Goal: Information Seeking & Learning: Understand process/instructions

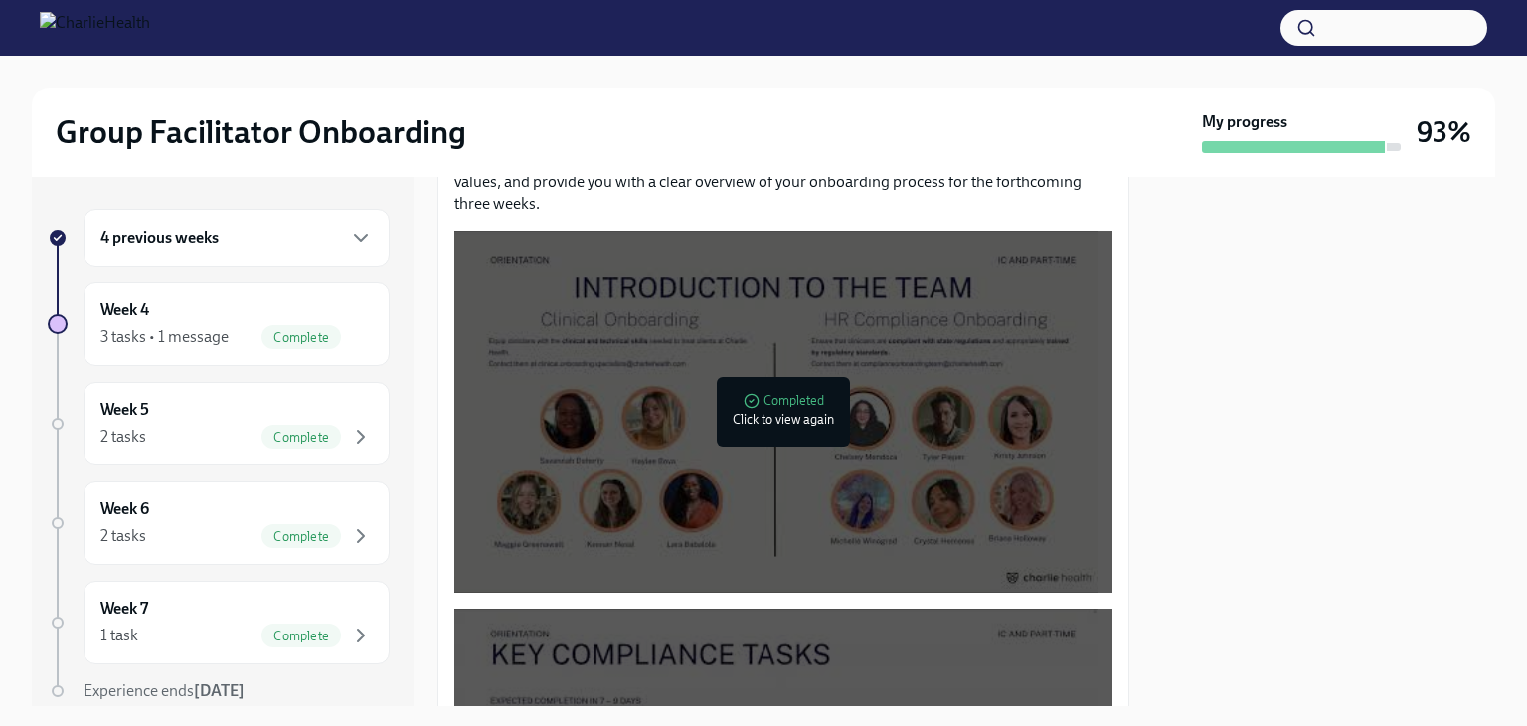
scroll to position [994, 0]
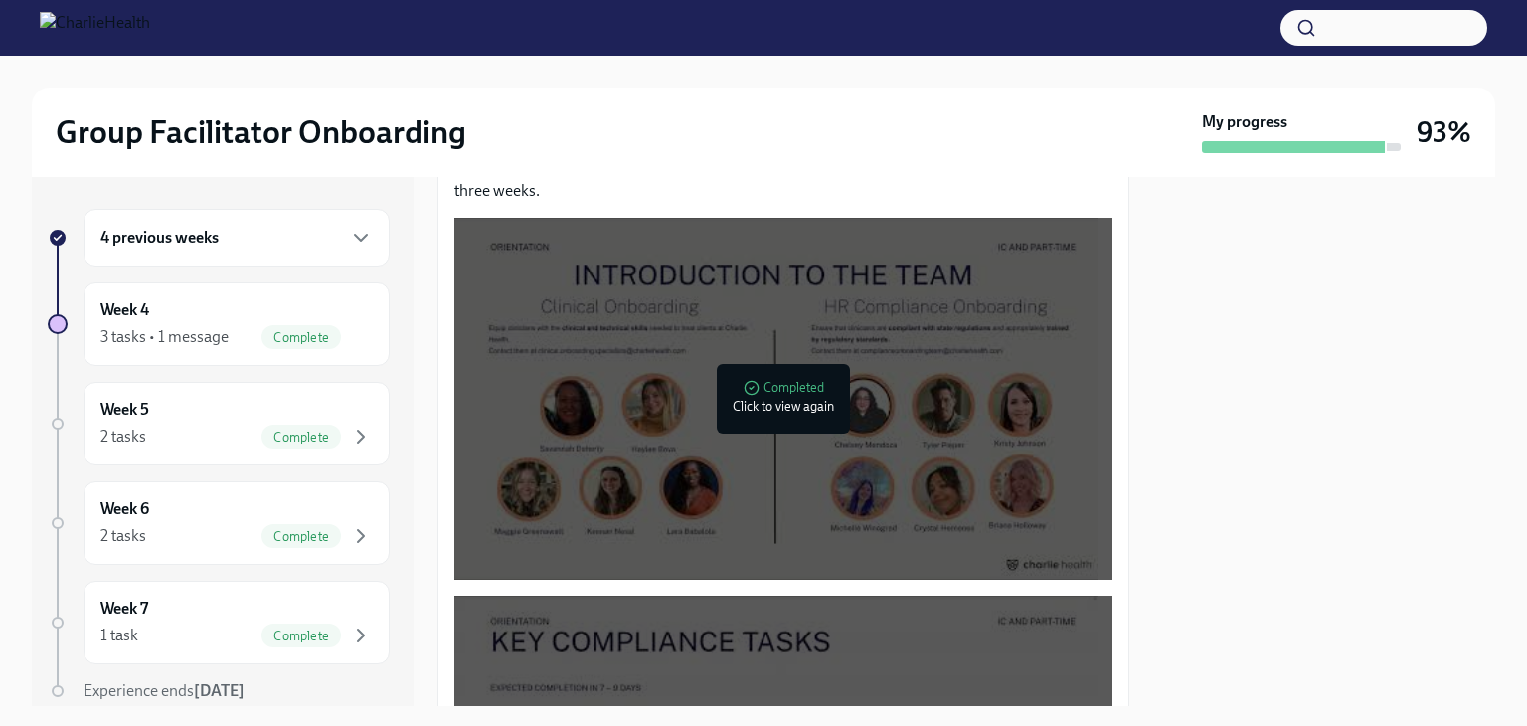
click at [316, 240] on div "4 previous weeks" at bounding box center [236, 238] width 272 height 24
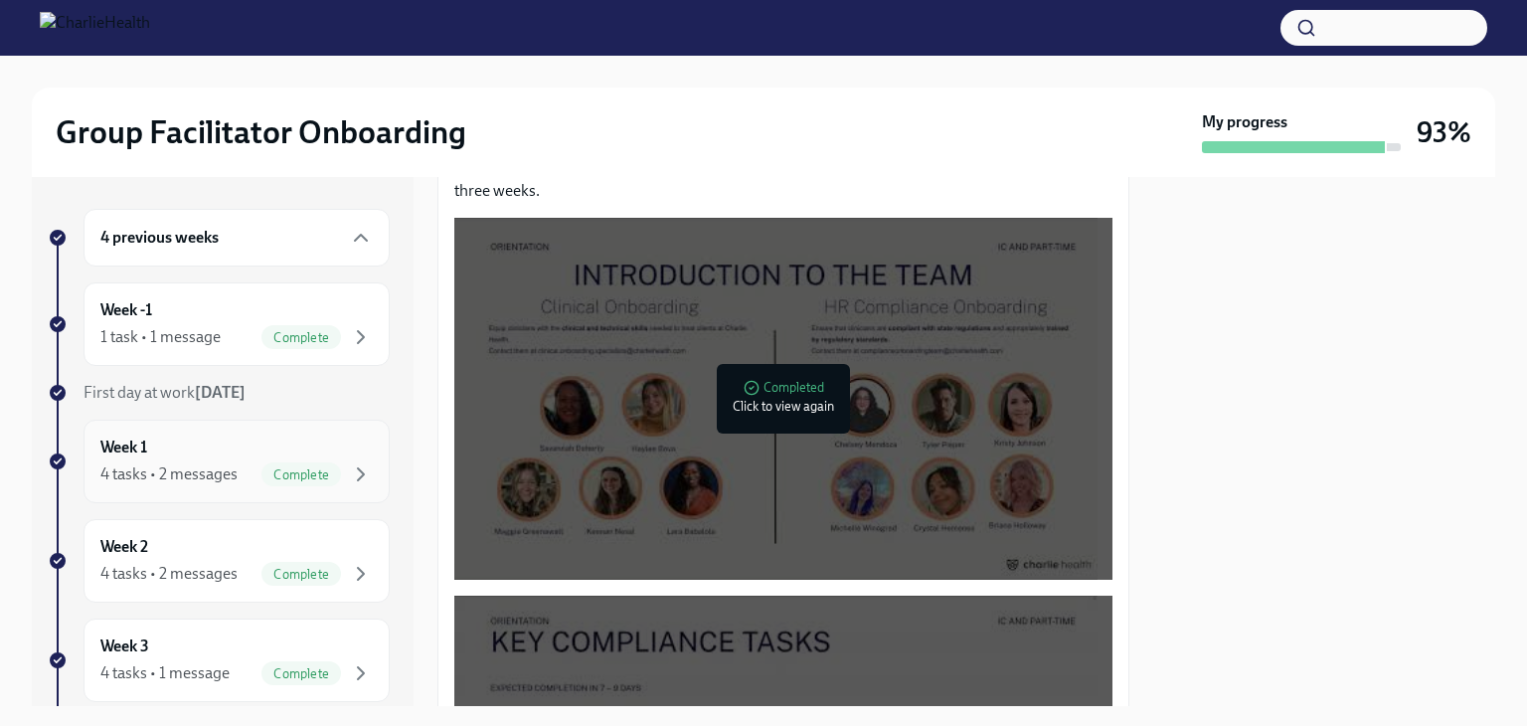
click at [265, 471] on span "Complete" at bounding box center [302, 474] width 80 height 15
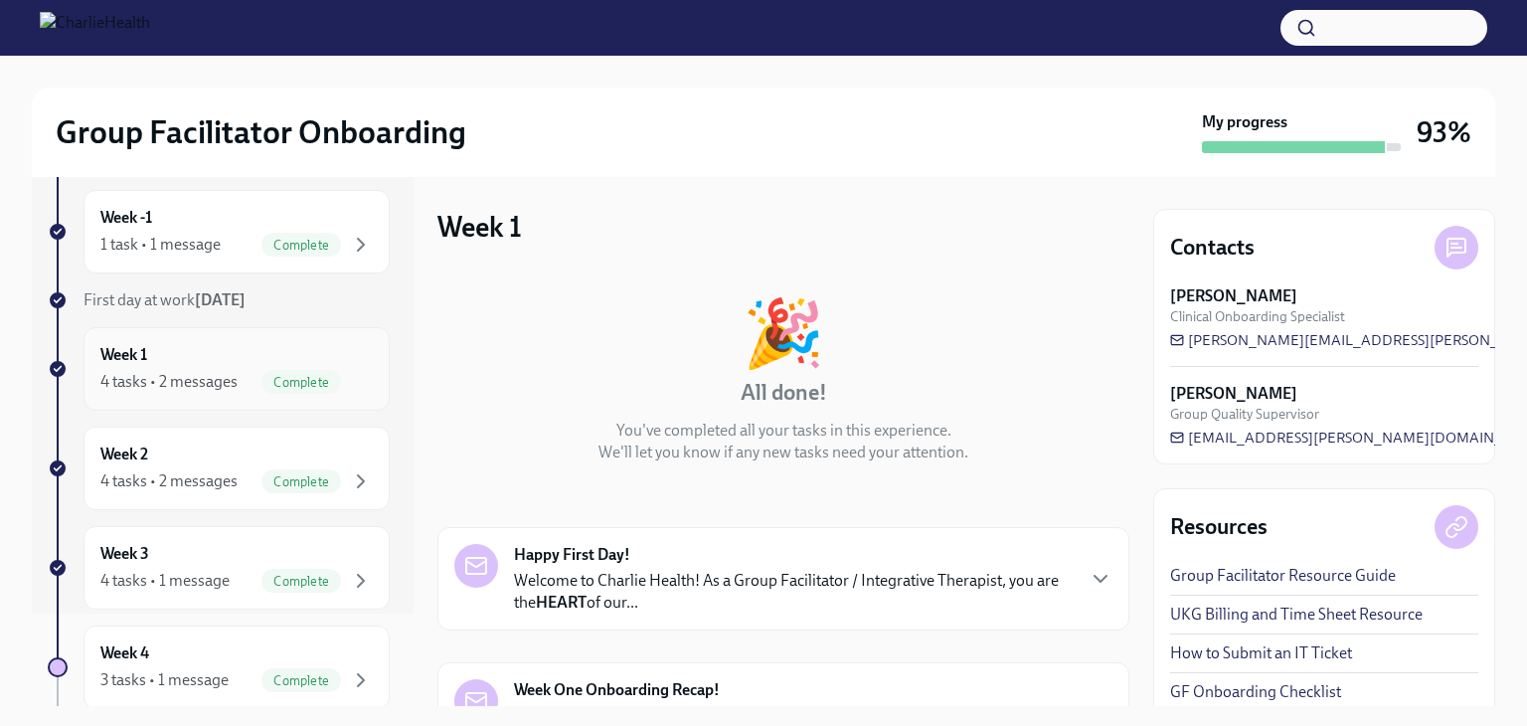
scroll to position [199, 0]
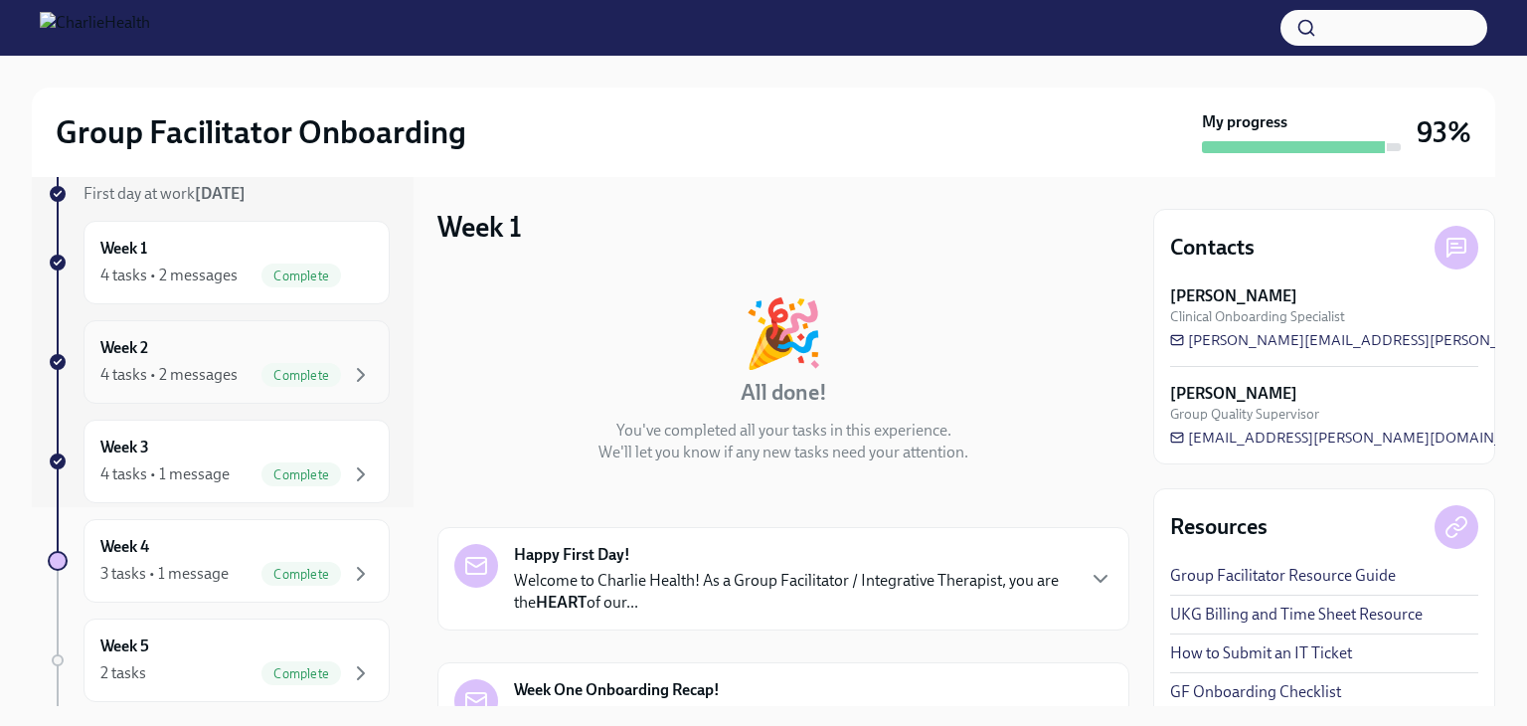
click at [266, 379] on span "Complete" at bounding box center [302, 375] width 80 height 15
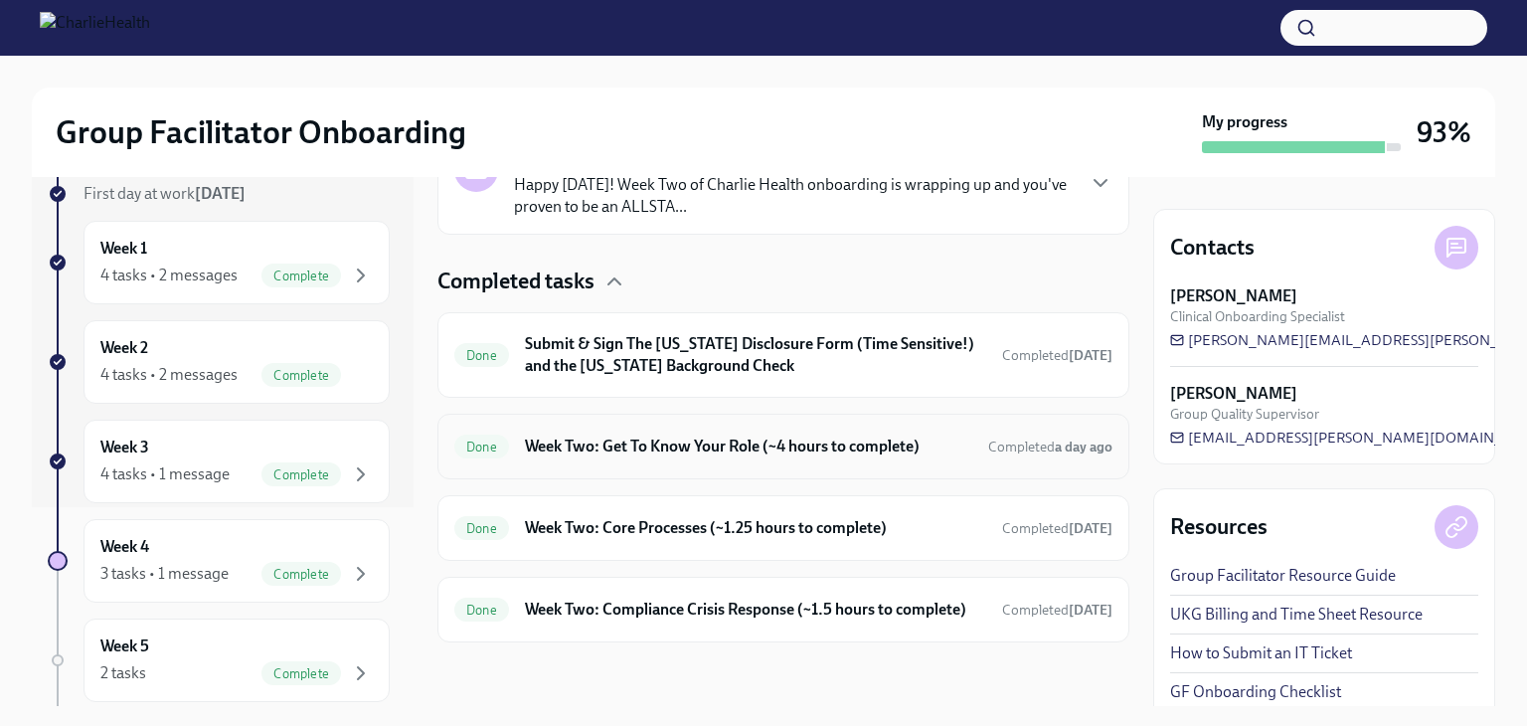
scroll to position [565, 0]
click at [910, 348] on h6 "Submit & Sign The Utah Disclosure Form (Time Sensitive!) and the Louisiana Back…" at bounding box center [755, 355] width 461 height 44
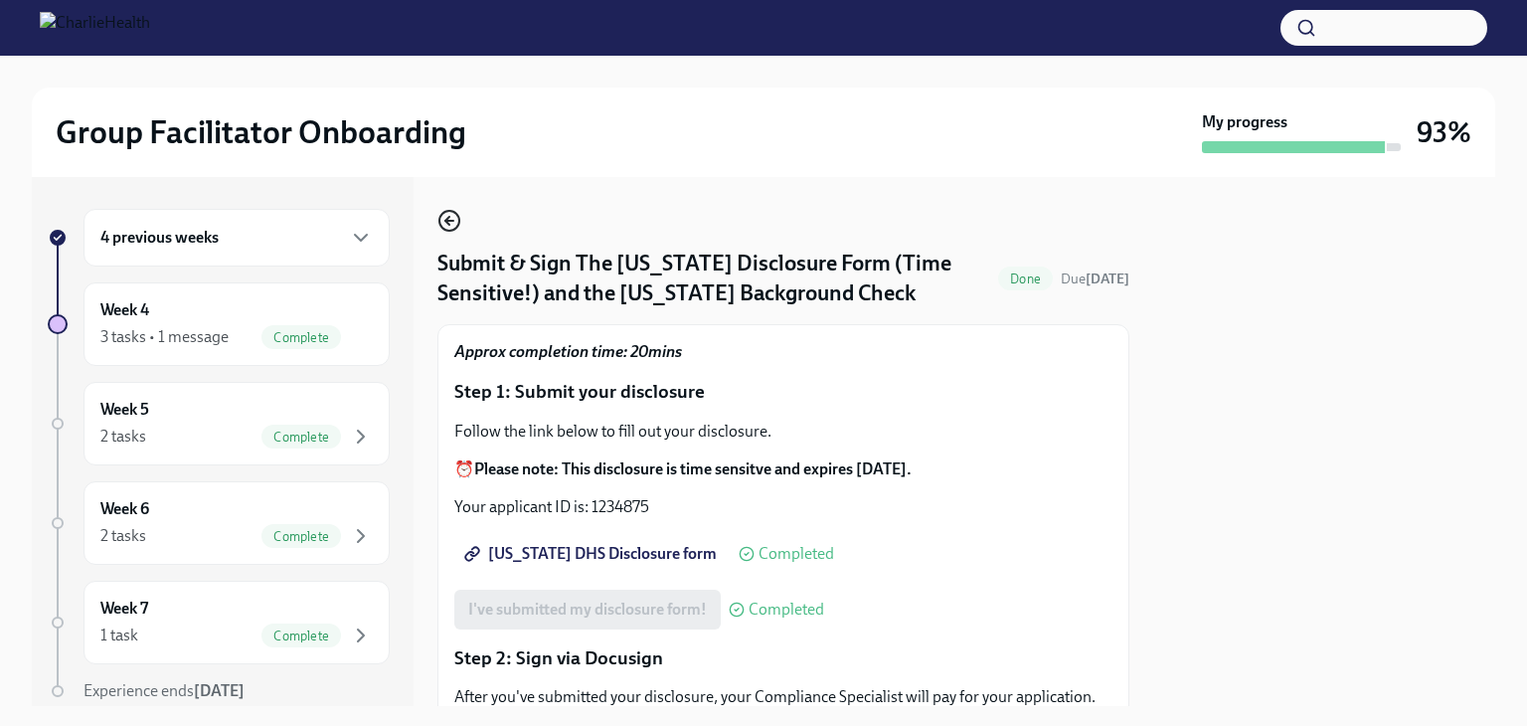
click at [441, 215] on circle "button" at bounding box center [450, 221] width 20 height 20
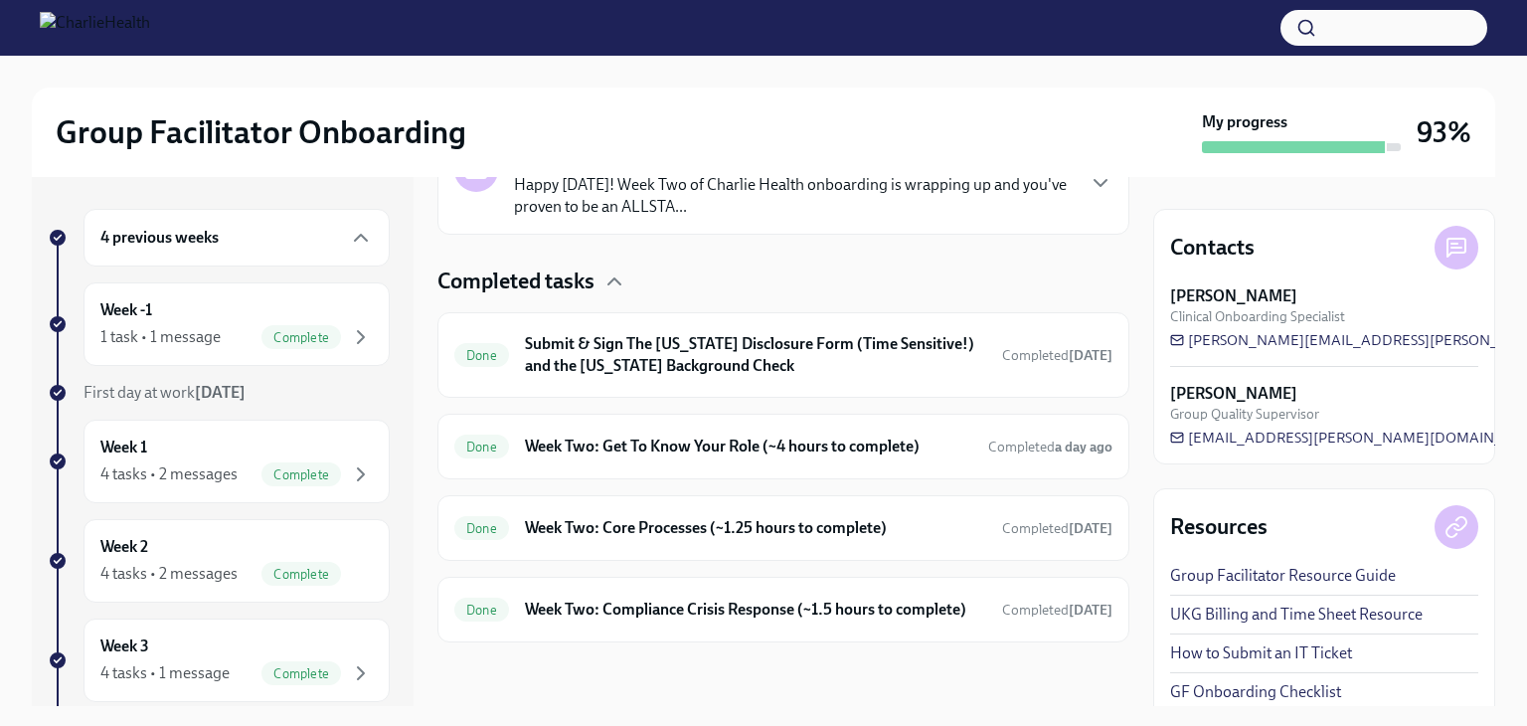
scroll to position [565, 0]
click at [874, 436] on h6 "Week Two: Get To Know Your Role (~4 hours to complete)" at bounding box center [748, 447] width 447 height 22
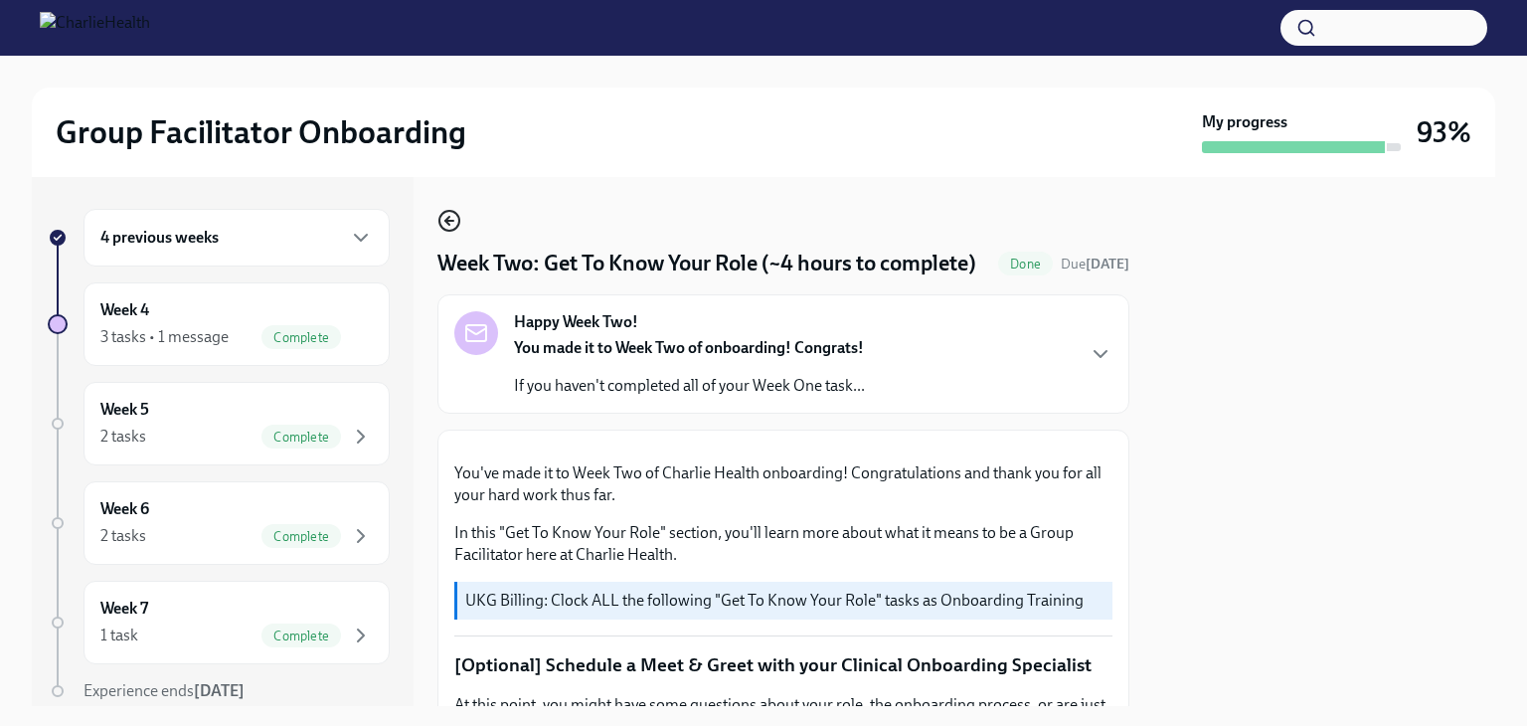
click at [438, 220] on icon "button" at bounding box center [450, 221] width 24 height 24
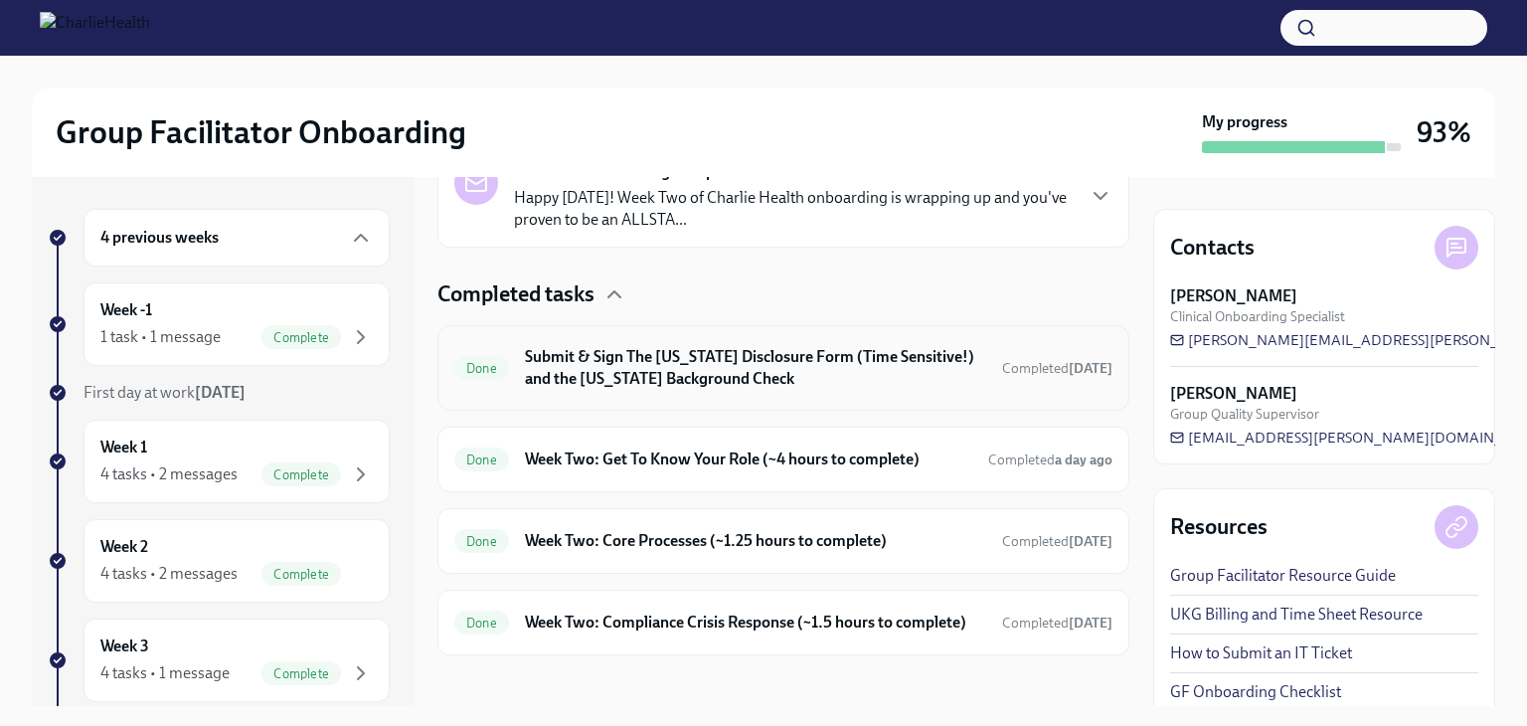
scroll to position [565, 0]
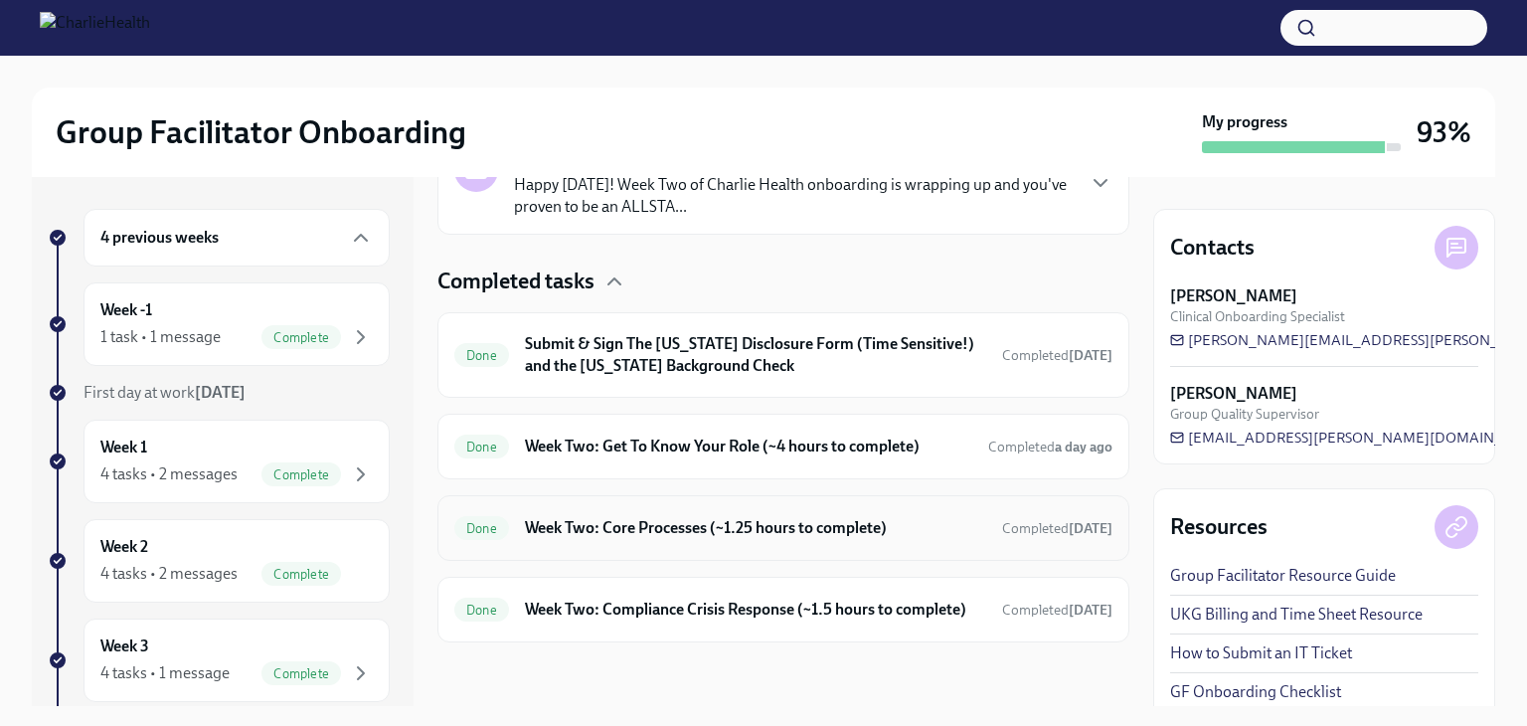
click at [772, 518] on h6 "Week Two: Core Processes (~1.25 hours to complete)" at bounding box center [755, 528] width 461 height 22
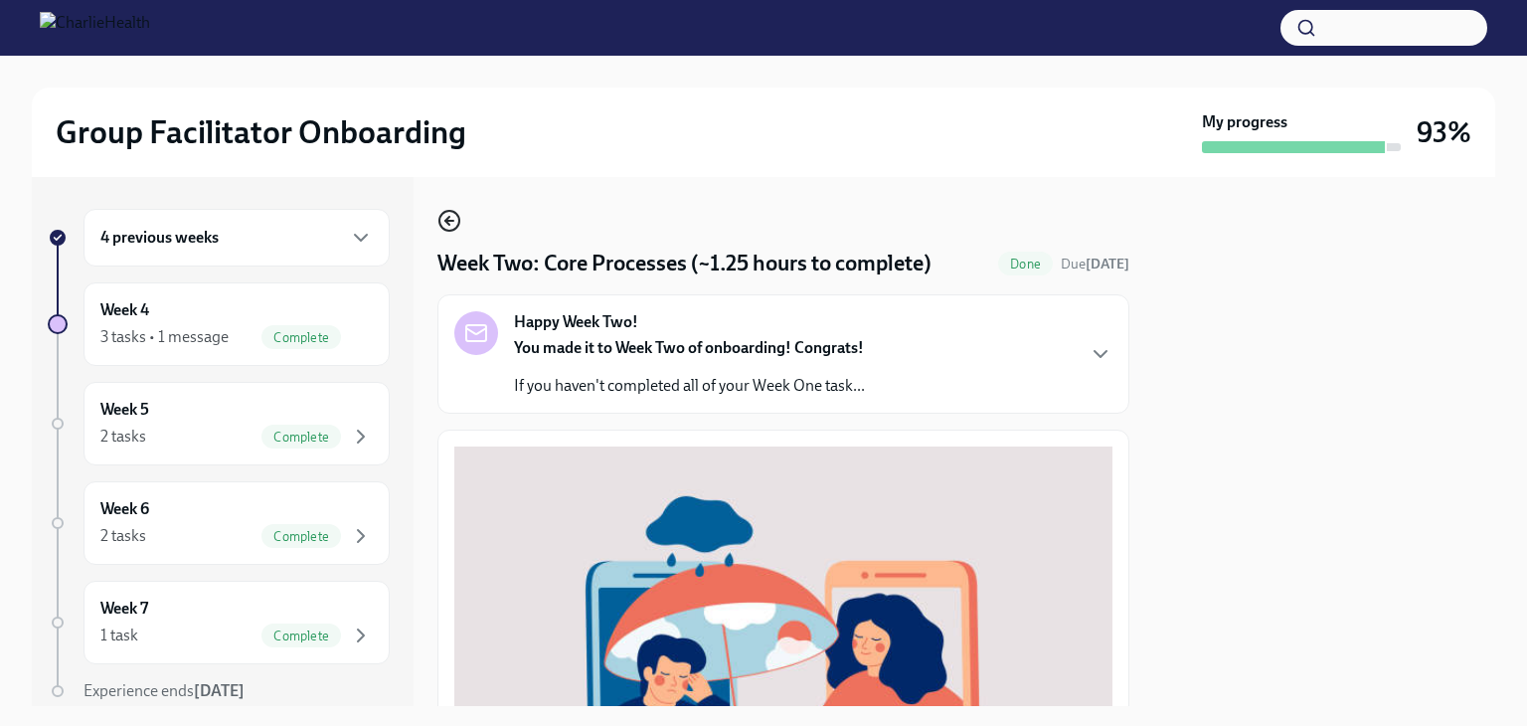
click at [456, 222] on icon "button" at bounding box center [450, 221] width 24 height 24
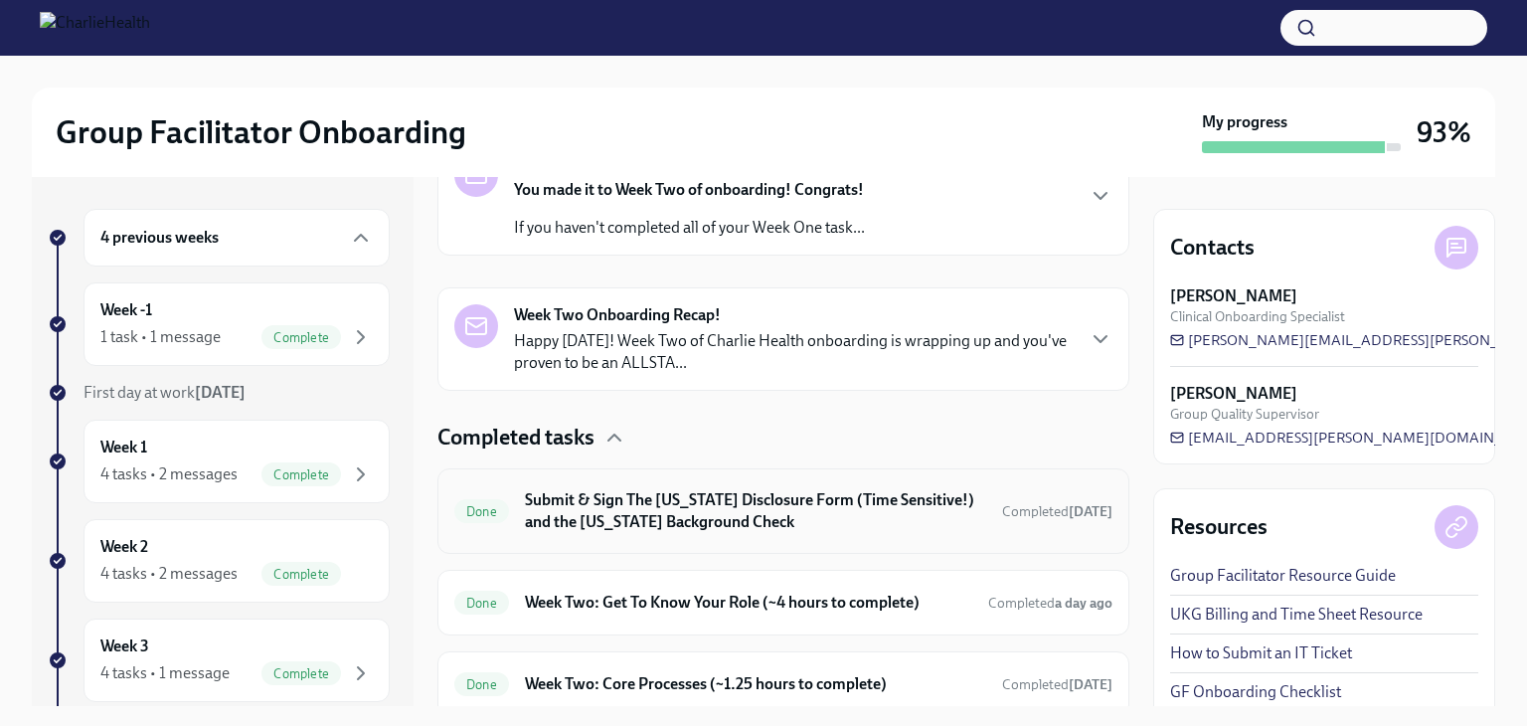
scroll to position [497, 0]
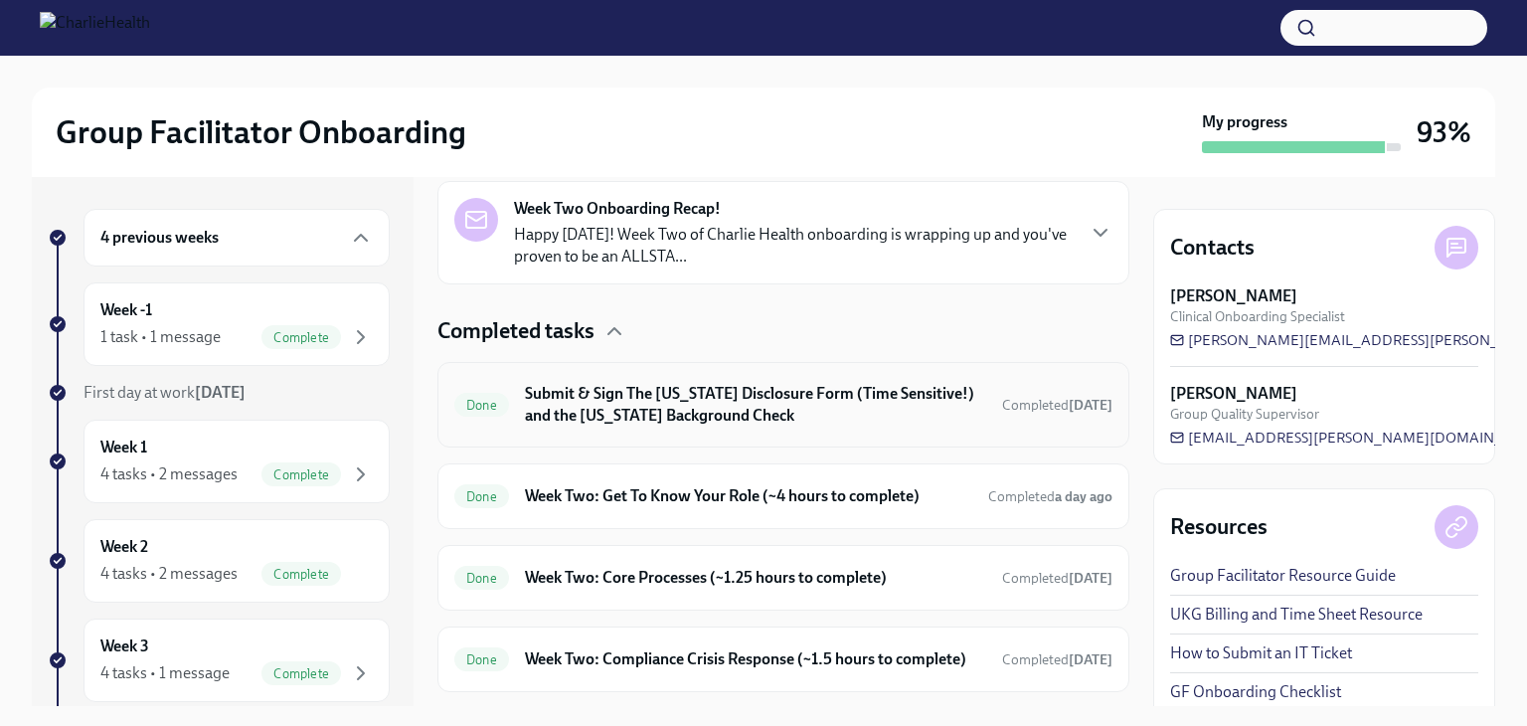
click at [852, 410] on h6 "Submit & Sign The Utah Disclosure Form (Time Sensitive!) and the Louisiana Back…" at bounding box center [755, 405] width 461 height 44
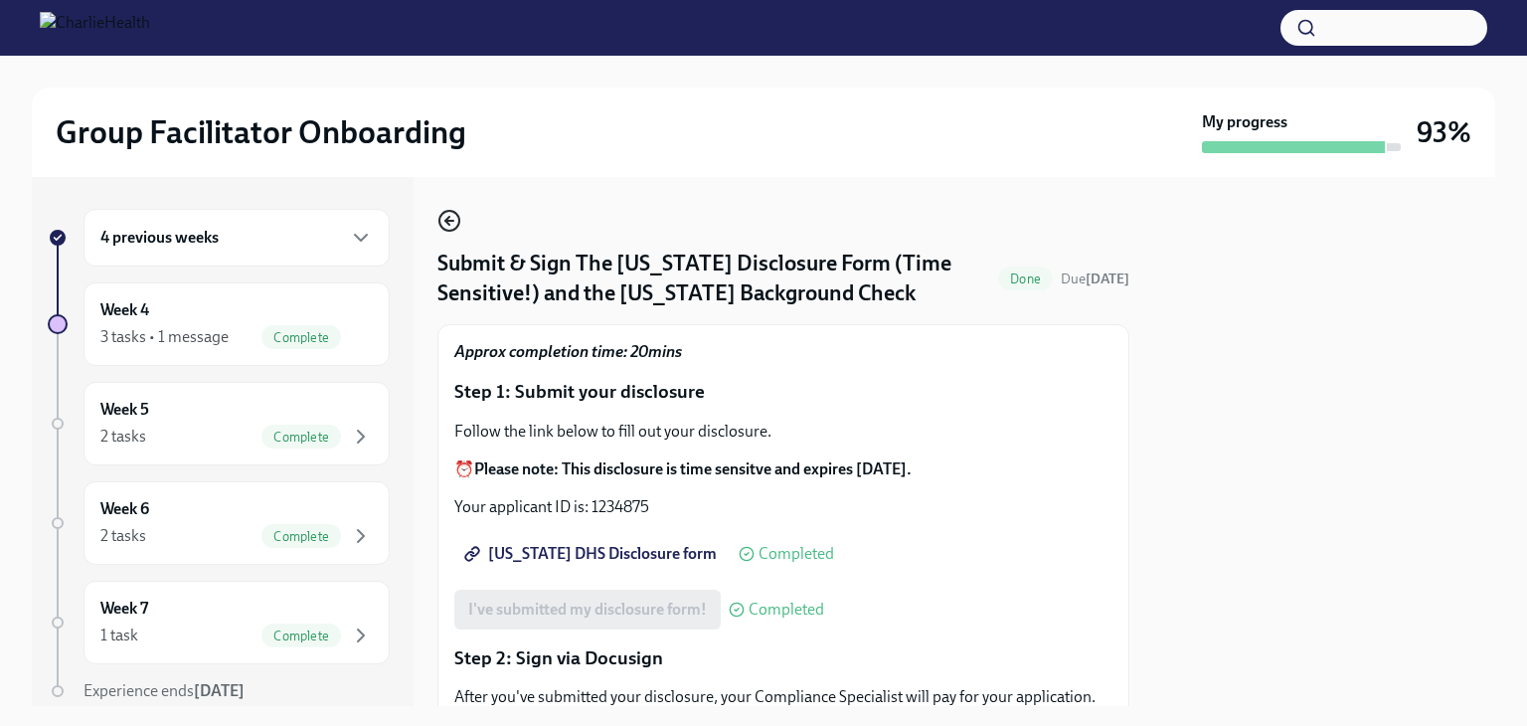
click at [447, 218] on icon "button" at bounding box center [447, 221] width 4 height 8
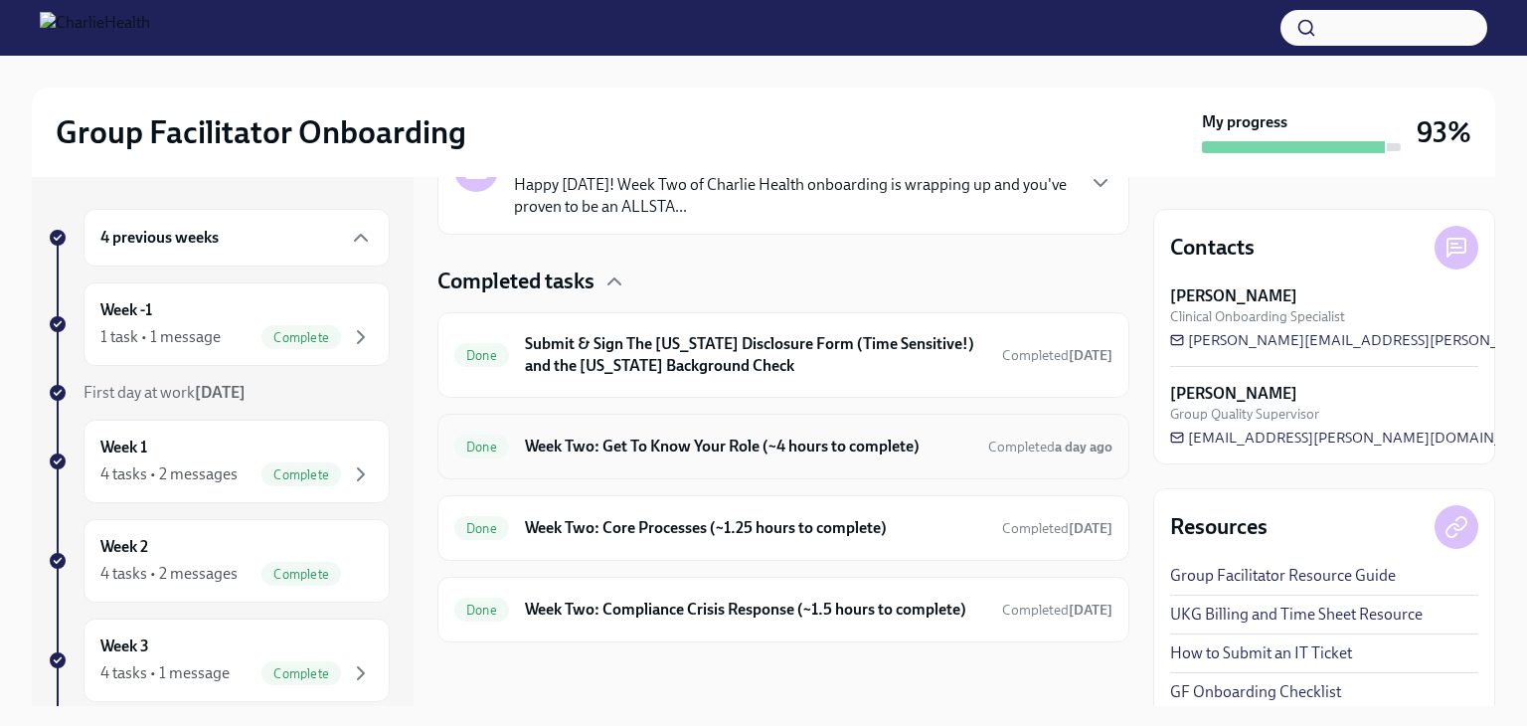
scroll to position [565, 0]
click at [863, 577] on div "Done Week Two: Compliance Crisis Response (~1.5 hours to complete) Completed 10…" at bounding box center [784, 610] width 692 height 66
click at [803, 599] on h6 "Week Two: Compliance Crisis Response (~1.5 hours to complete)" at bounding box center [755, 610] width 461 height 22
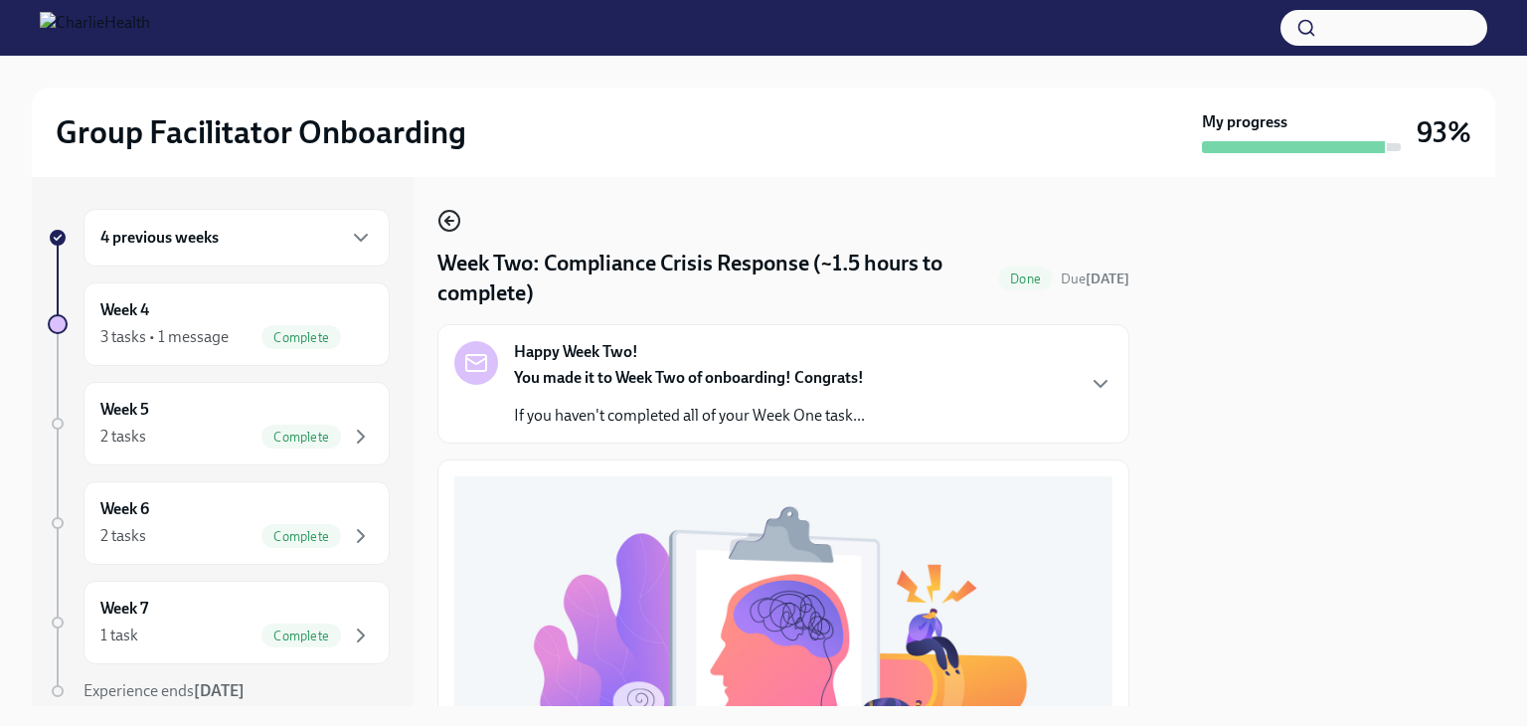
click at [449, 214] on icon "button" at bounding box center [450, 221] width 24 height 24
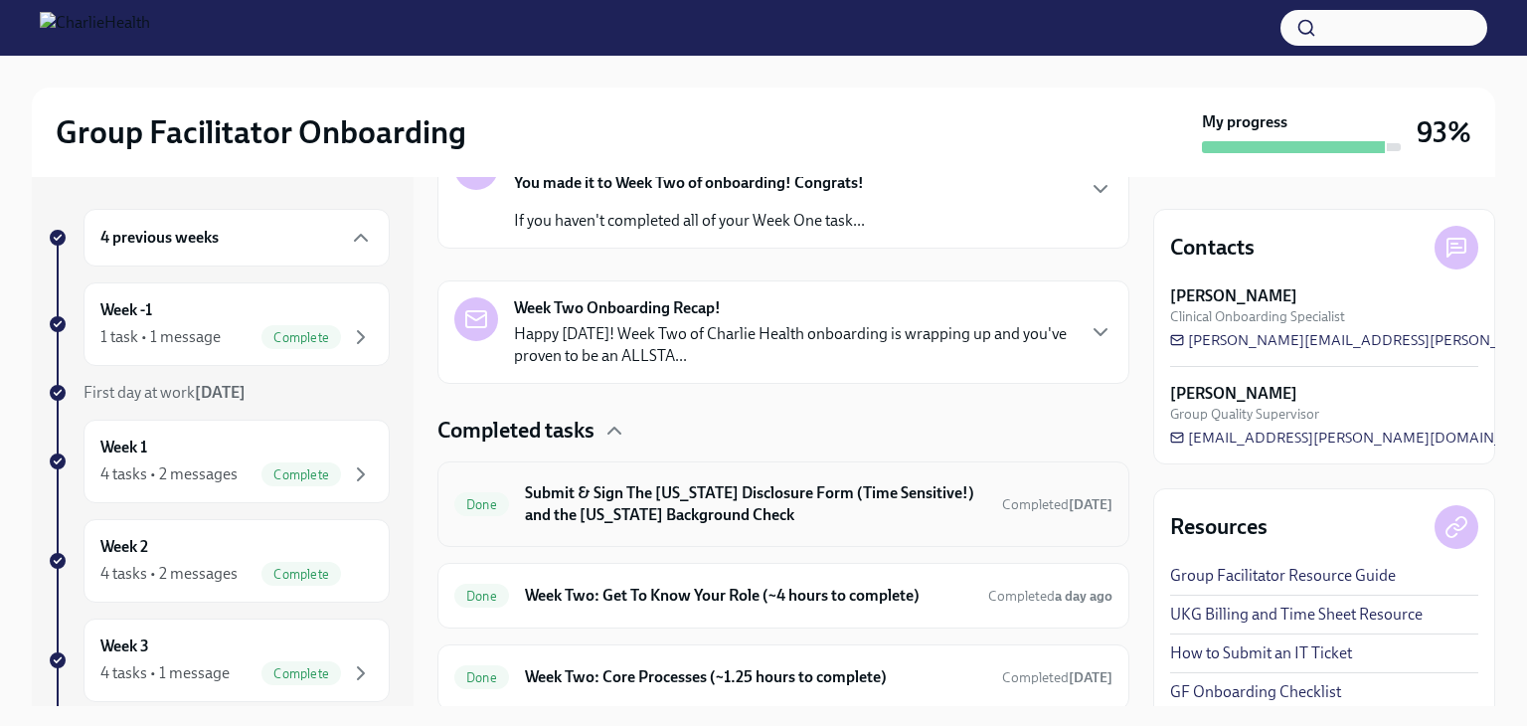
scroll to position [497, 0]
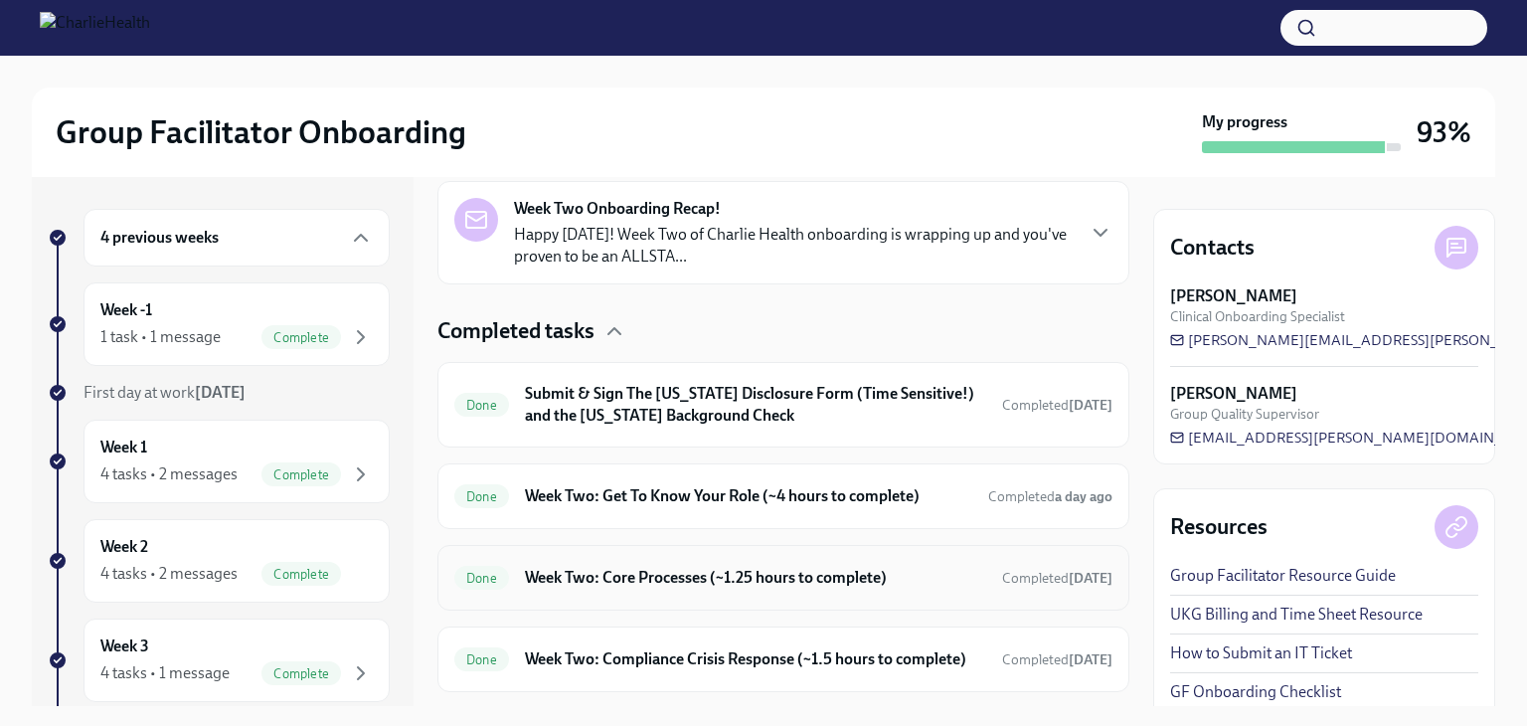
click at [779, 567] on h6 "Week Two: Core Processes (~1.25 hours to complete)" at bounding box center [755, 578] width 461 height 22
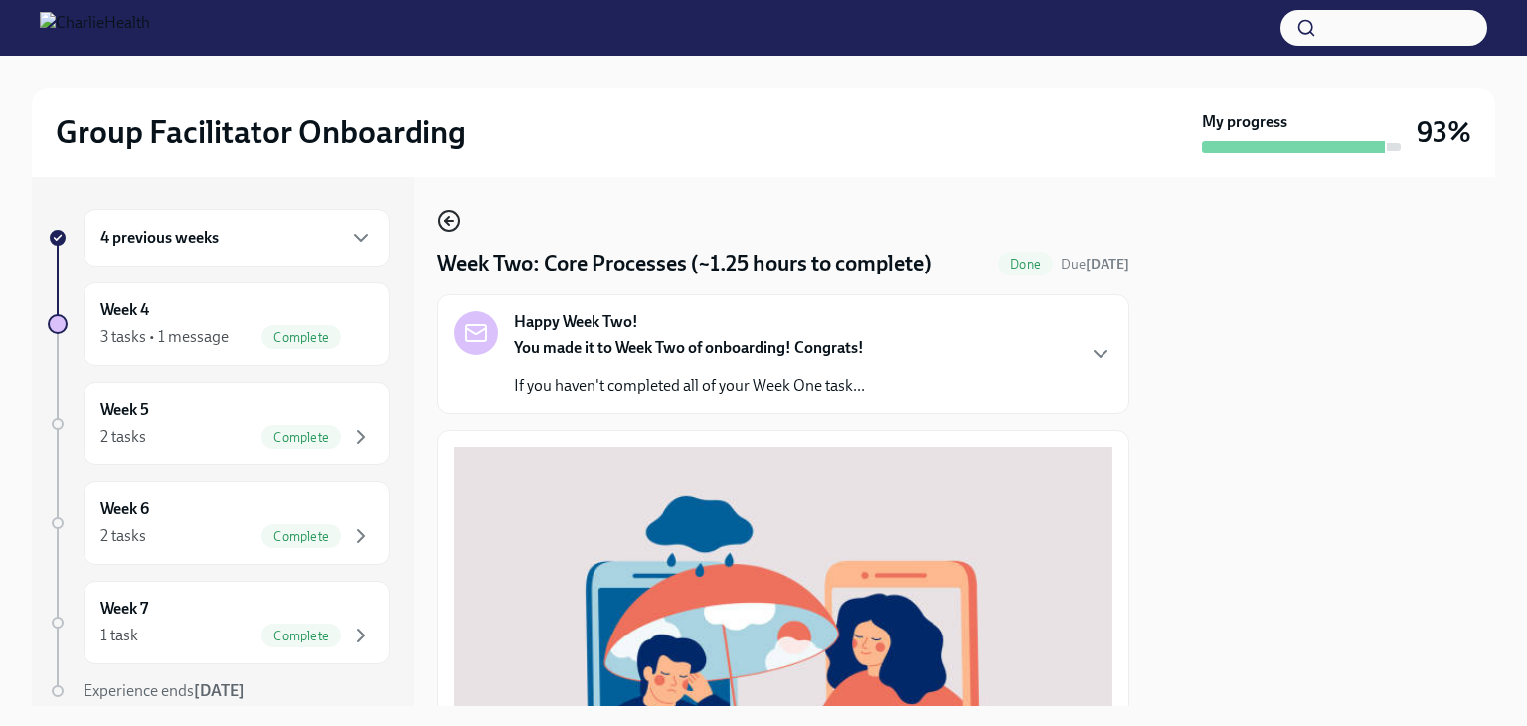
click at [446, 218] on icon "button" at bounding box center [447, 221] width 4 height 8
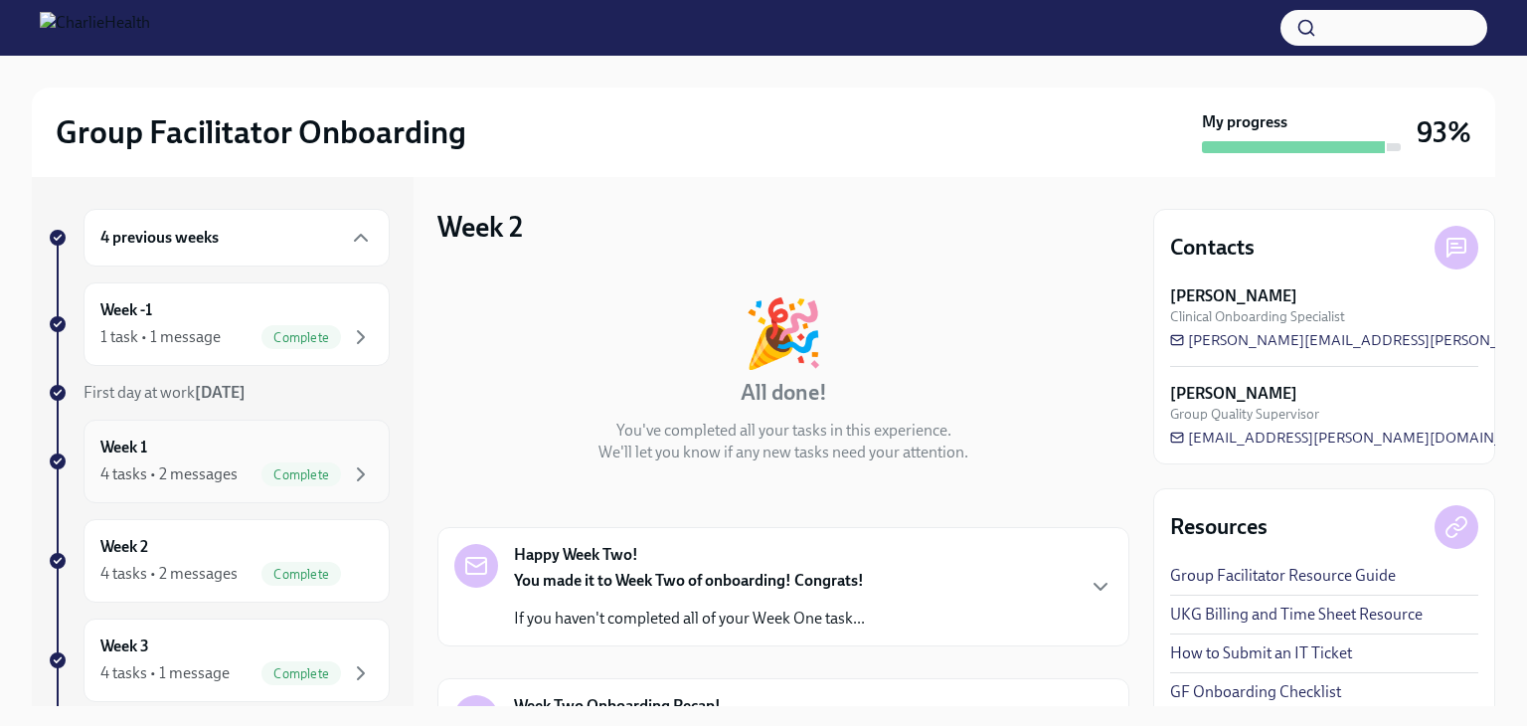
click at [291, 467] on span "Complete" at bounding box center [302, 474] width 80 height 15
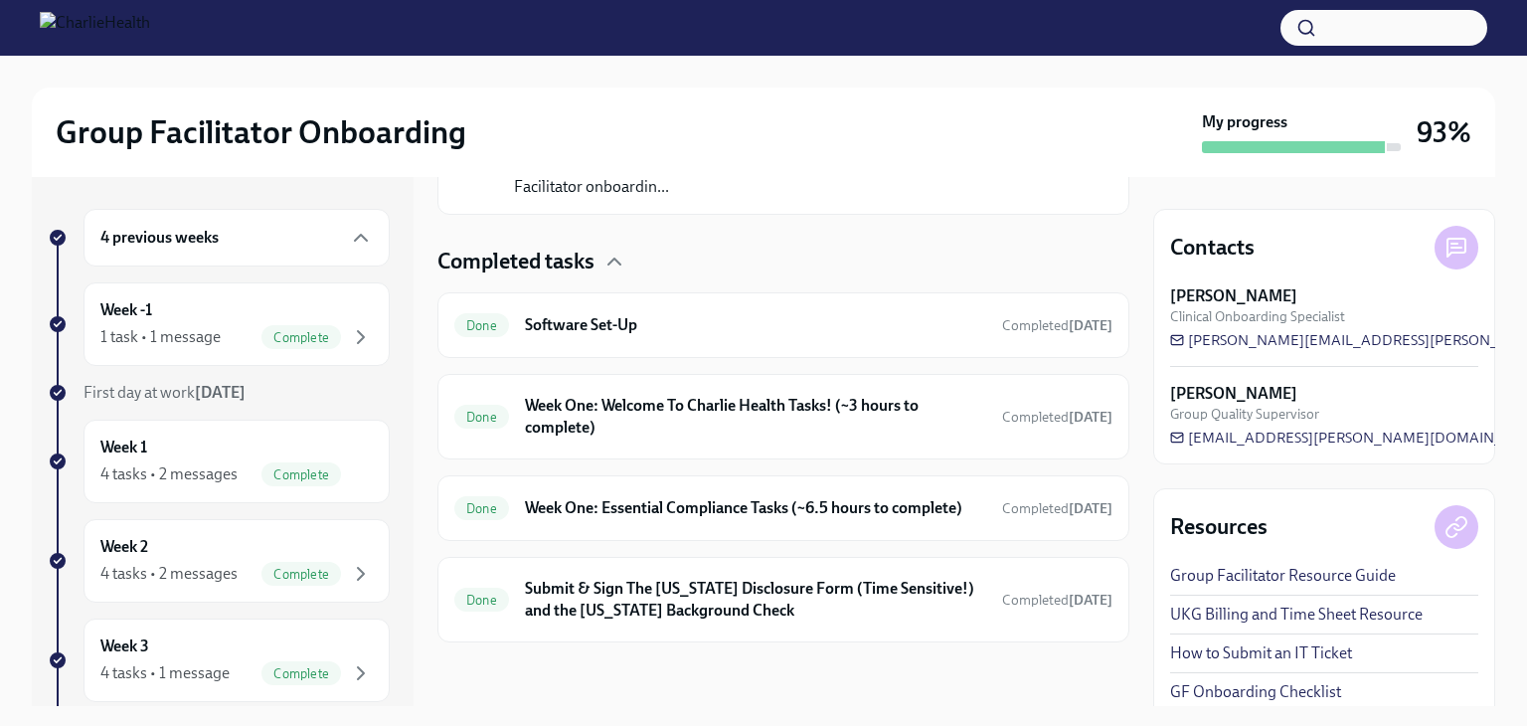
scroll to position [569, 0]
click at [764, 497] on h6 "Week One: Essential Compliance Tasks (~6.5 hours to complete)" at bounding box center [755, 508] width 461 height 22
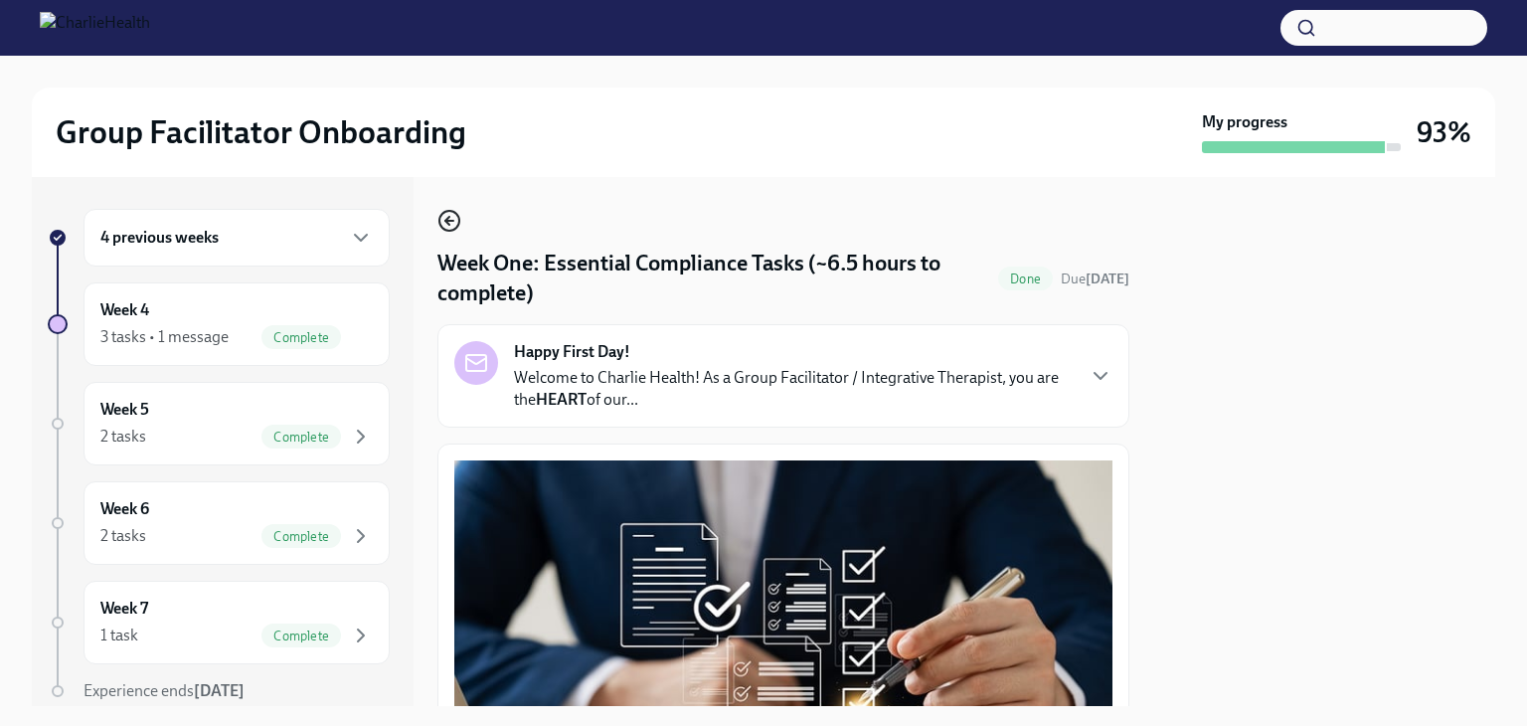
click at [450, 214] on icon "button" at bounding box center [450, 221] width 24 height 24
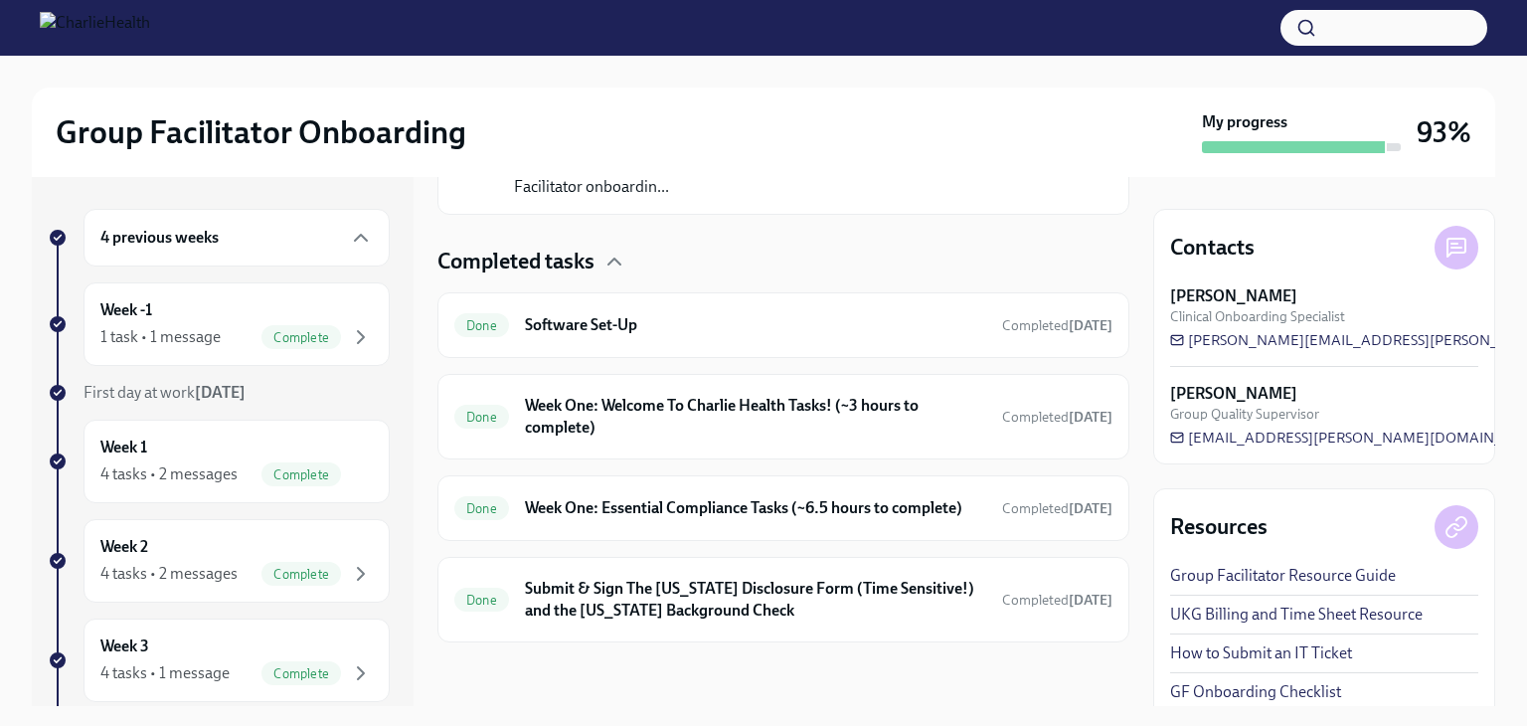
scroll to position [569, 0]
click at [865, 579] on h6 "Submit & Sign The Utah Disclosure Form (Time Sensitive!) and the Louisiana Back…" at bounding box center [755, 600] width 461 height 44
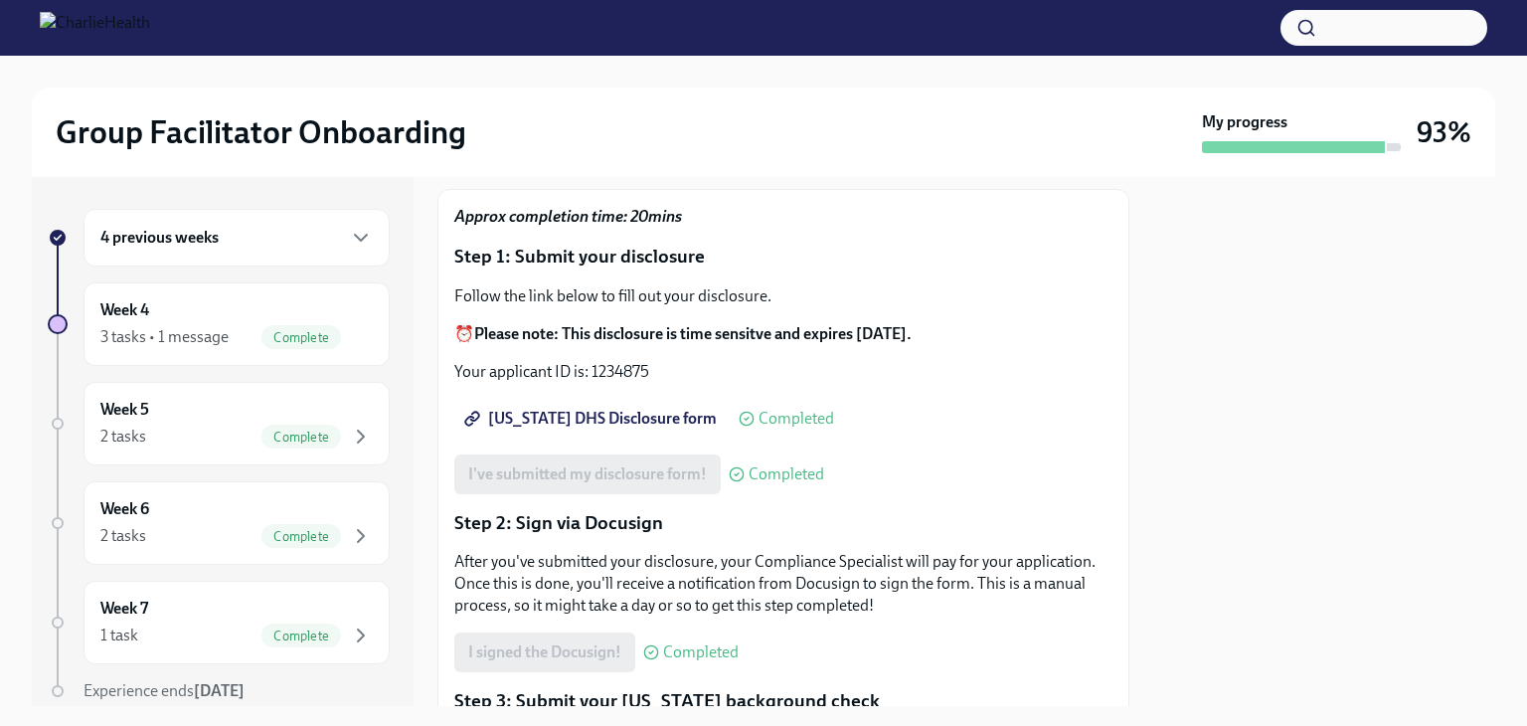
scroll to position [20, 0]
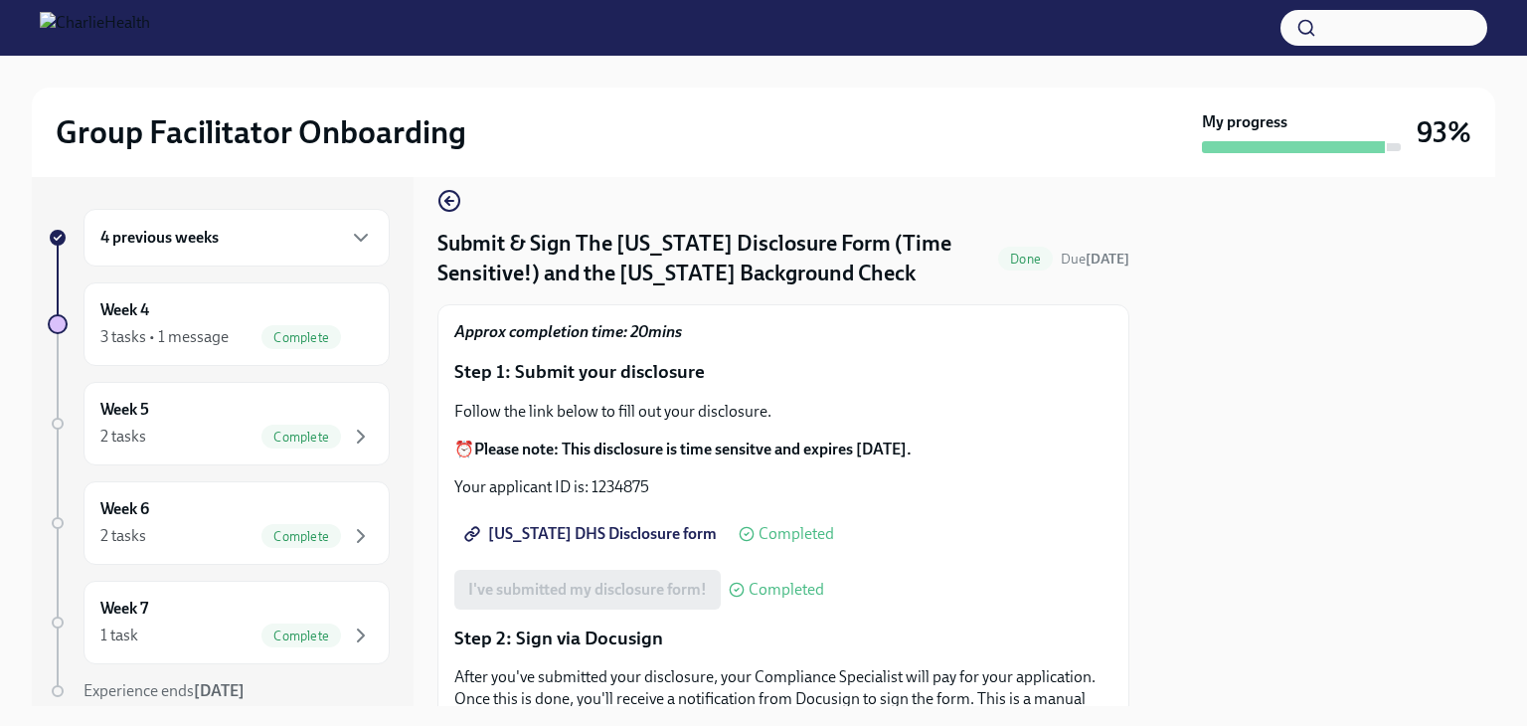
click at [461, 194] on div "Submit & Sign The Utah Disclosure Form (Time Sensitive!) and the Louisiana Back…" at bounding box center [784, 706] width 692 height 1034
click at [453, 202] on icon "button" at bounding box center [450, 201] width 24 height 24
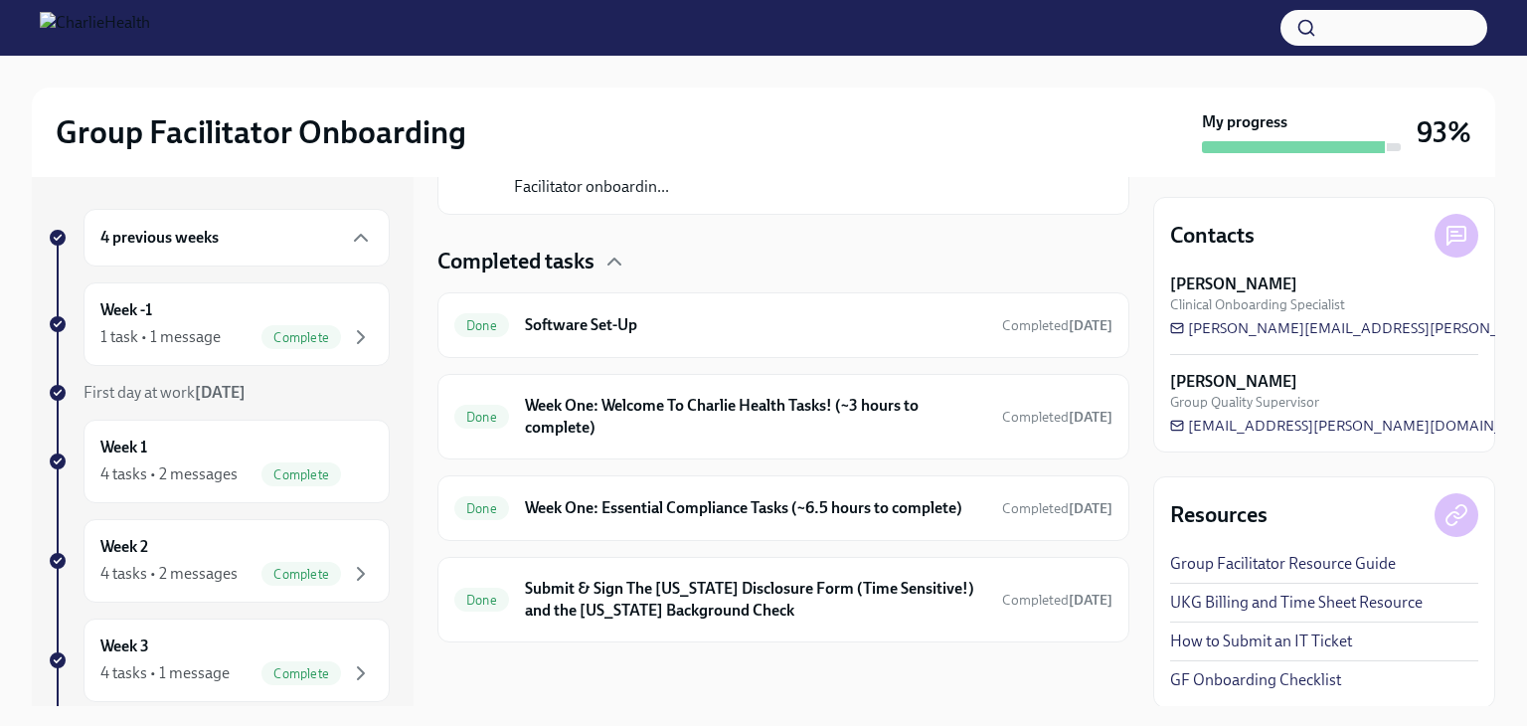
scroll to position [569, 0]
click at [787, 398] on h6 "Week One: Welcome To Charlie Health Tasks! (~3 hours to complete)" at bounding box center [755, 417] width 461 height 44
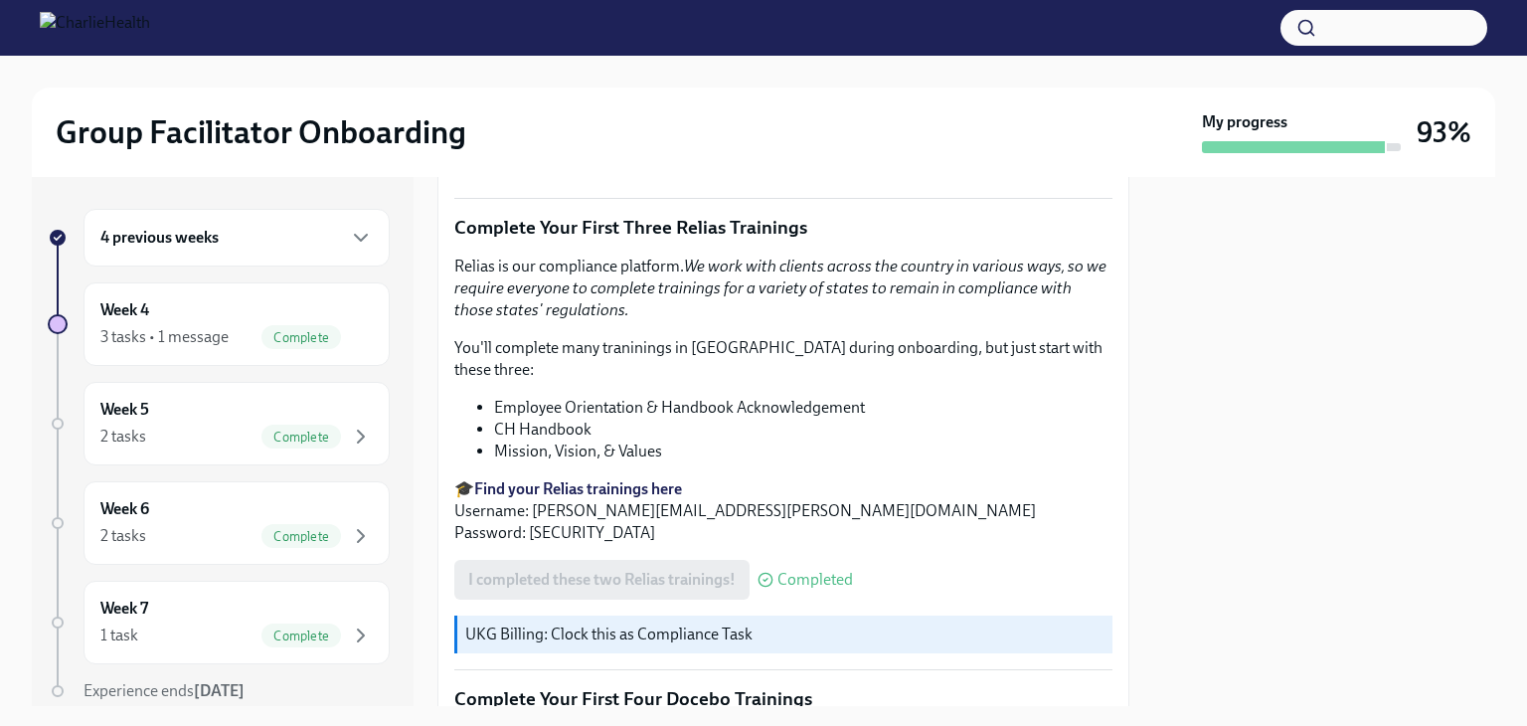
scroll to position [2101, 0]
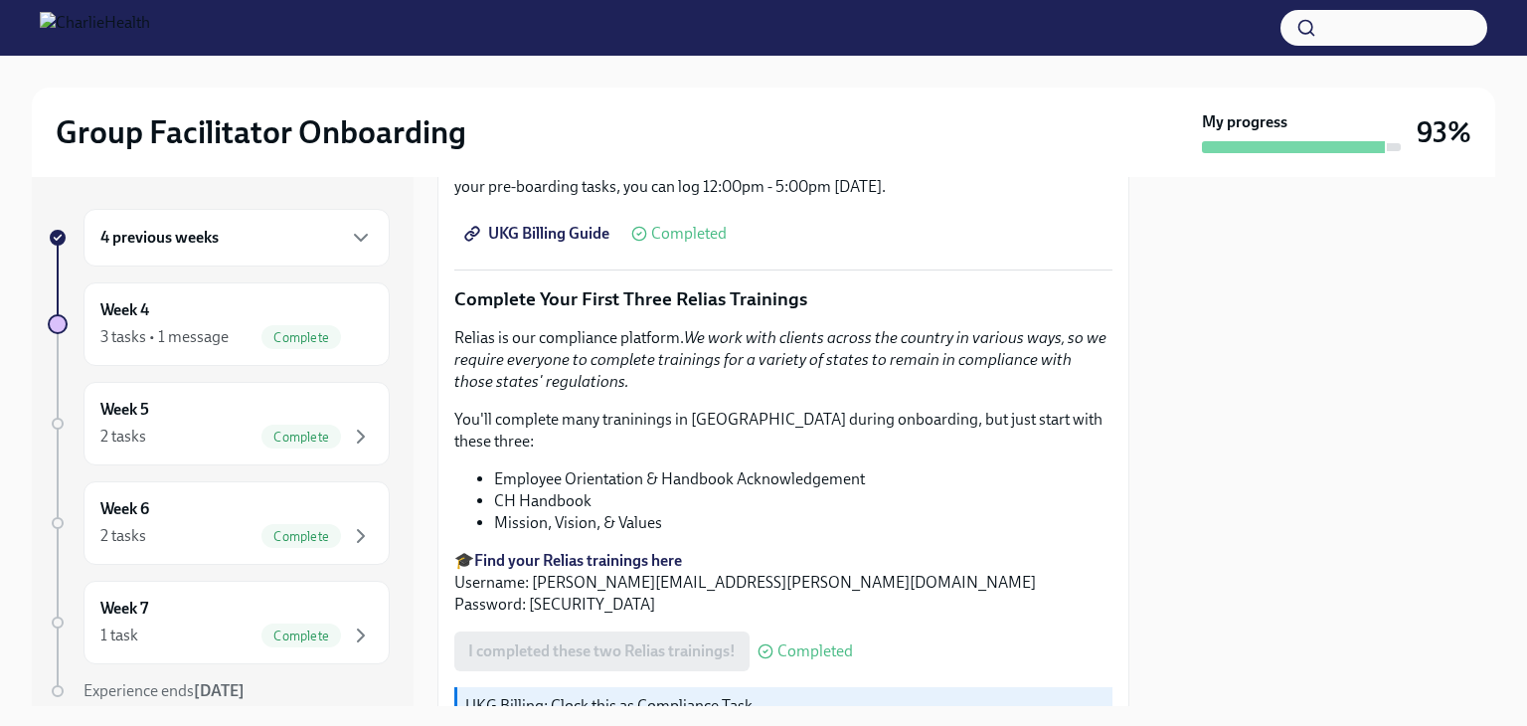
click at [601, 551] on strong "Find your Relias trainings here" at bounding box center [578, 560] width 208 height 19
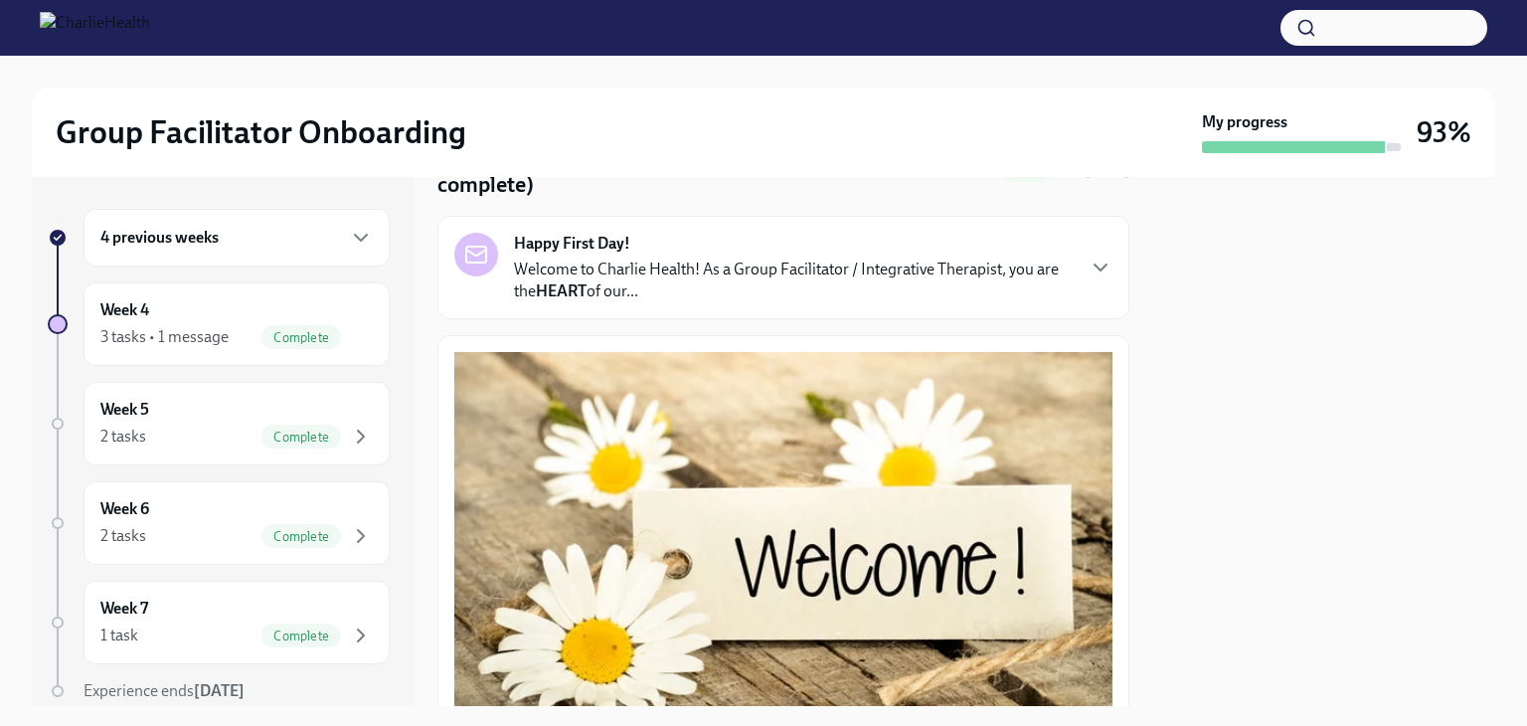
scroll to position [0, 0]
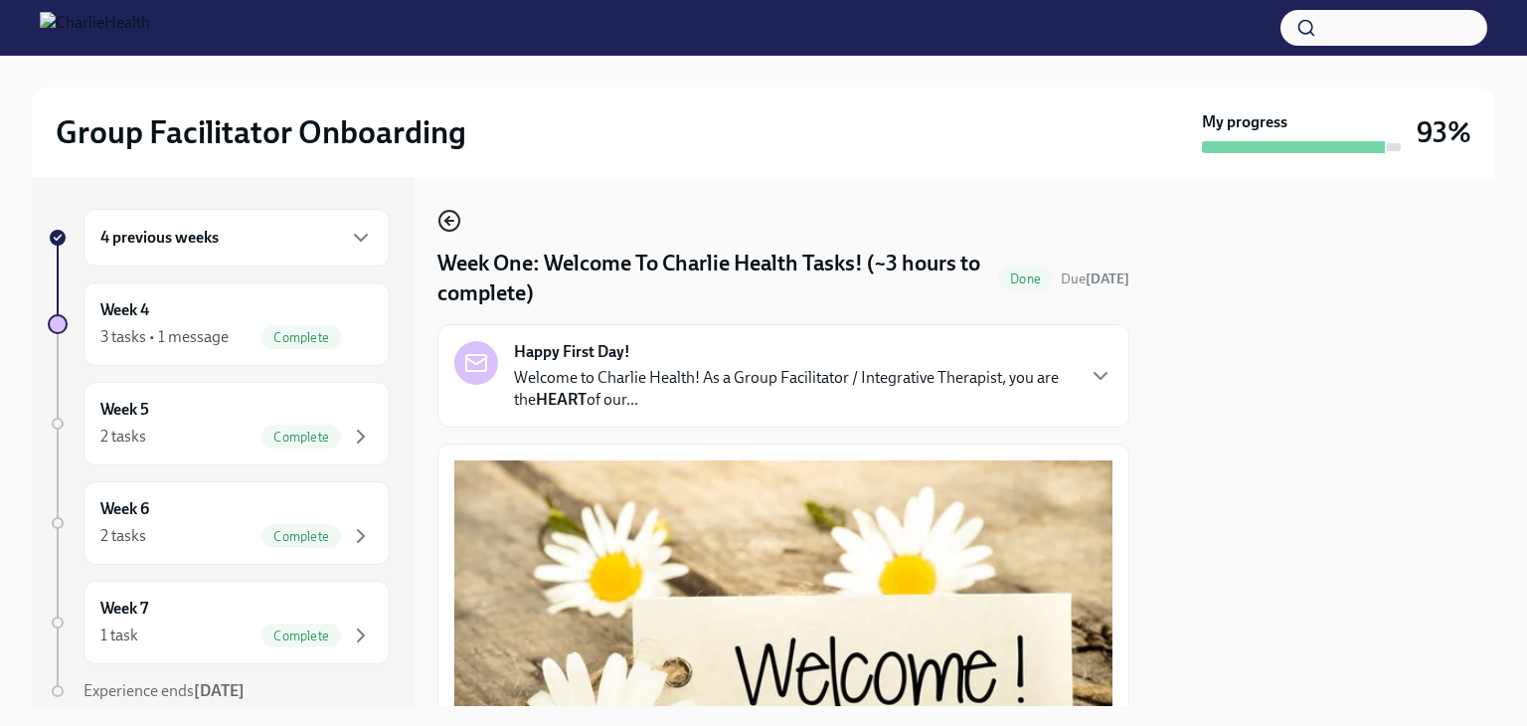
click at [453, 224] on icon "button" at bounding box center [450, 221] width 24 height 24
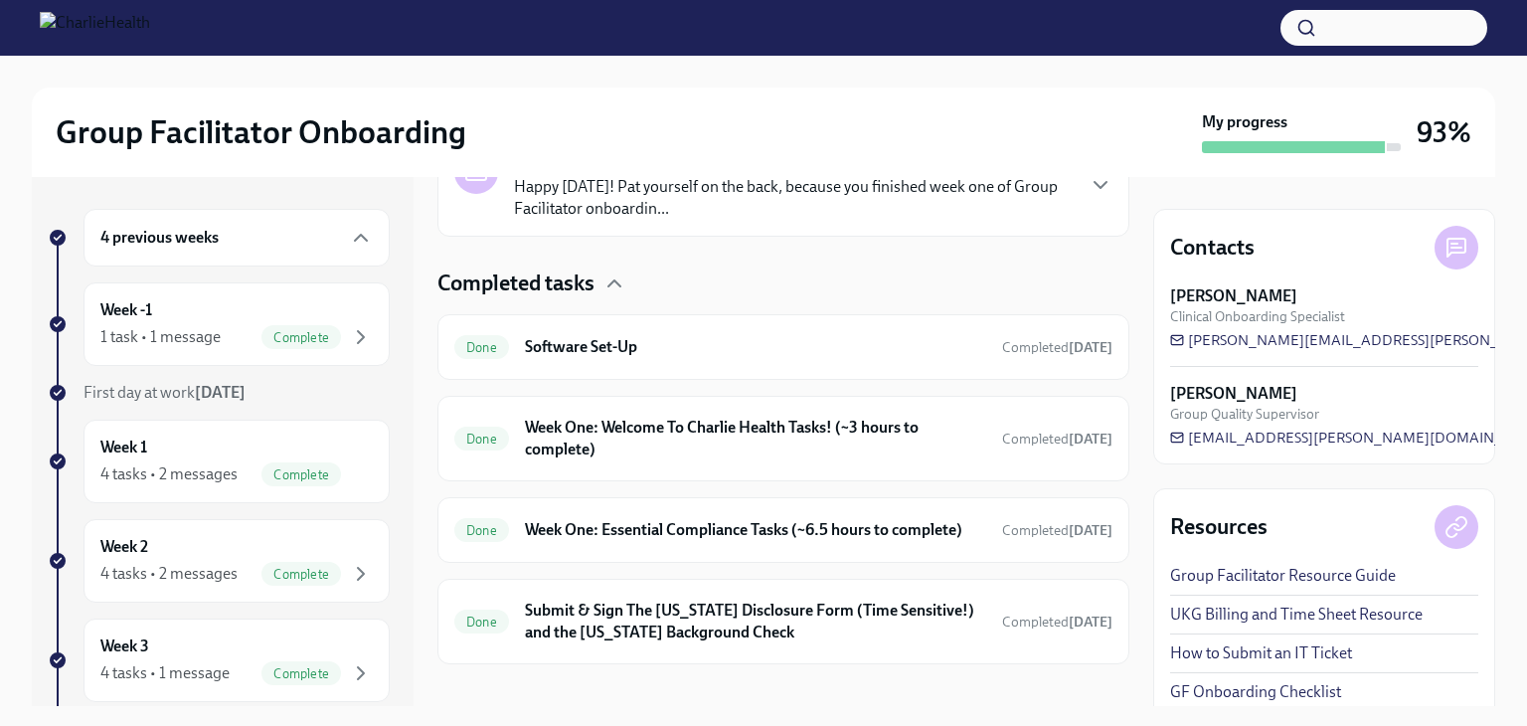
scroll to position [569, 0]
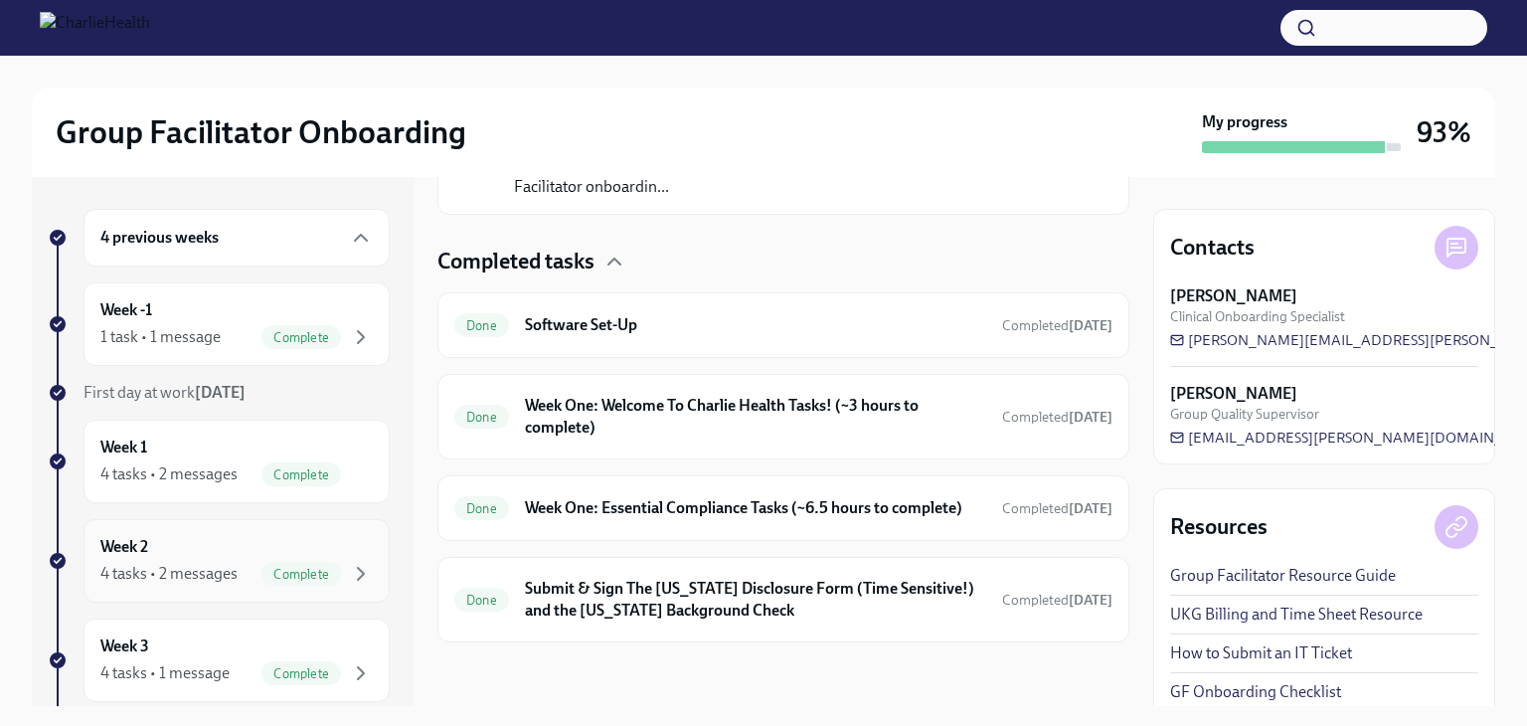
click at [247, 545] on div "Week 2 4 tasks • 2 messages Complete" at bounding box center [236, 561] width 272 height 50
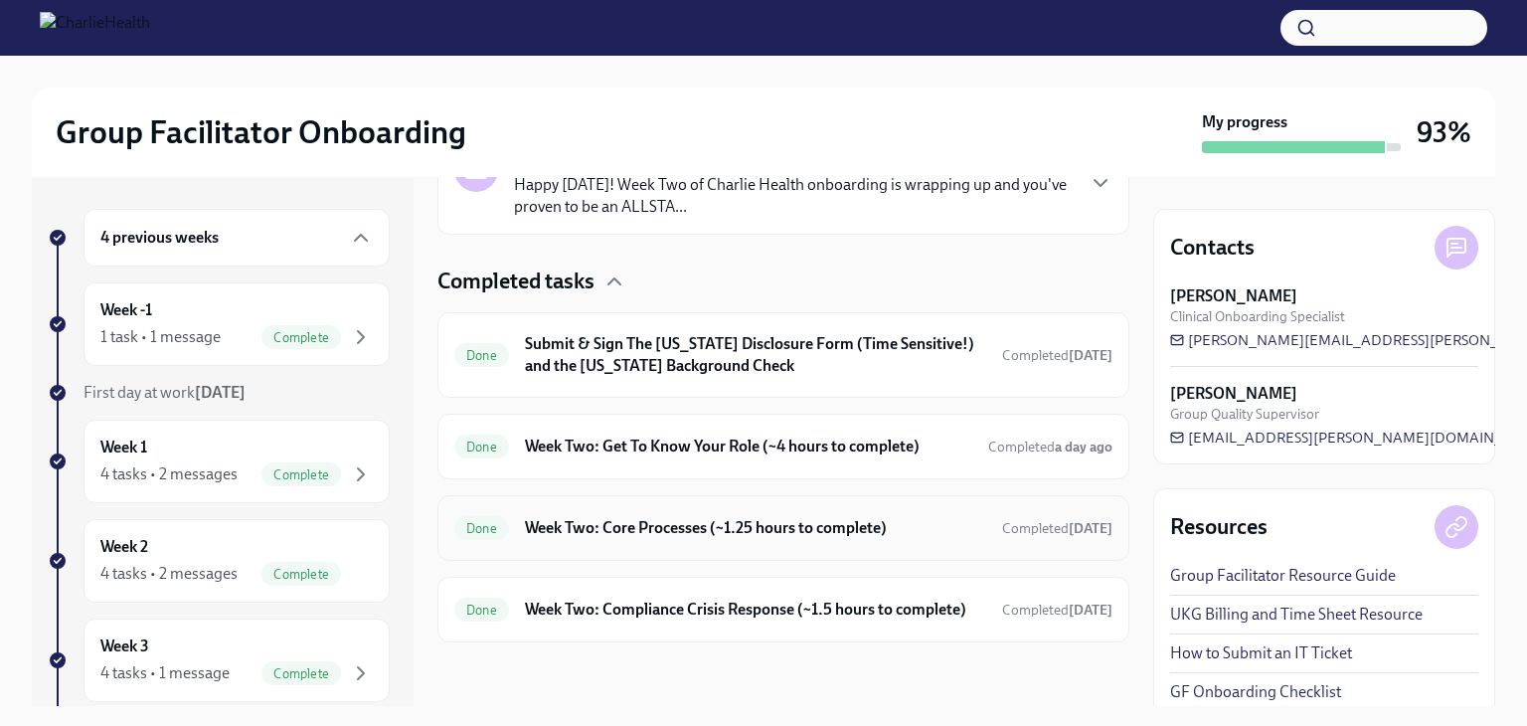
click at [865, 517] on h6 "Week Two: Core Processes (~1.25 hours to complete)" at bounding box center [755, 528] width 461 height 22
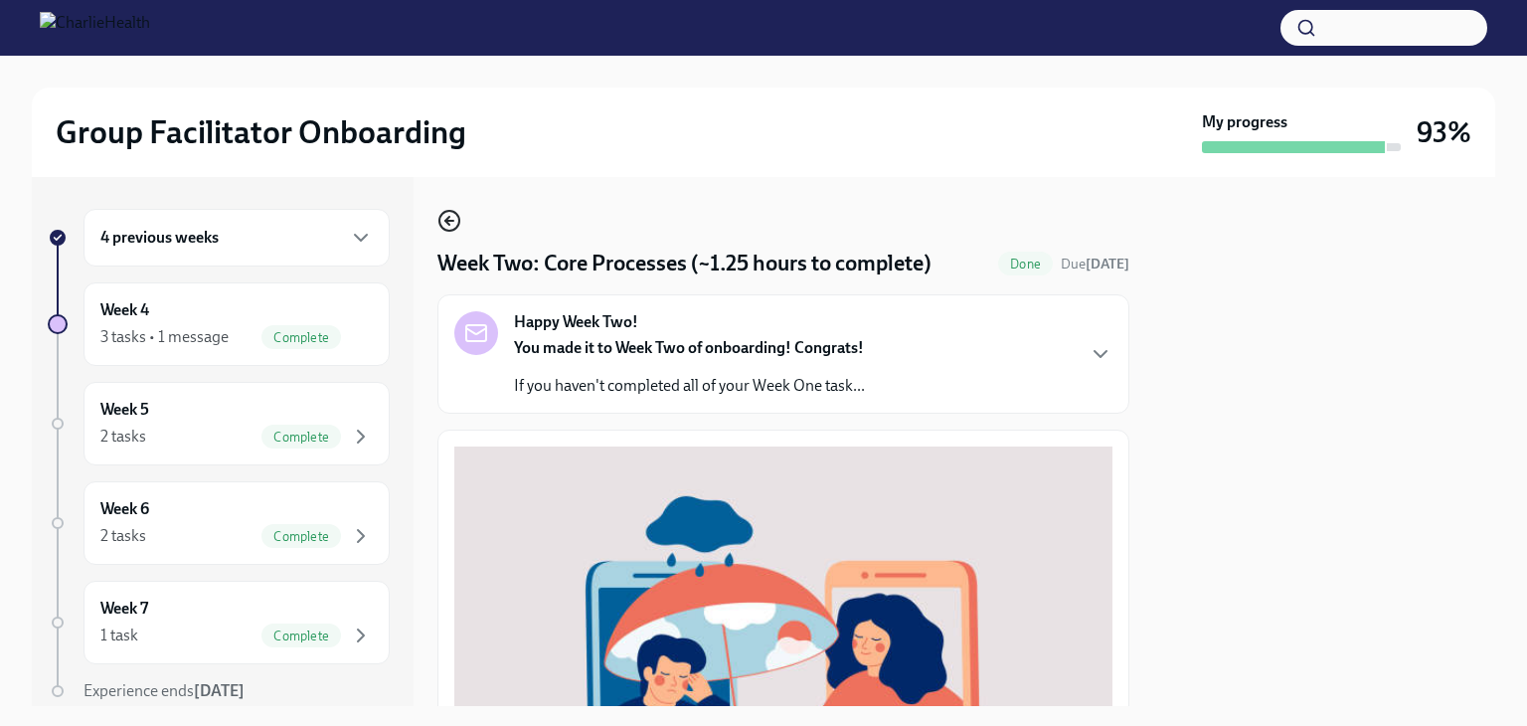
click at [457, 220] on icon "button" at bounding box center [450, 221] width 24 height 24
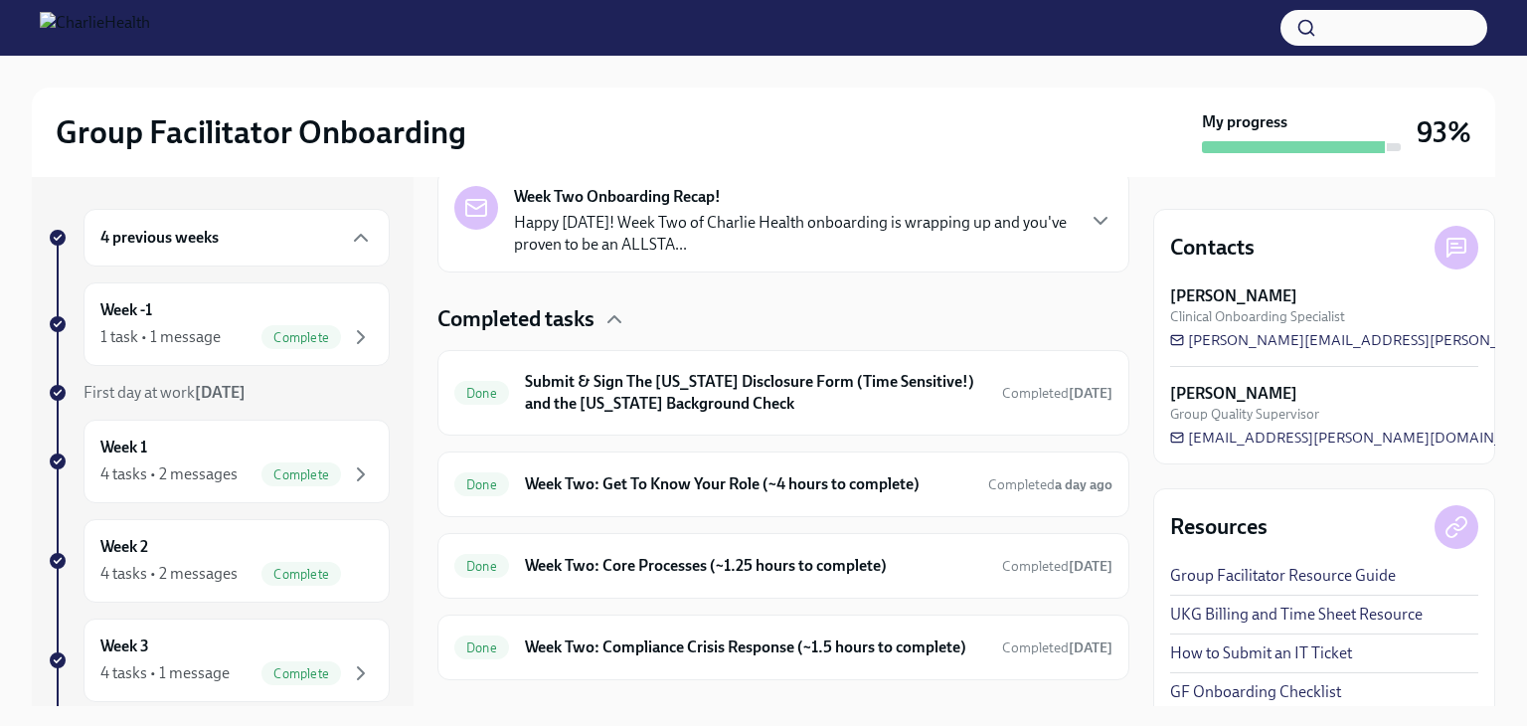
scroll to position [465, 0]
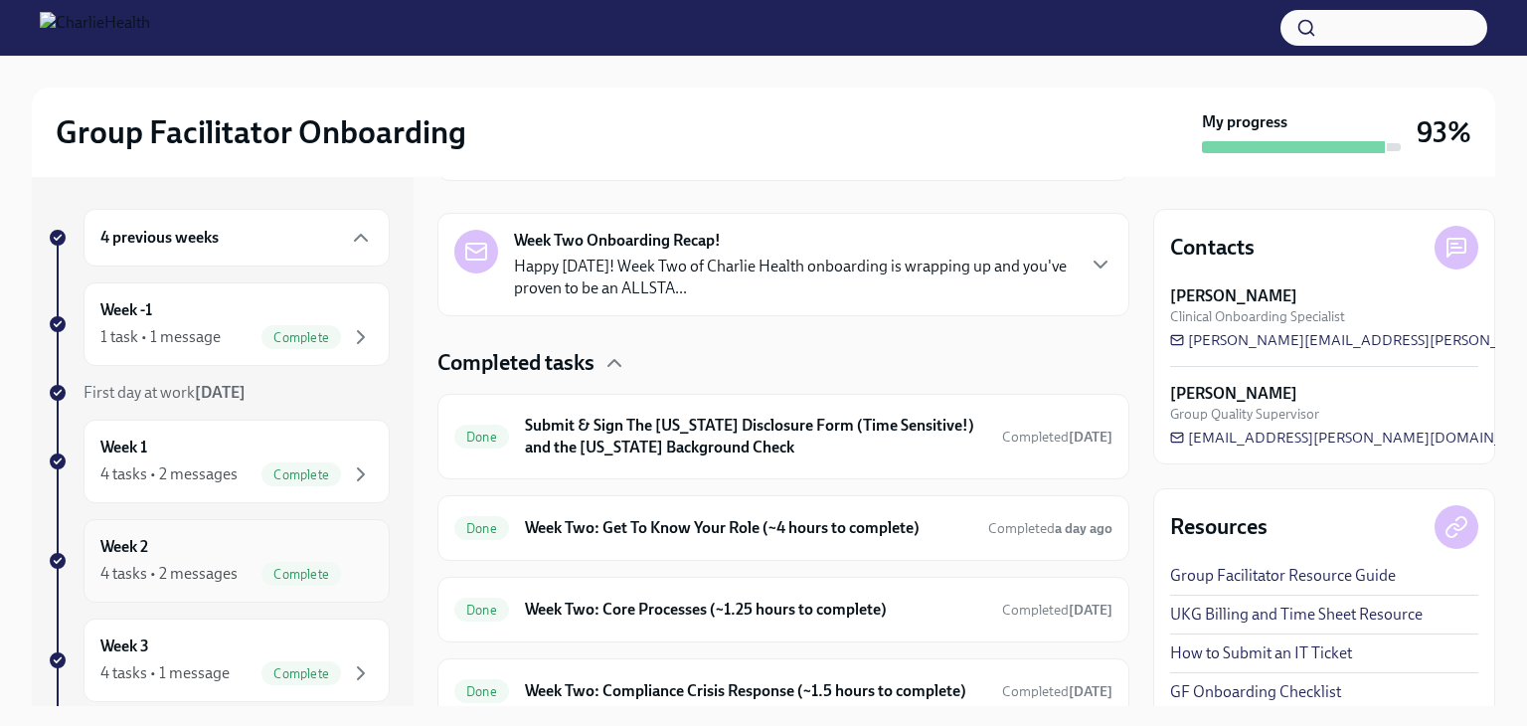
click at [179, 570] on div "4 tasks • 2 messages" at bounding box center [168, 574] width 137 height 22
click at [274, 542] on div "Week 2 4 tasks • 2 messages Complete" at bounding box center [236, 561] width 272 height 50
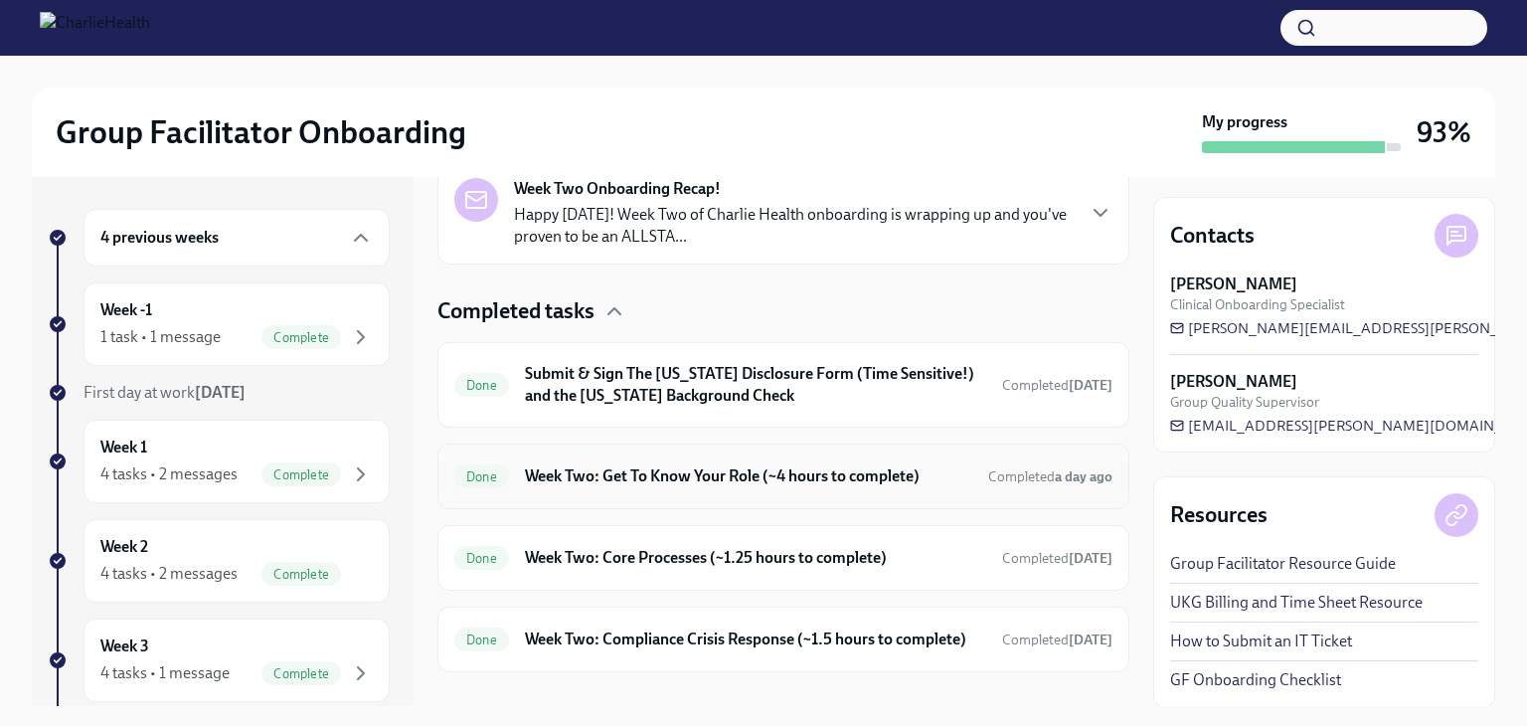
scroll to position [565, 0]
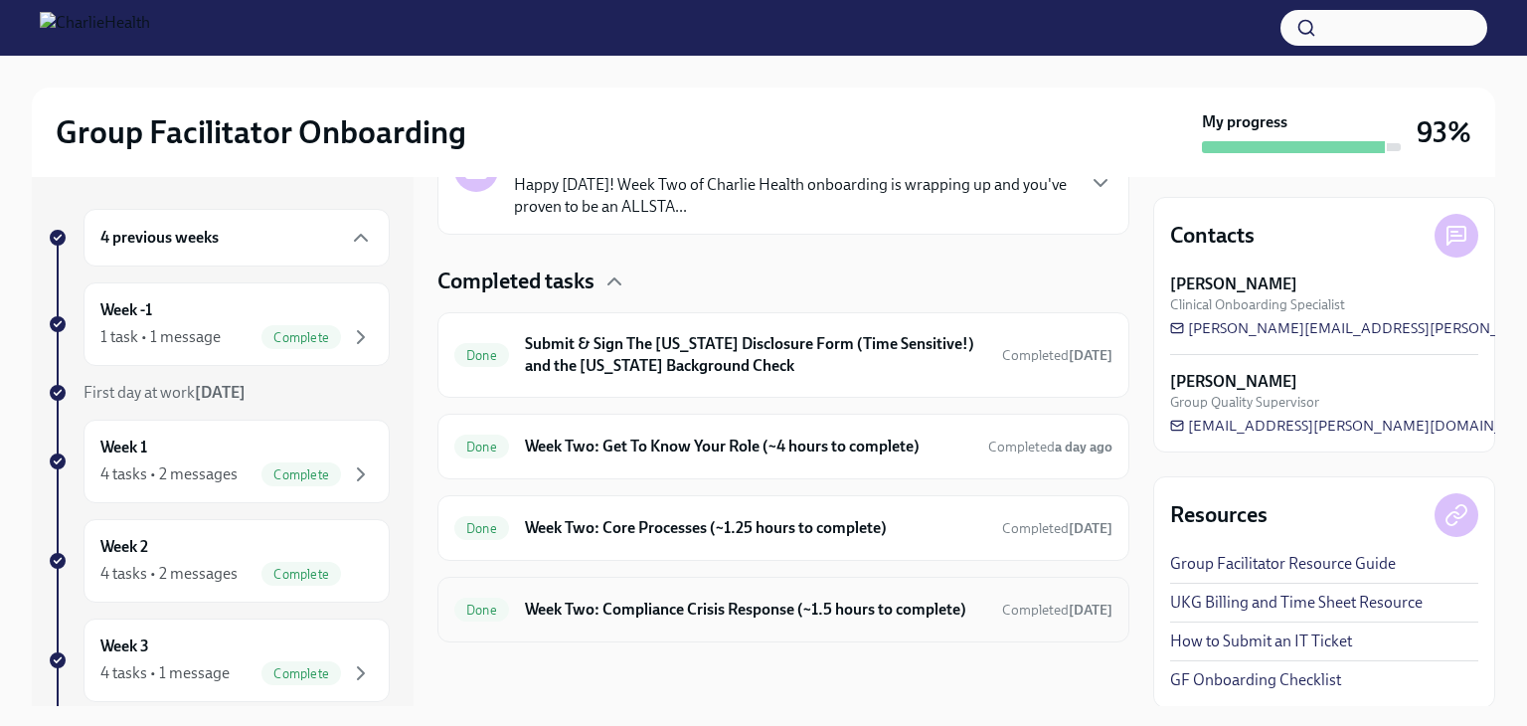
click at [788, 599] on h6 "Week Two: Compliance Crisis Response (~1.5 hours to complete)" at bounding box center [755, 610] width 461 height 22
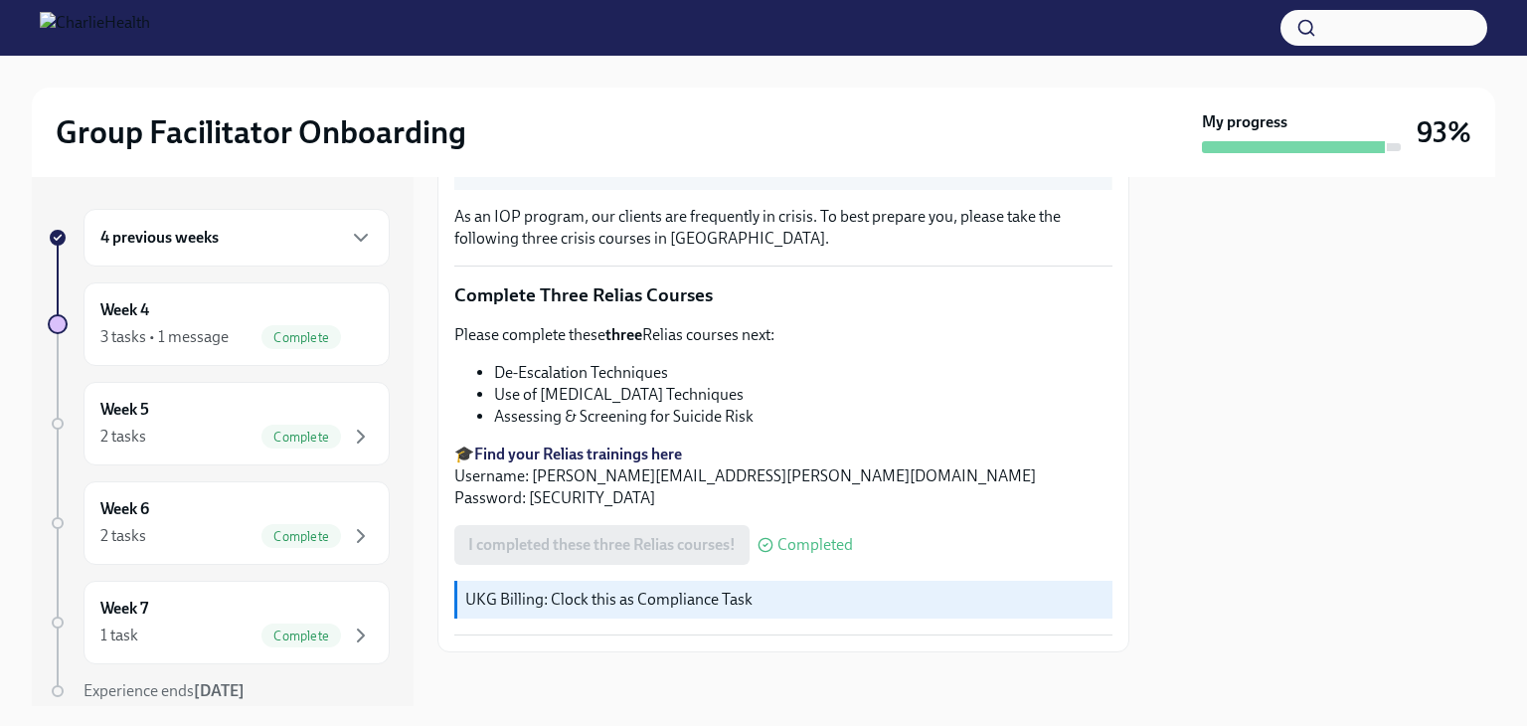
scroll to position [482, 0]
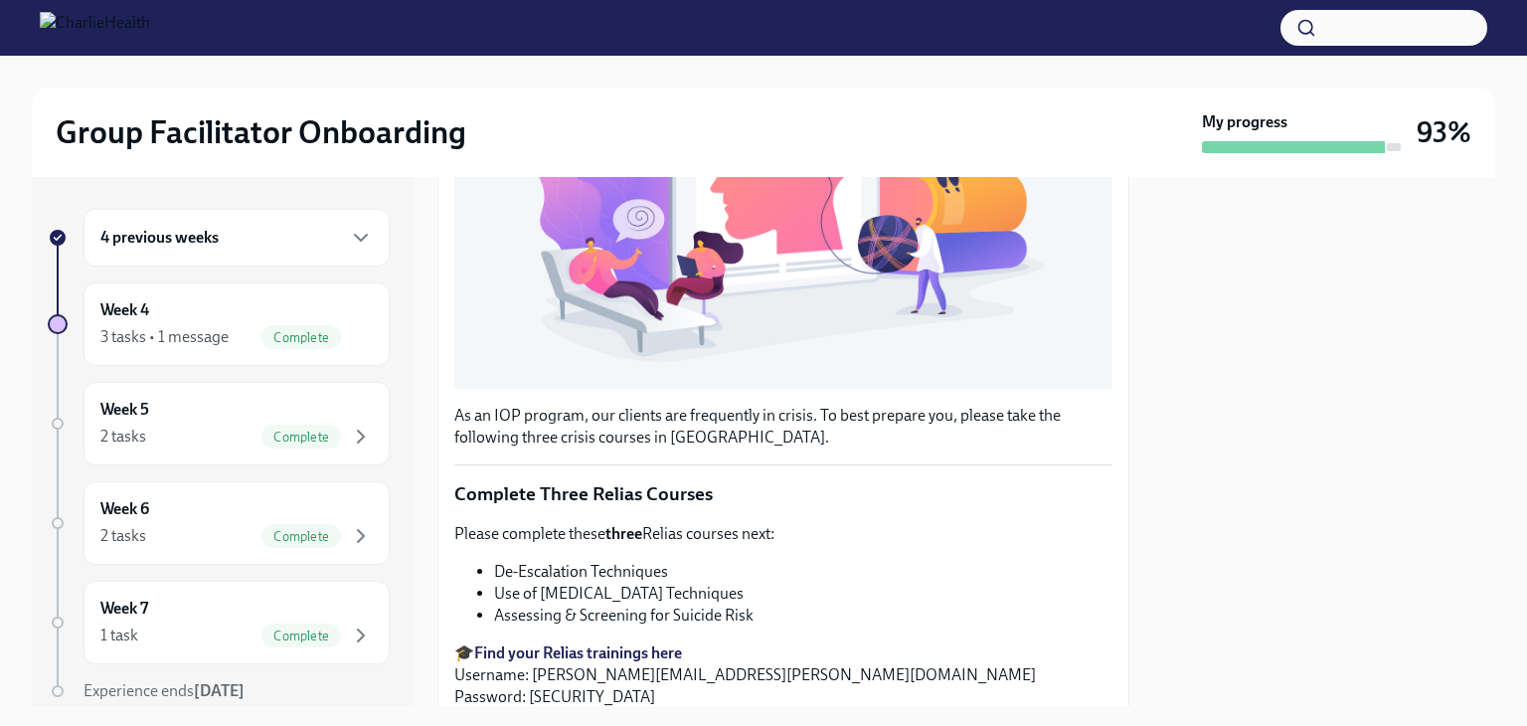
click at [316, 245] on div "4 previous weeks" at bounding box center [236, 238] width 272 height 24
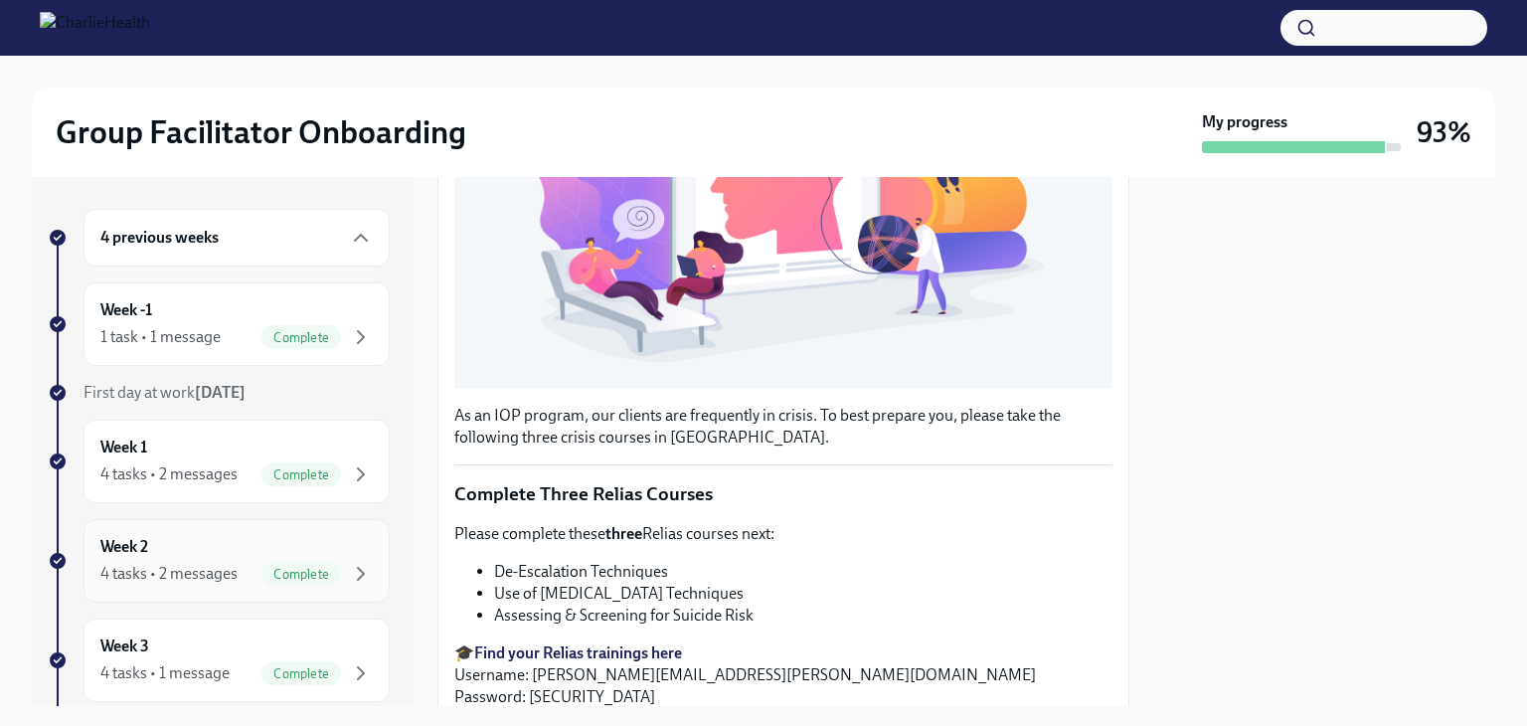
click at [276, 567] on span "Complete" at bounding box center [302, 574] width 80 height 15
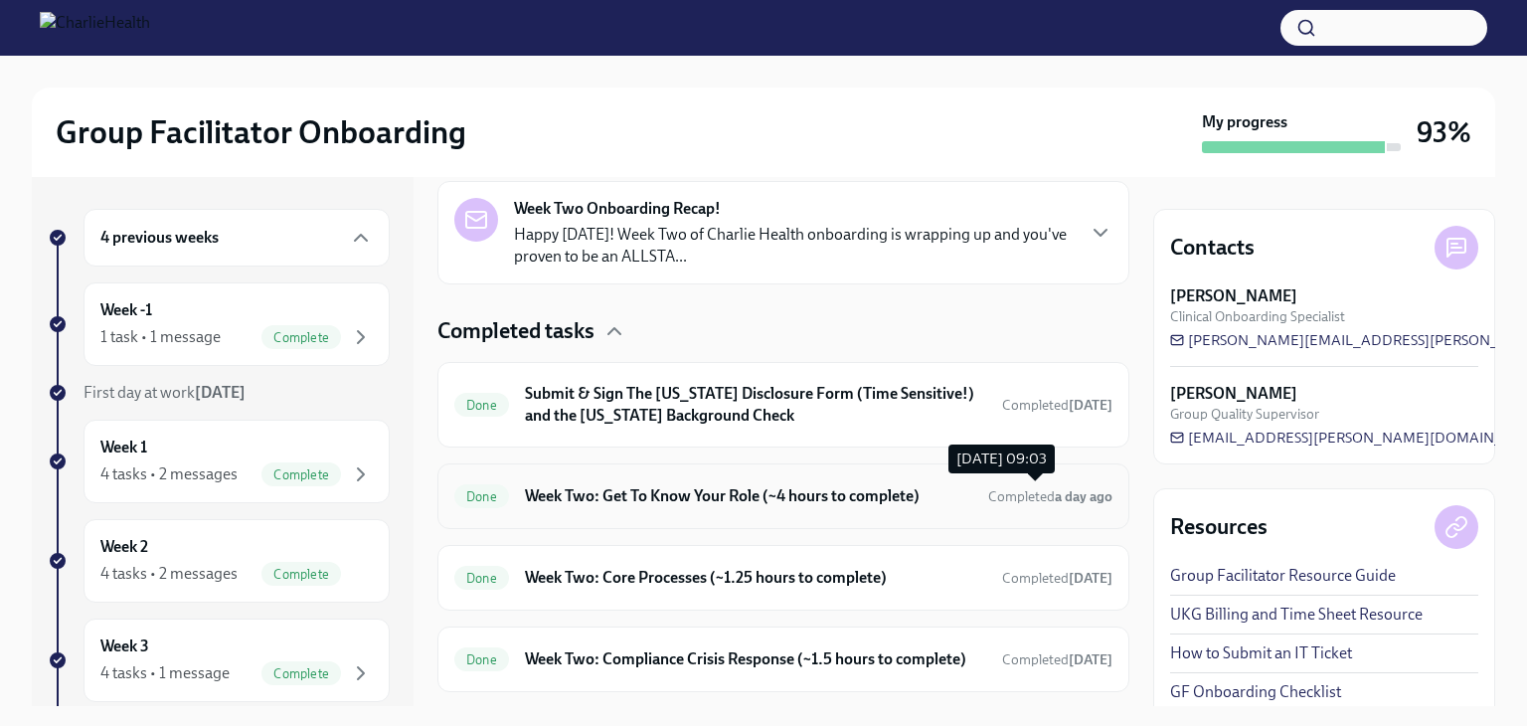
scroll to position [565, 0]
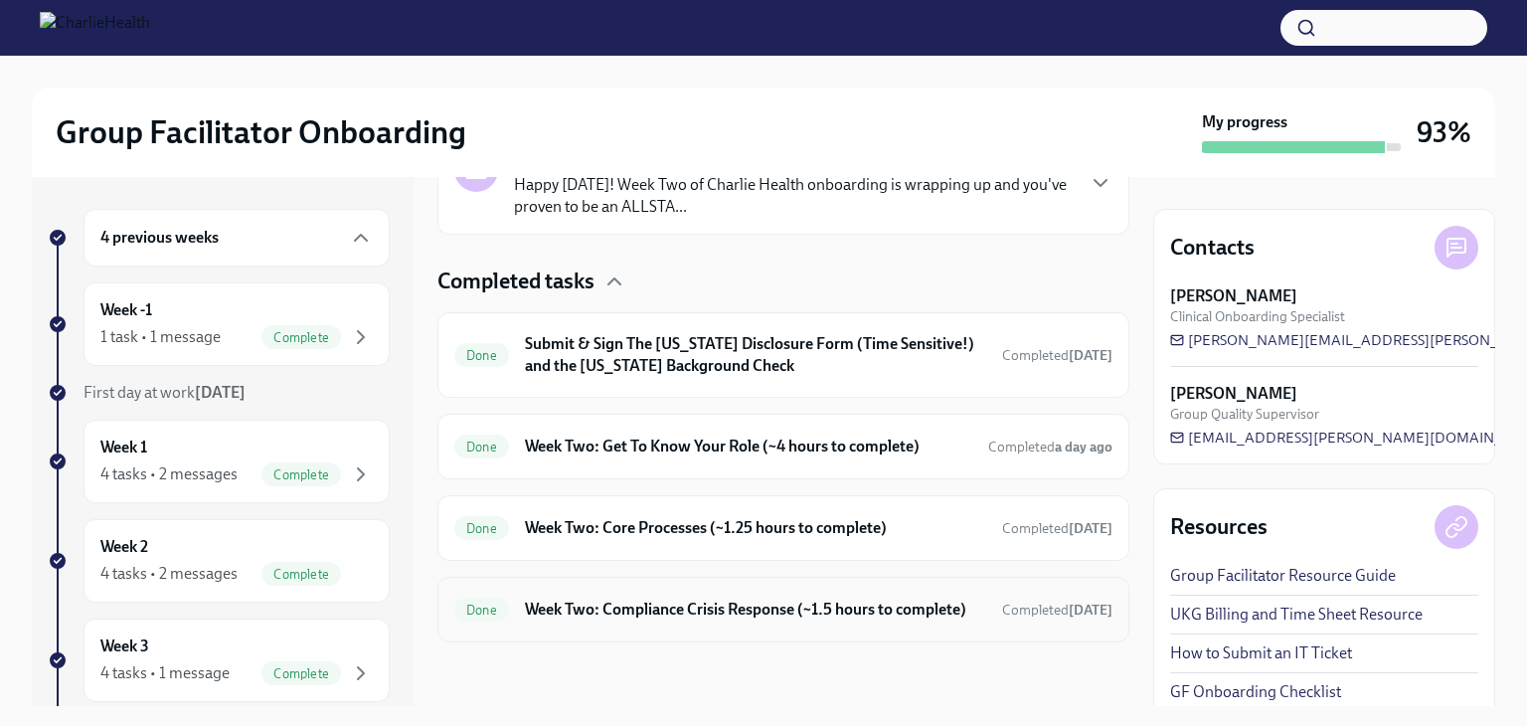
click at [827, 599] on h6 "Week Two: Compliance Crisis Response (~1.5 hours to complete)" at bounding box center [755, 610] width 461 height 22
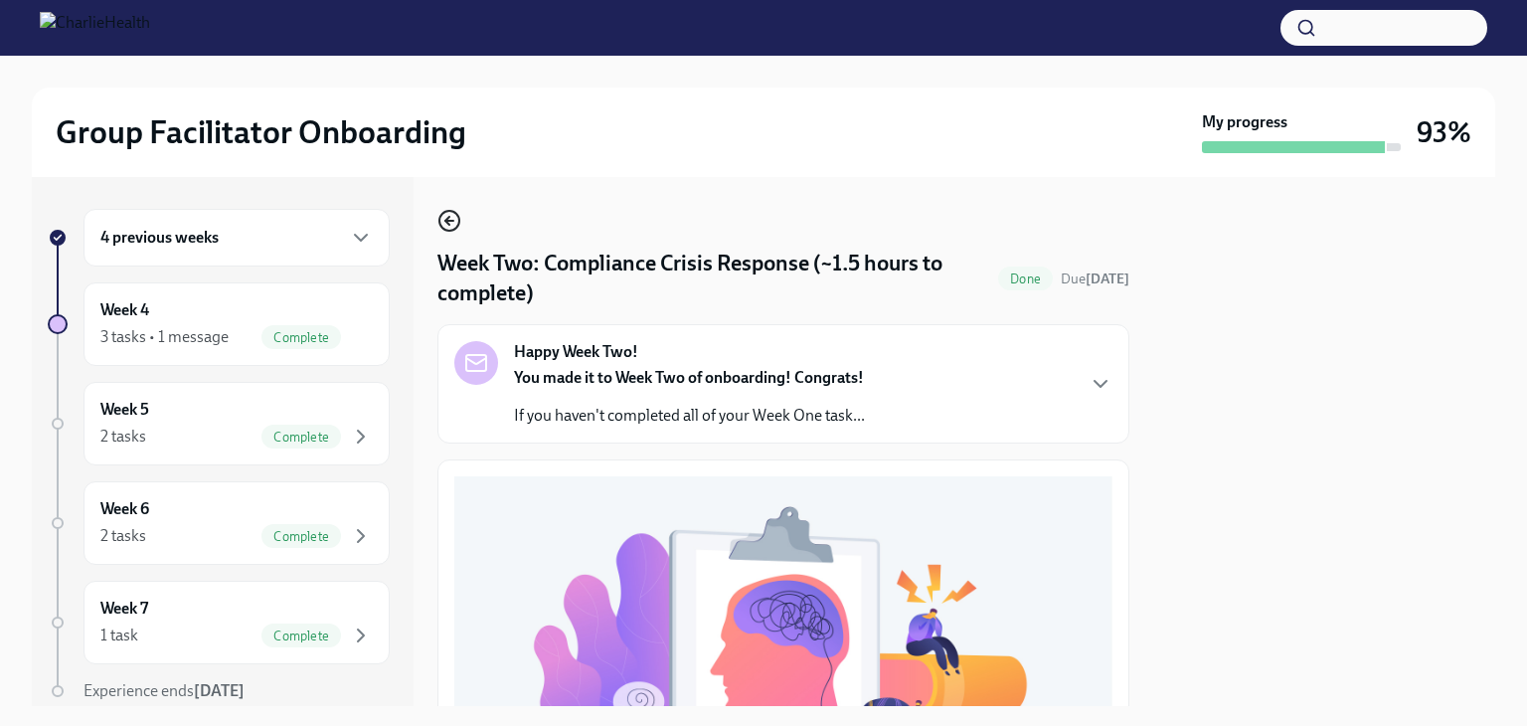
click at [441, 216] on circle "button" at bounding box center [450, 221] width 20 height 20
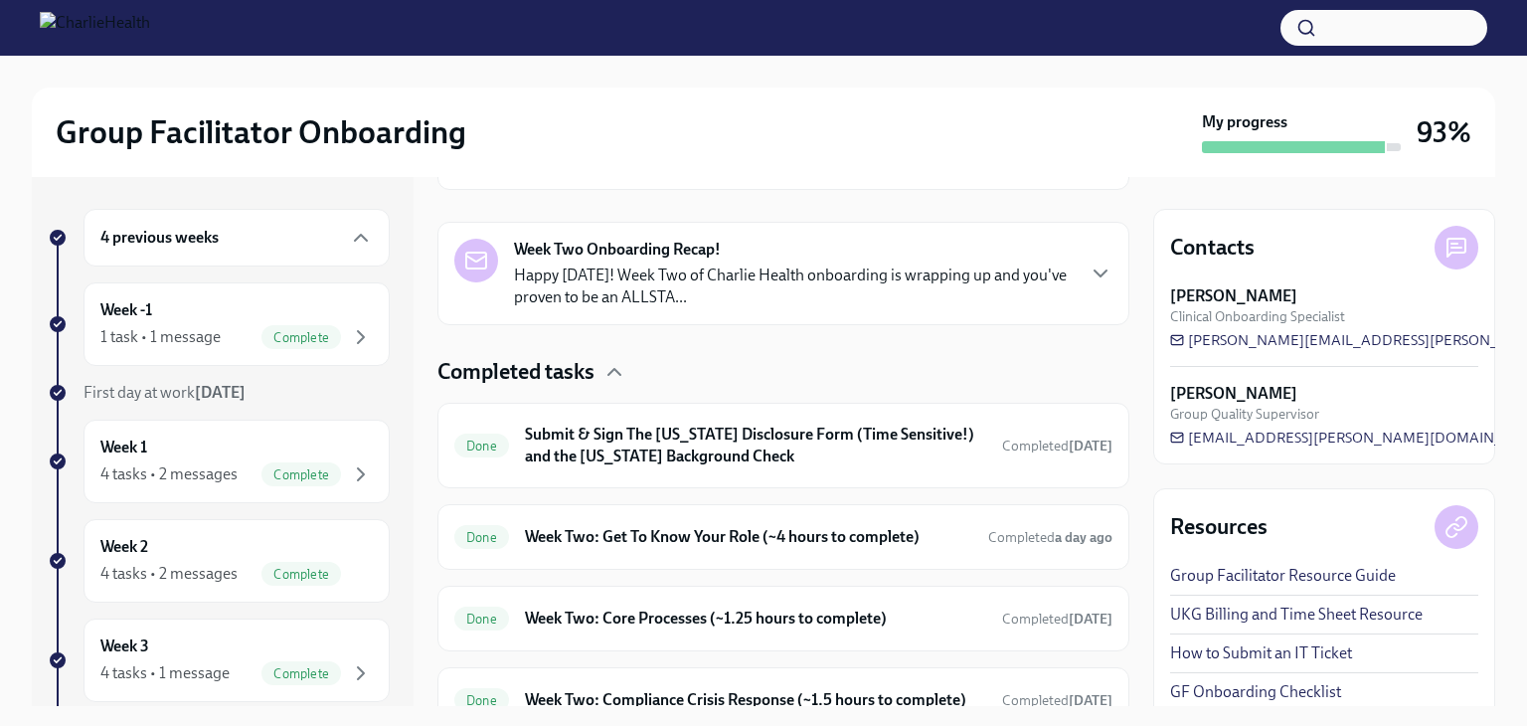
scroll to position [266, 0]
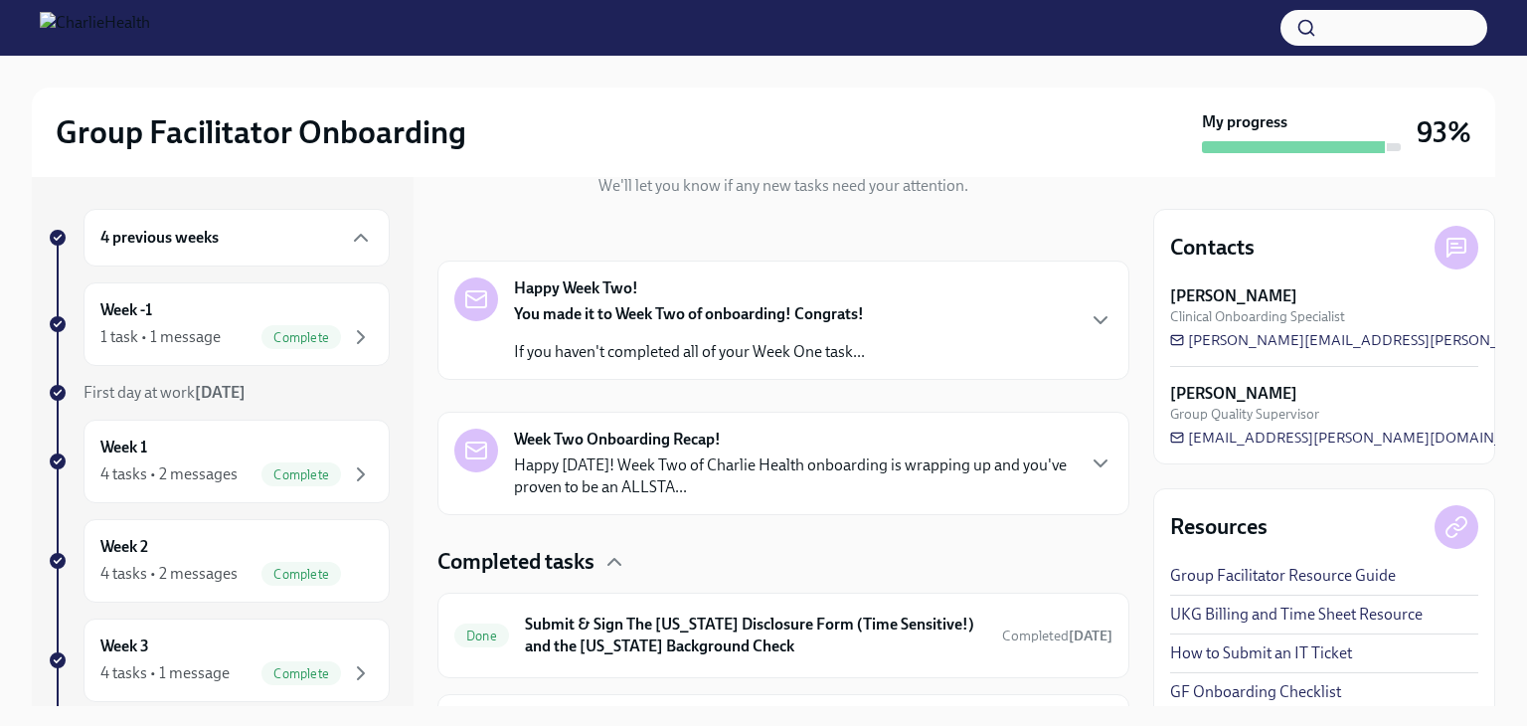
click at [1062, 460] on div "Week Two Onboarding Recap! Happy Friday! Week Two of Charlie Health onboarding …" at bounding box center [783, 464] width 658 height 70
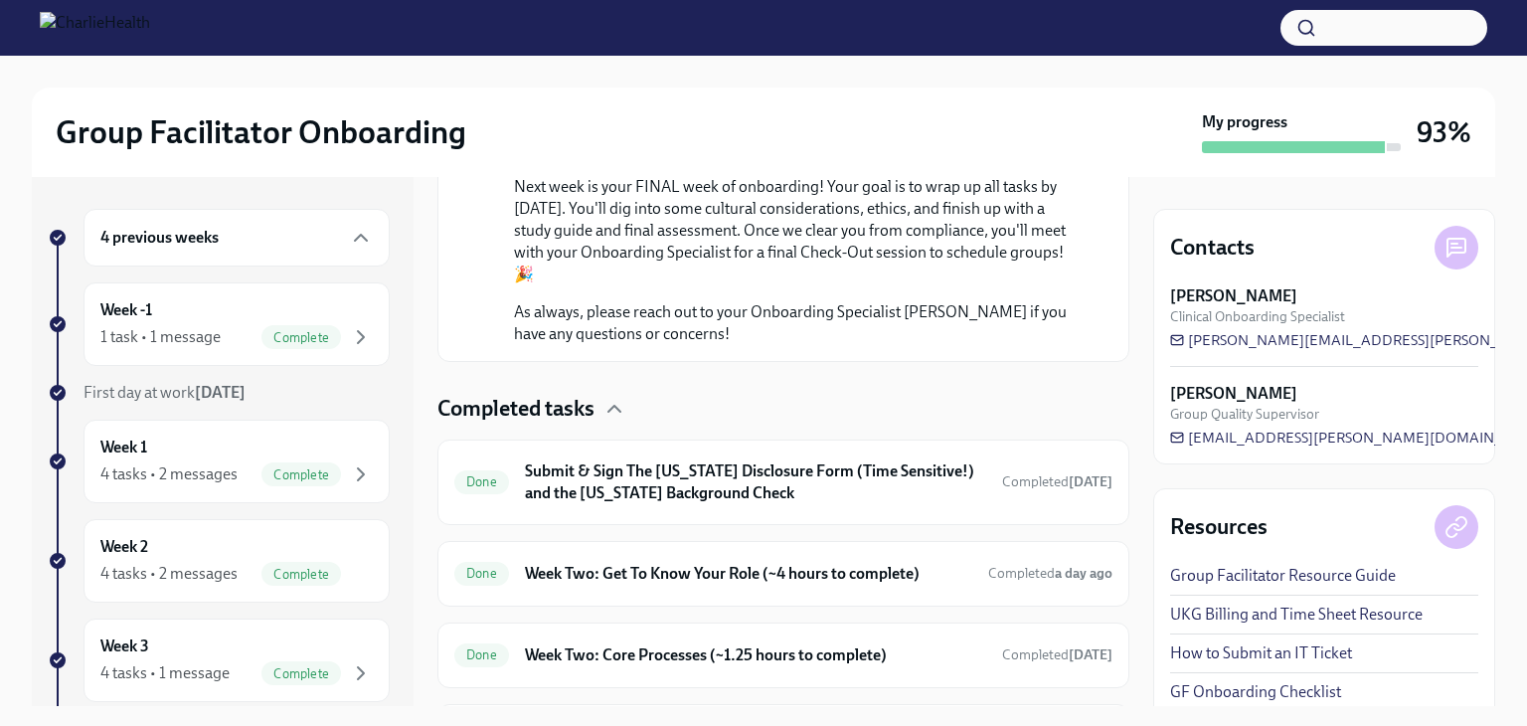
scroll to position [1496, 0]
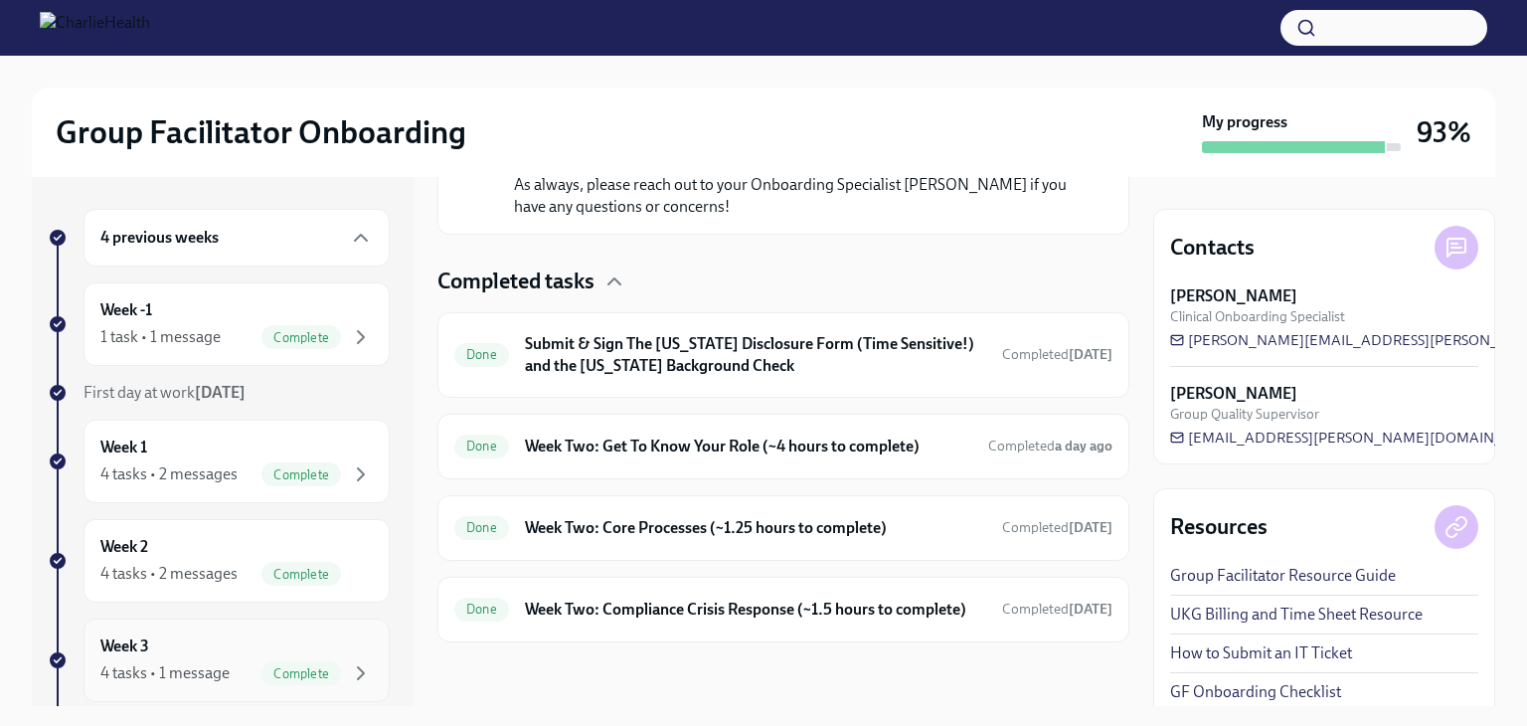
click at [170, 657] on div "Week 3 4 tasks • 1 message Complete" at bounding box center [236, 660] width 272 height 50
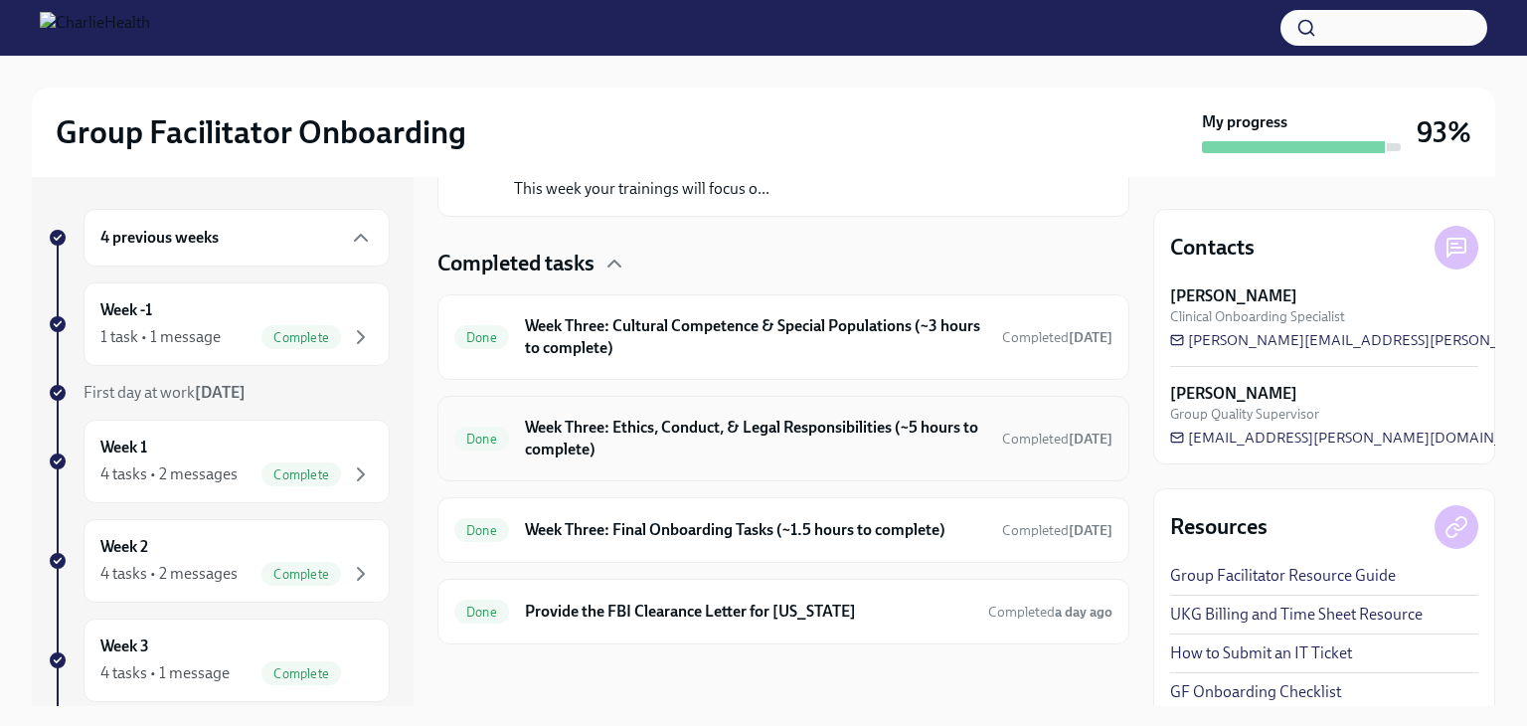
click at [838, 423] on h6 "Week Three: Ethics, Conduct, & Legal Responsibilities (~5 hours to complete)" at bounding box center [755, 439] width 461 height 44
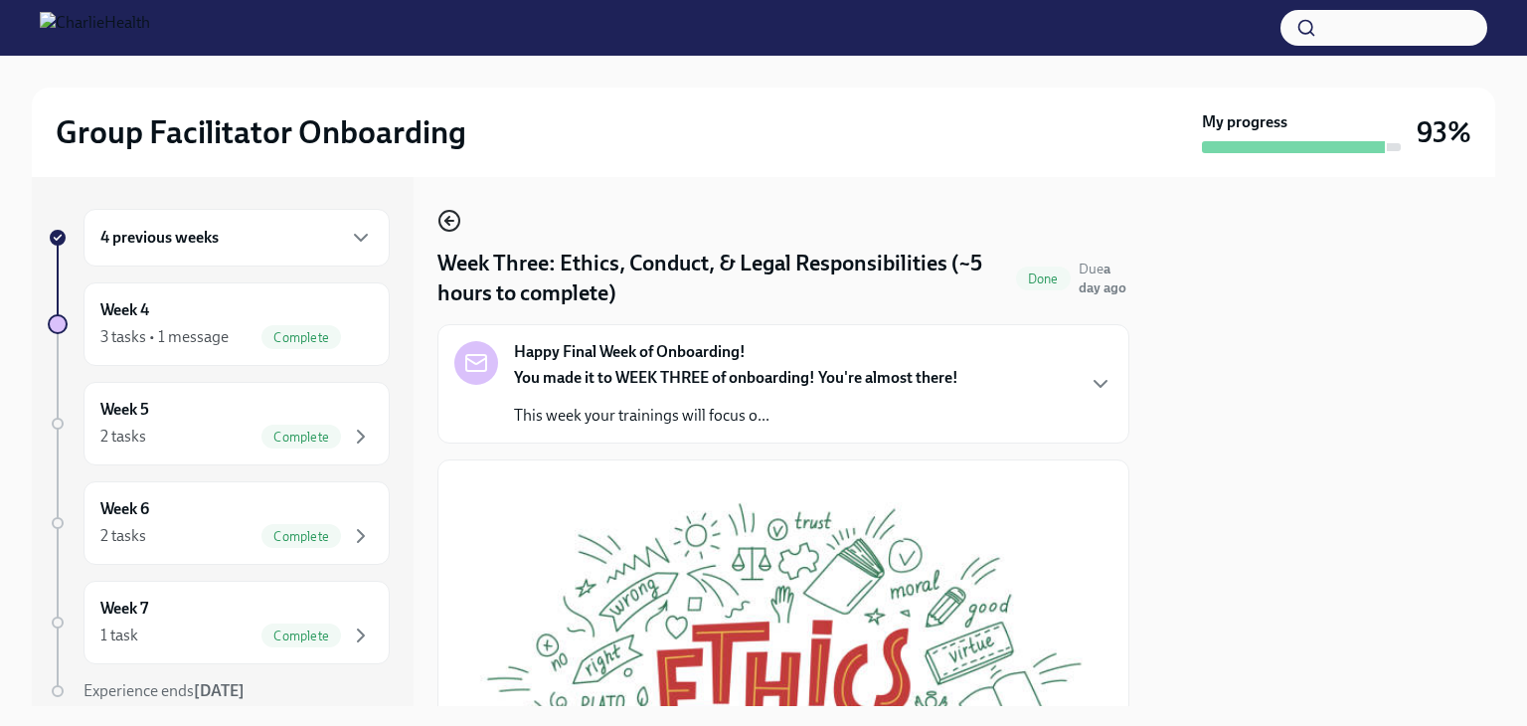
click at [441, 228] on circle "button" at bounding box center [450, 221] width 20 height 20
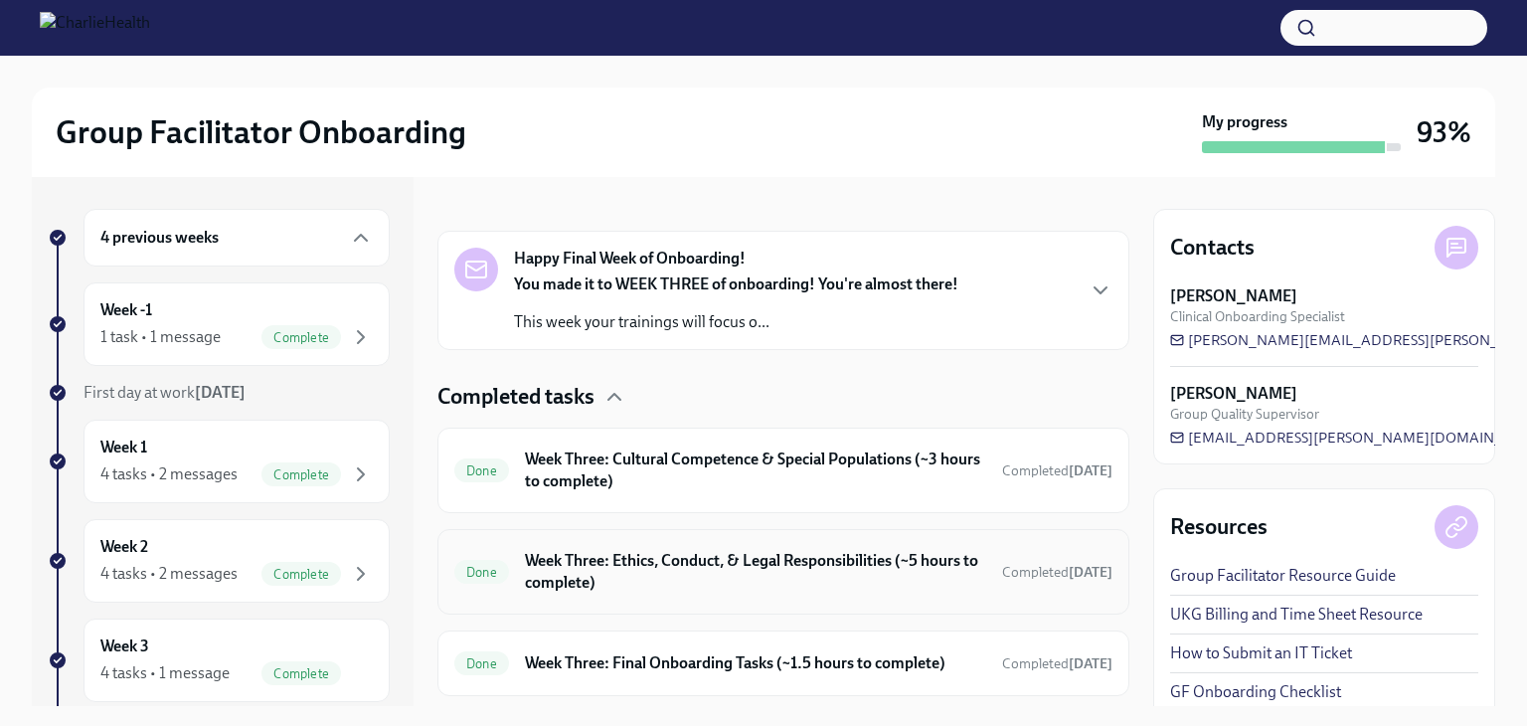
scroll to position [298, 0]
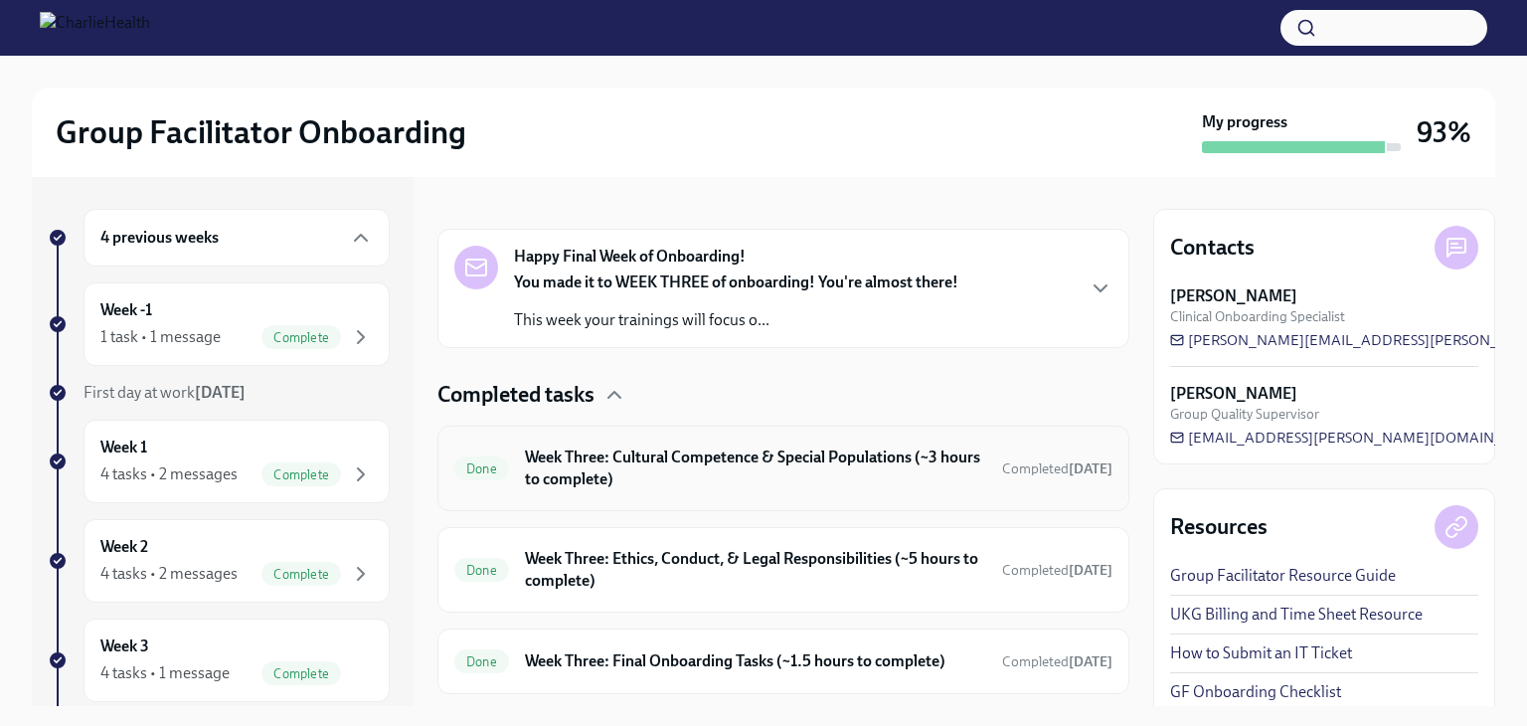
click at [862, 468] on h6 "Week Three: Cultural Competence & Special Populations (~3 hours to complete)" at bounding box center [755, 468] width 461 height 44
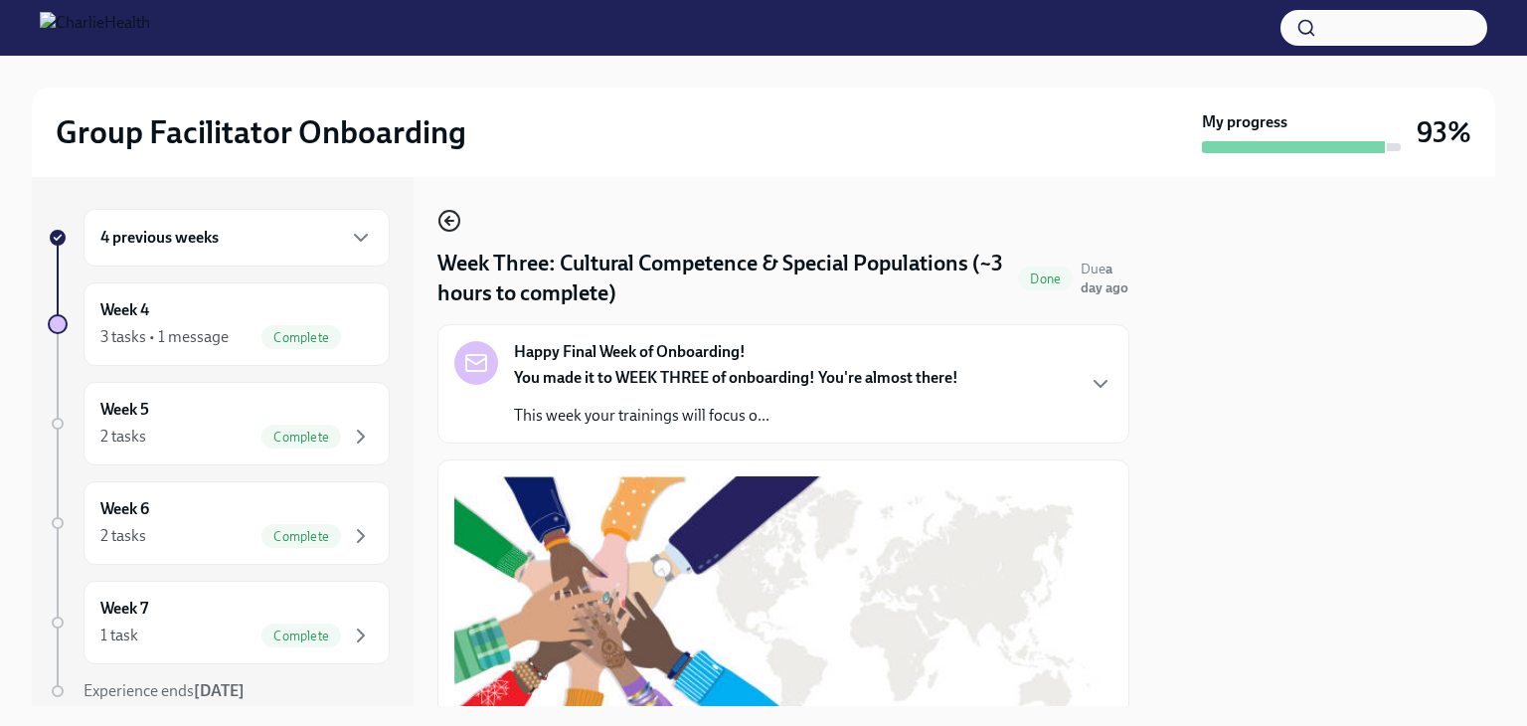
click at [445, 213] on icon "button" at bounding box center [450, 221] width 24 height 24
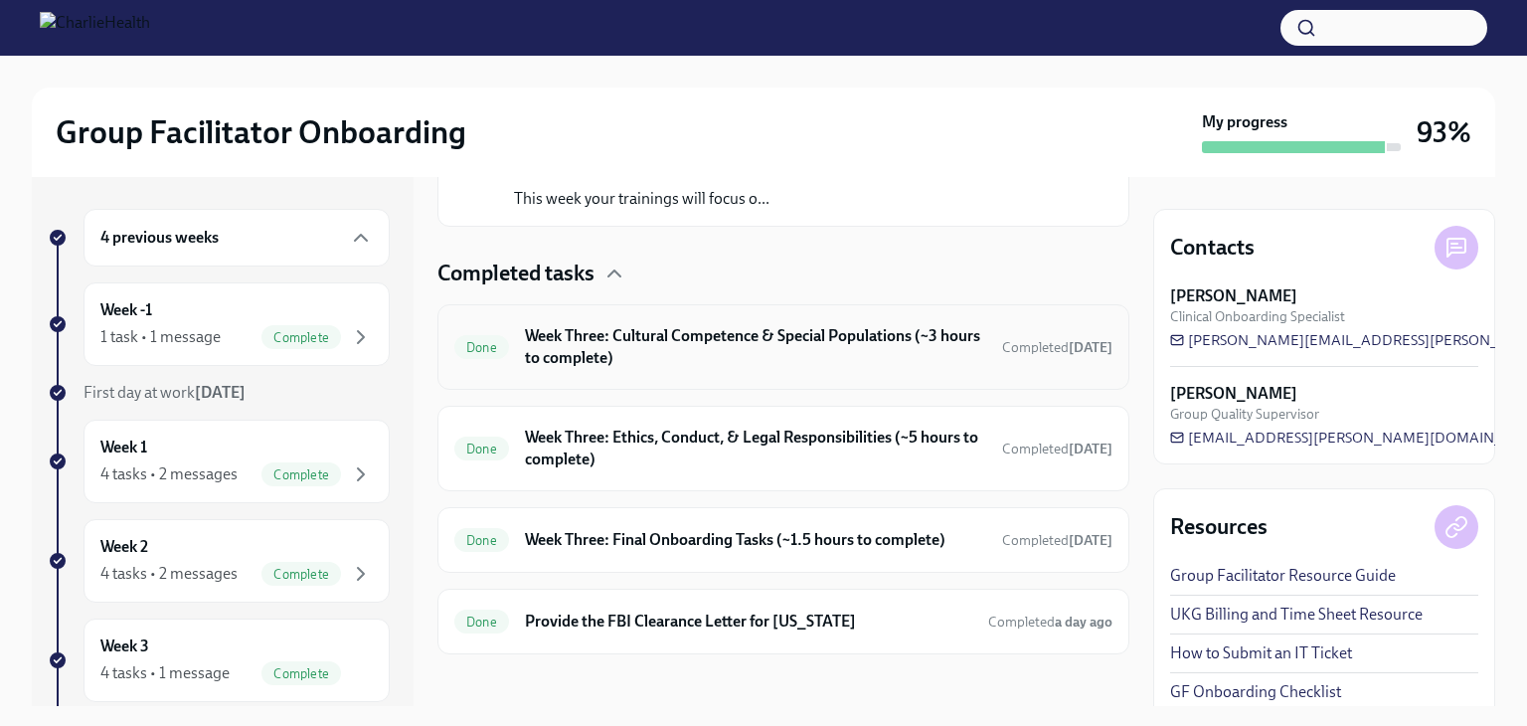
scroll to position [430, 0]
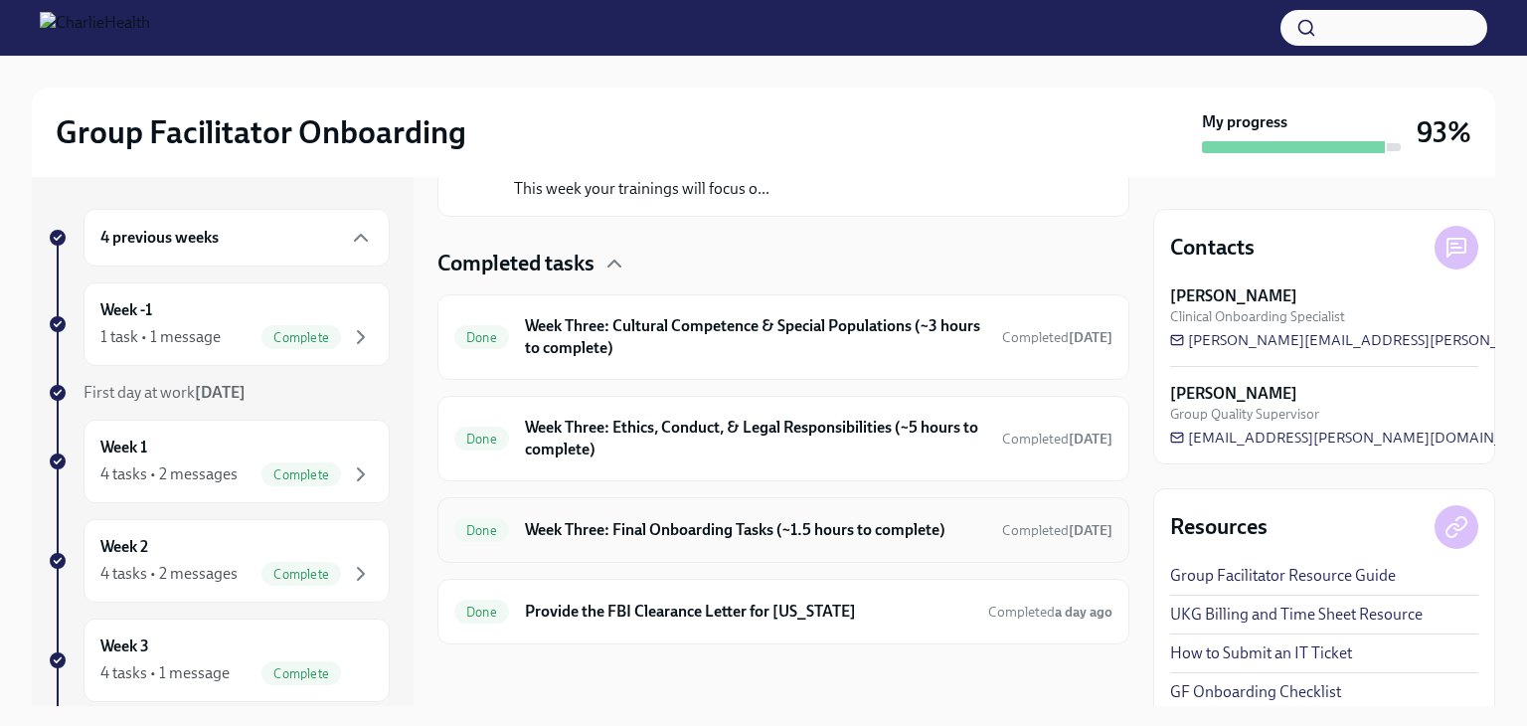
click at [855, 530] on h6 "Week Three: Final Onboarding Tasks (~1.5 hours to complete)" at bounding box center [755, 530] width 461 height 22
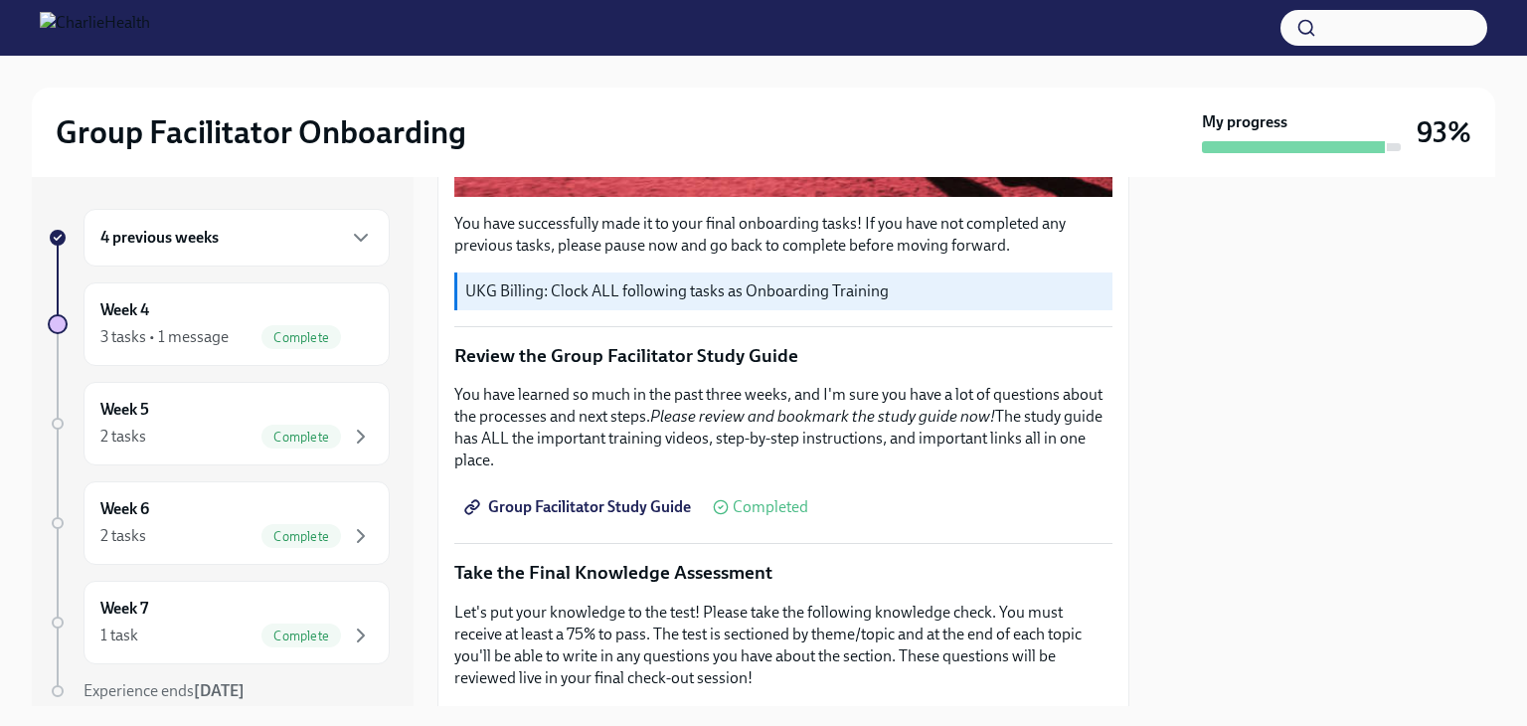
scroll to position [686, 0]
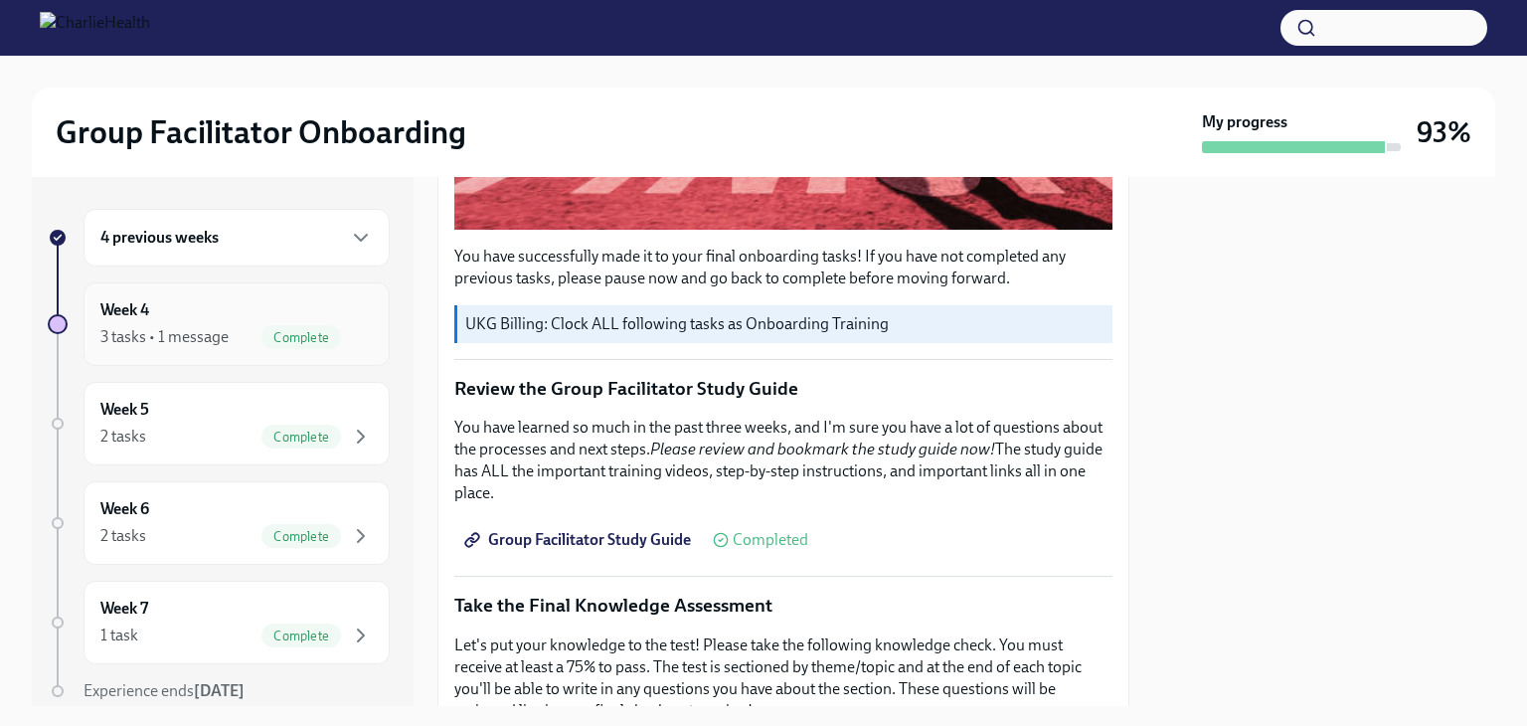
click at [318, 327] on div "Complete" at bounding box center [302, 337] width 80 height 24
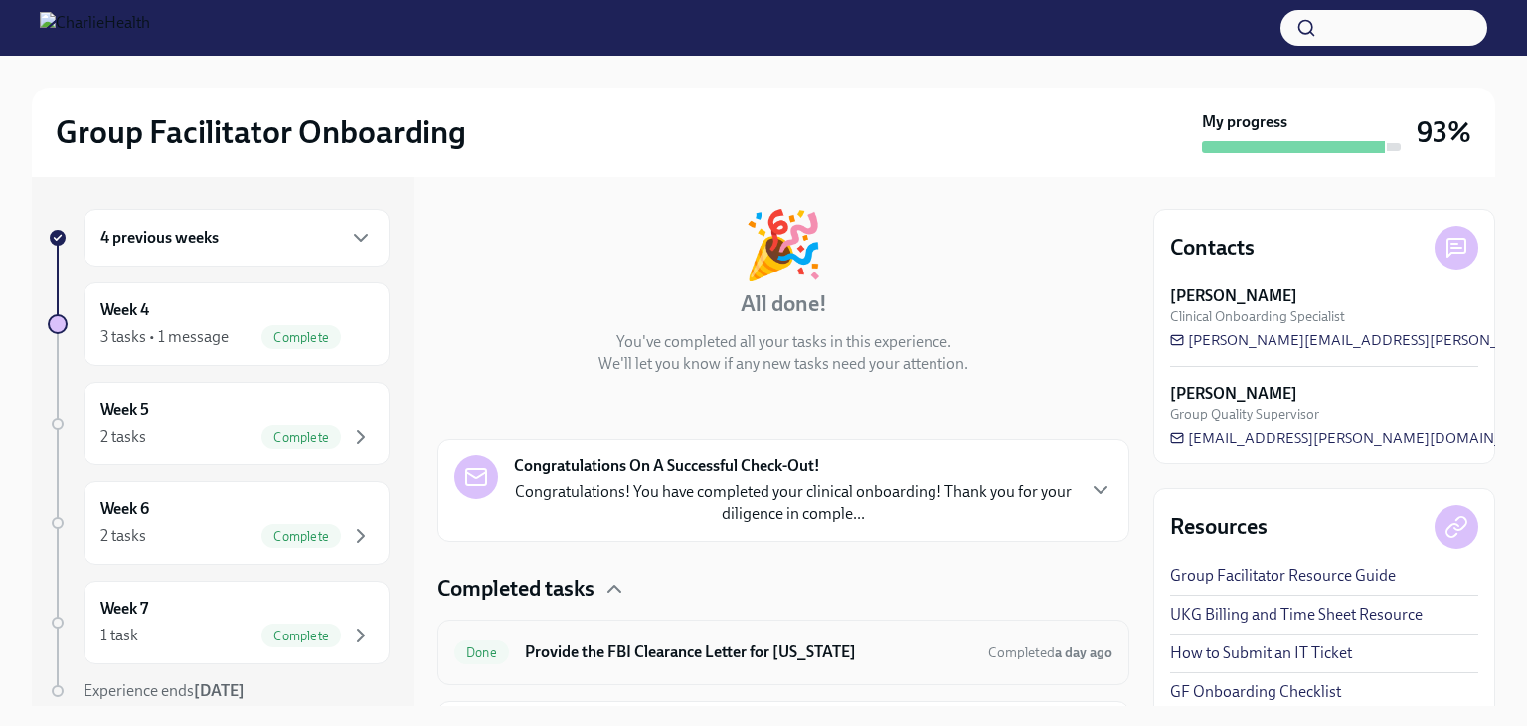
scroll to position [292, 0]
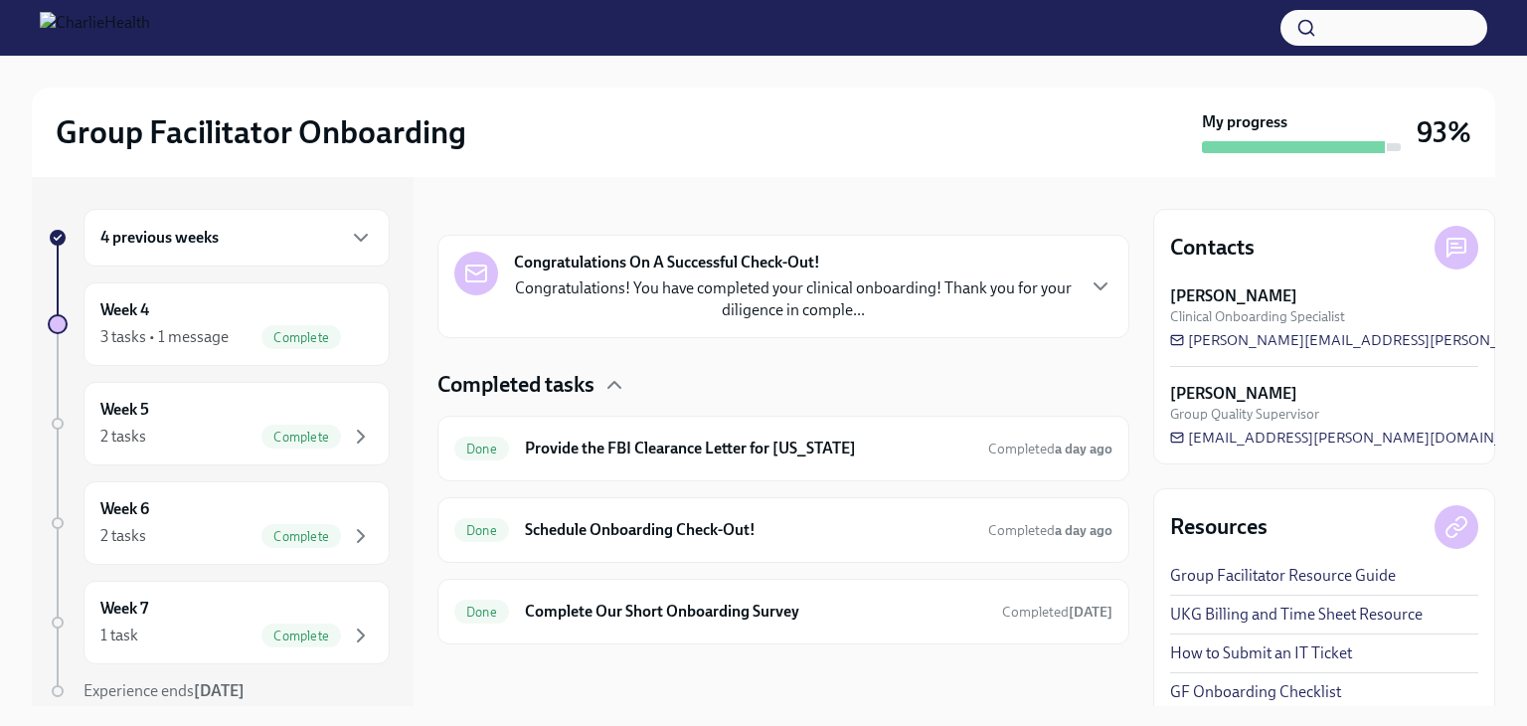
click at [322, 251] on div "4 previous weeks" at bounding box center [237, 238] width 306 height 58
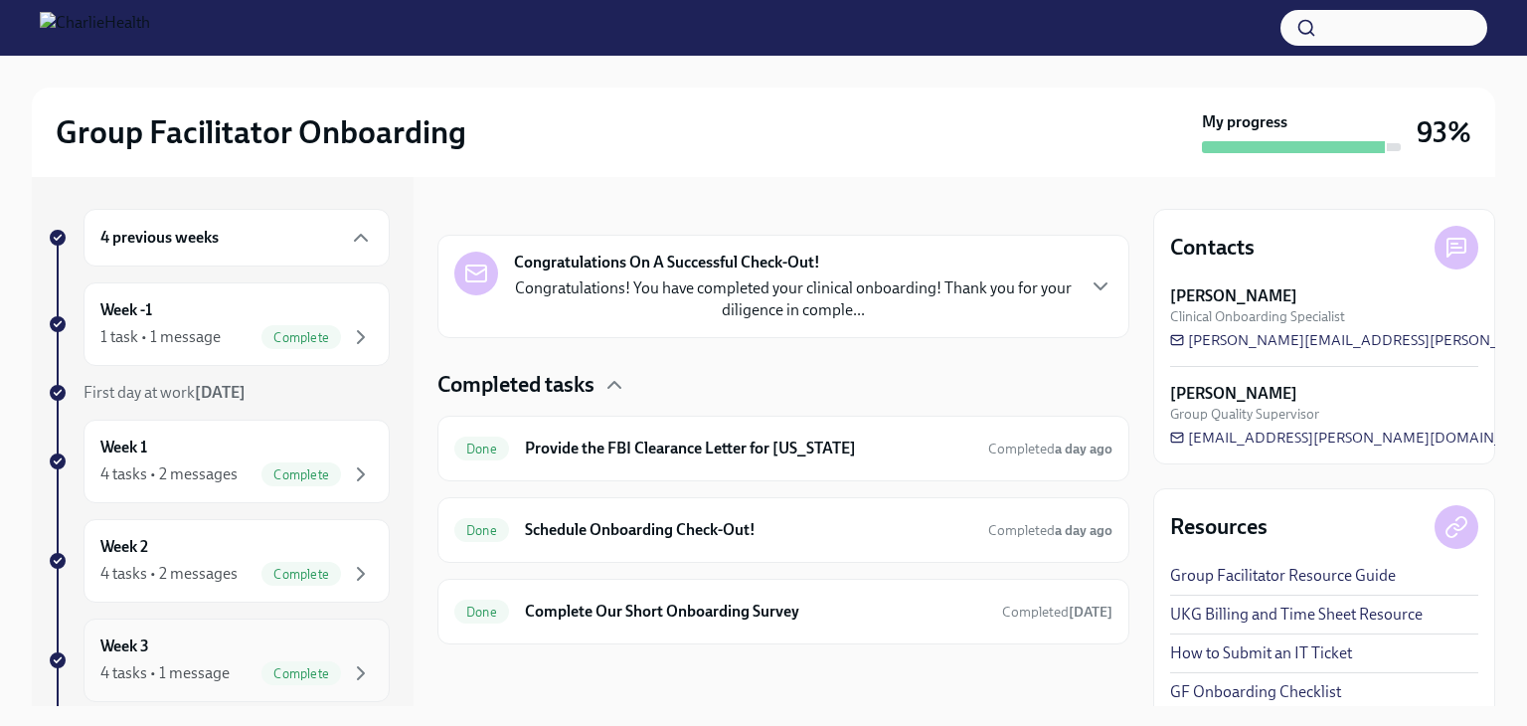
click at [239, 653] on div "Week 3 4 tasks • 1 message Complete" at bounding box center [236, 660] width 272 height 50
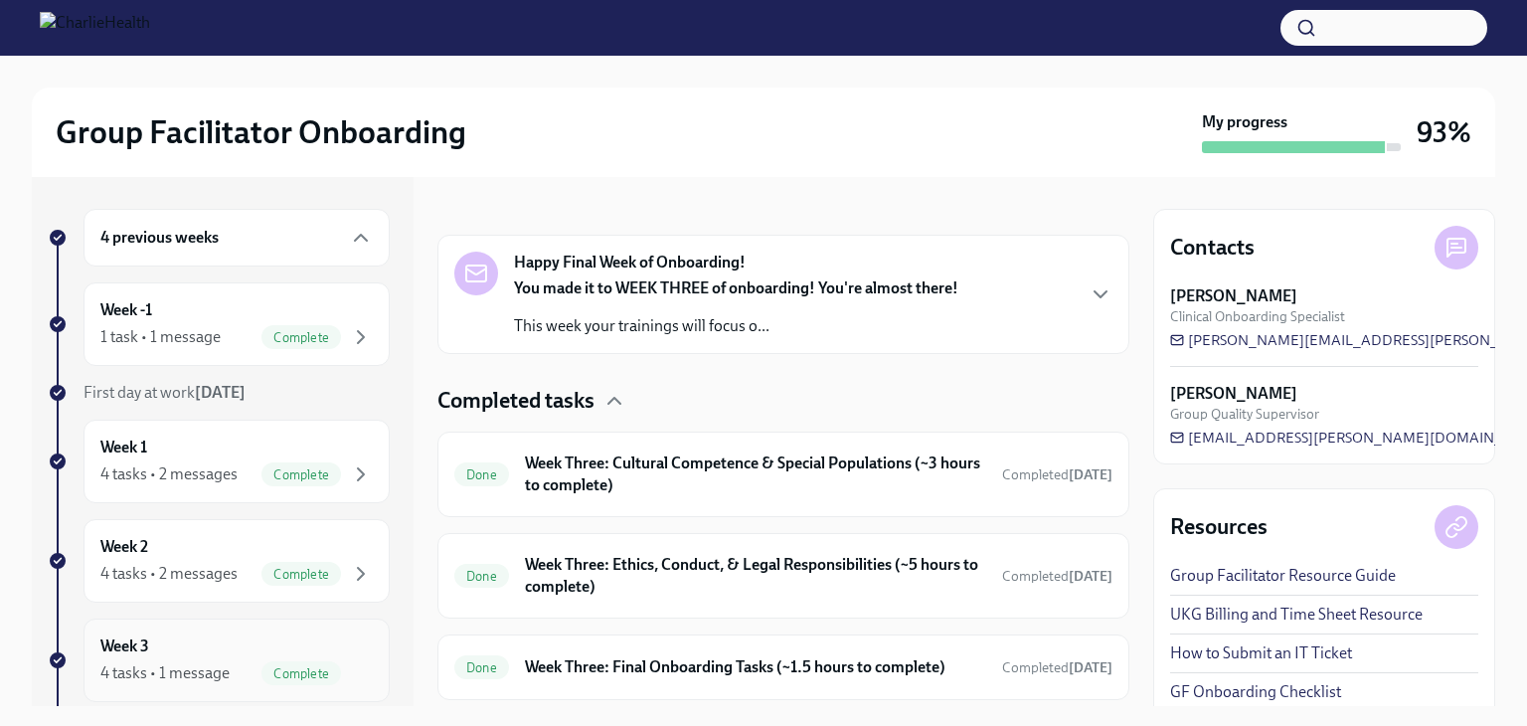
click at [176, 662] on div "4 tasks • 1 message" at bounding box center [164, 673] width 129 height 22
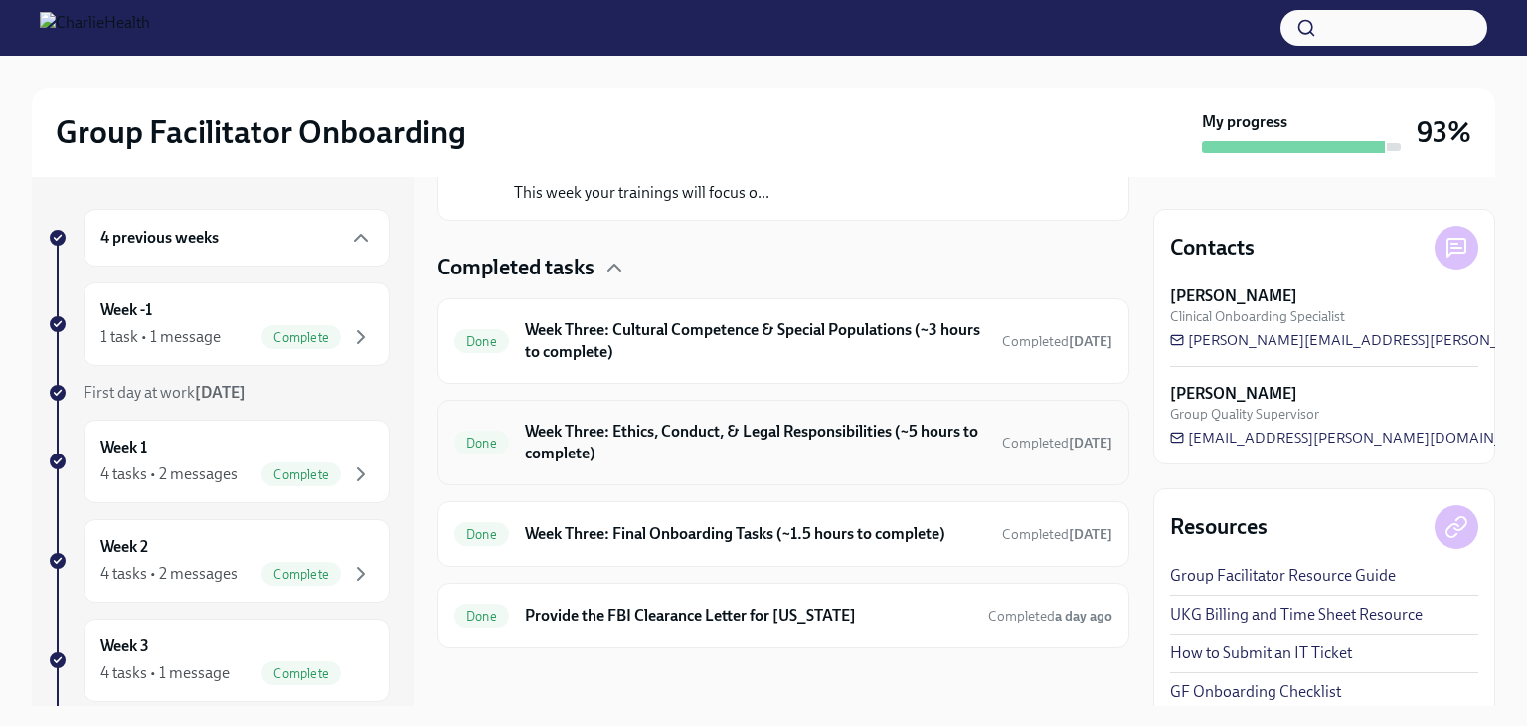
scroll to position [430, 0]
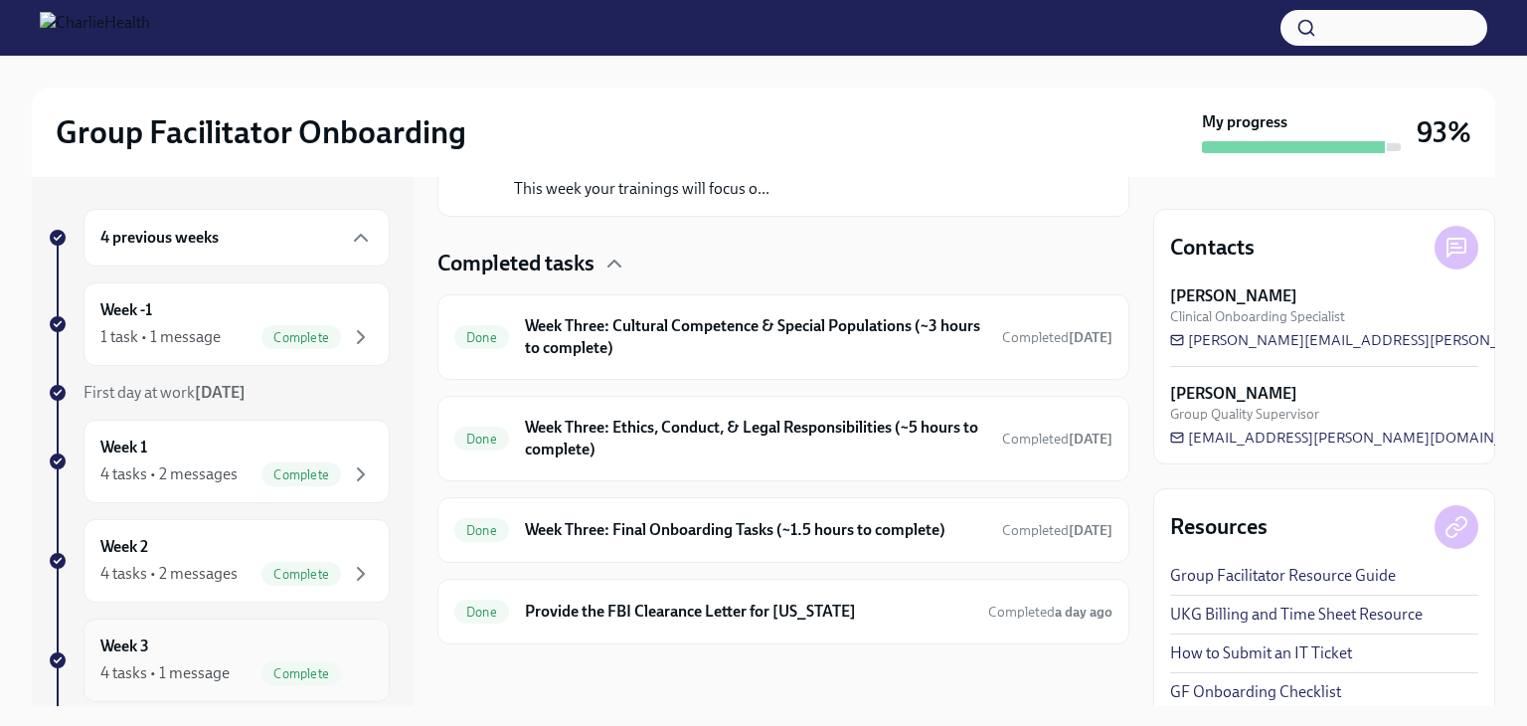
click at [176, 649] on div "Week 3 4 tasks • 1 message Complete" at bounding box center [236, 660] width 272 height 50
click at [883, 335] on h6 "Week Three: Cultural Competence & Special Populations (~3 hours to complete)" at bounding box center [755, 337] width 461 height 44
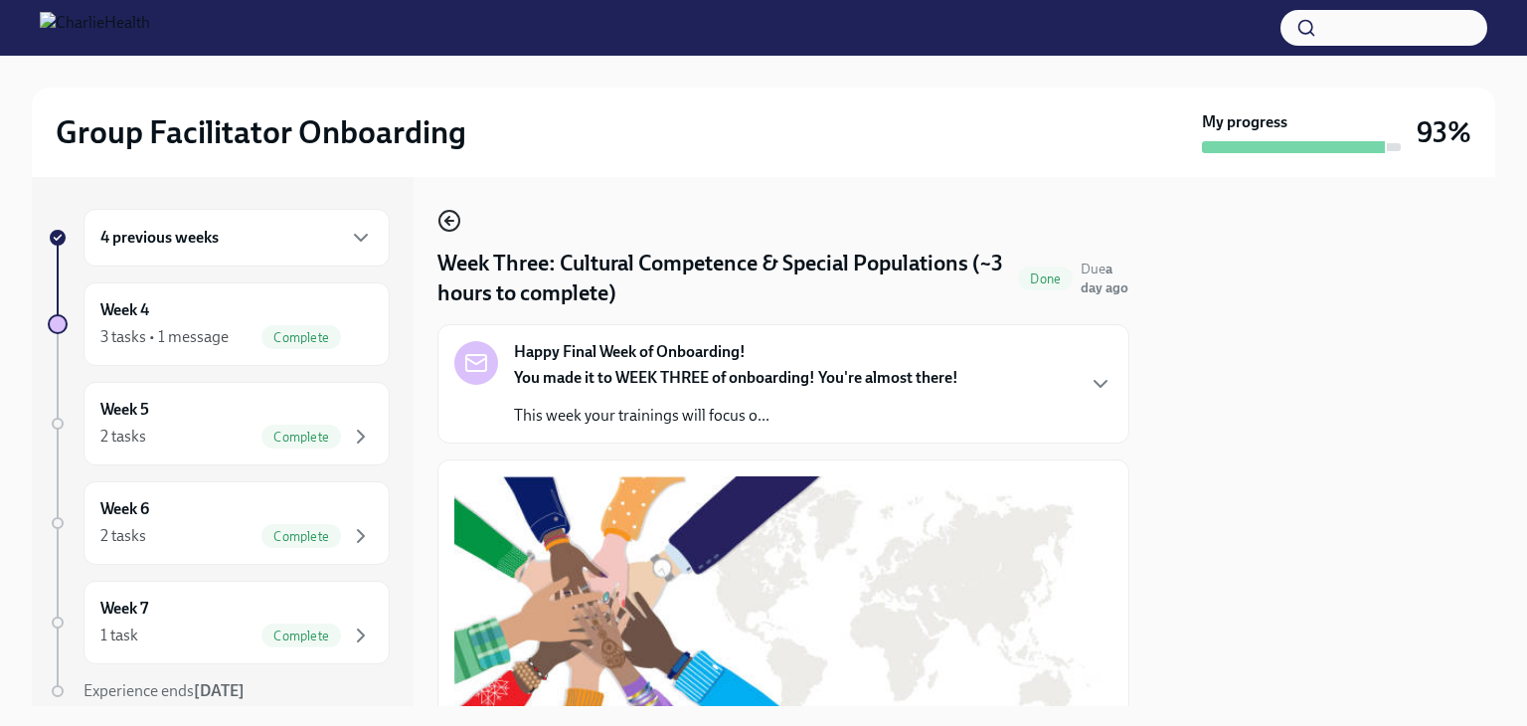
click at [453, 224] on icon "button" at bounding box center [450, 221] width 24 height 24
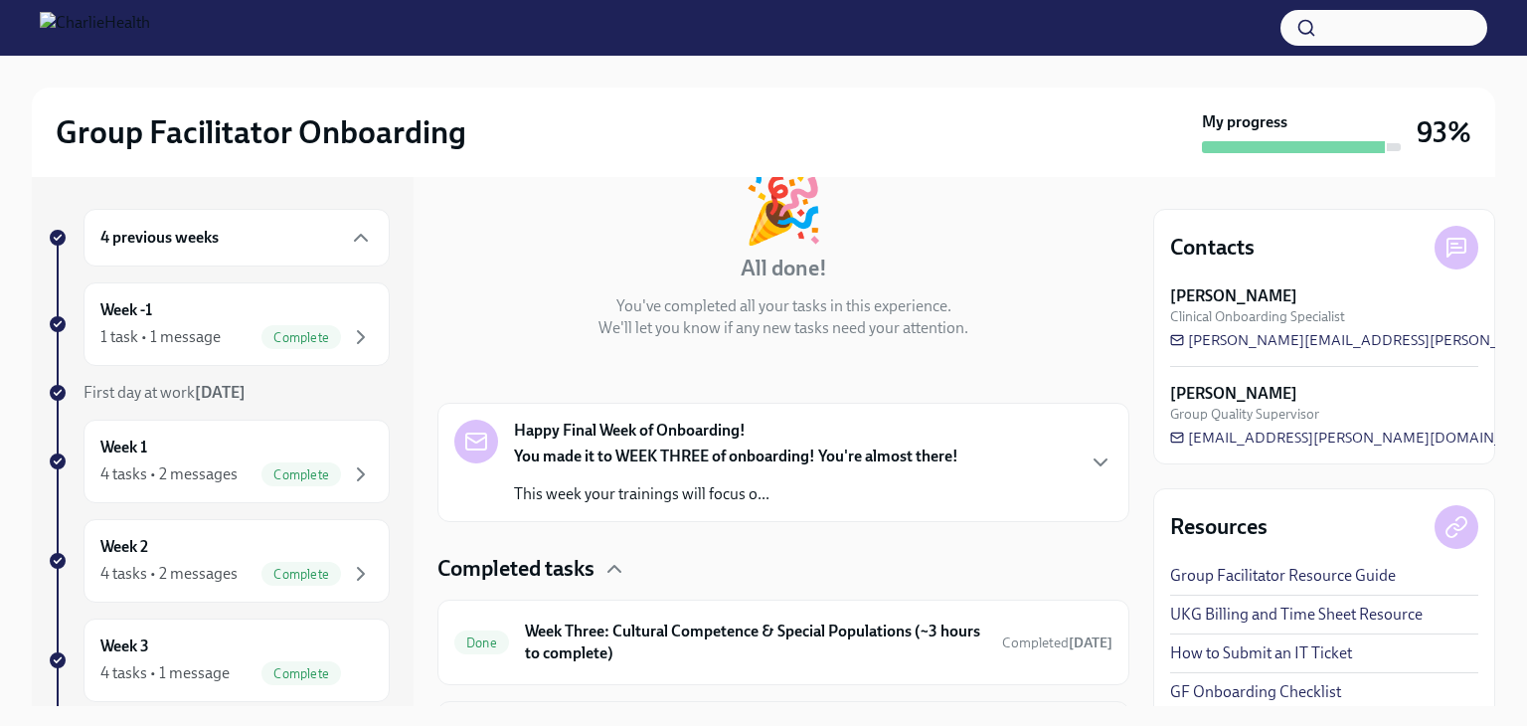
scroll to position [398, 0]
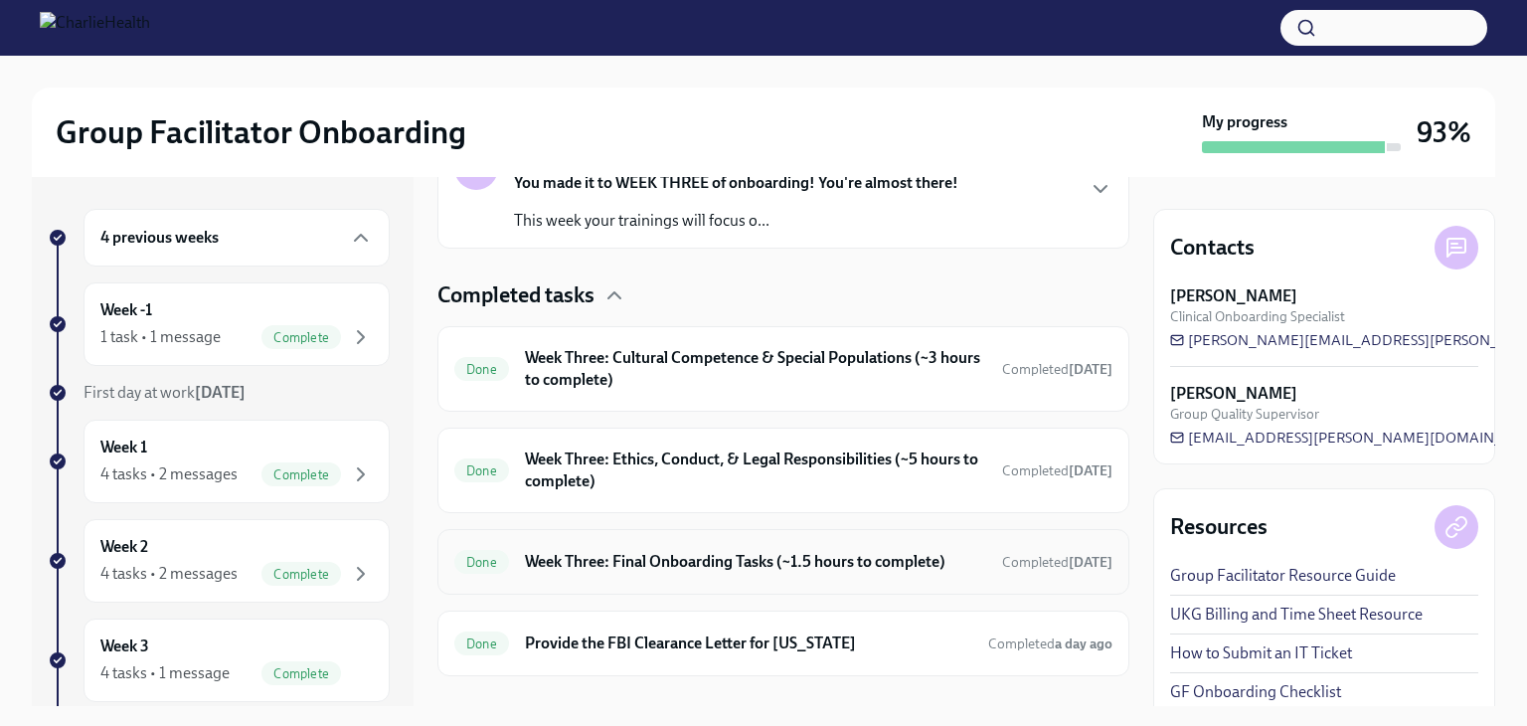
click at [884, 552] on h6 "Week Three: Final Onboarding Tasks (~1.5 hours to complete)" at bounding box center [755, 562] width 461 height 22
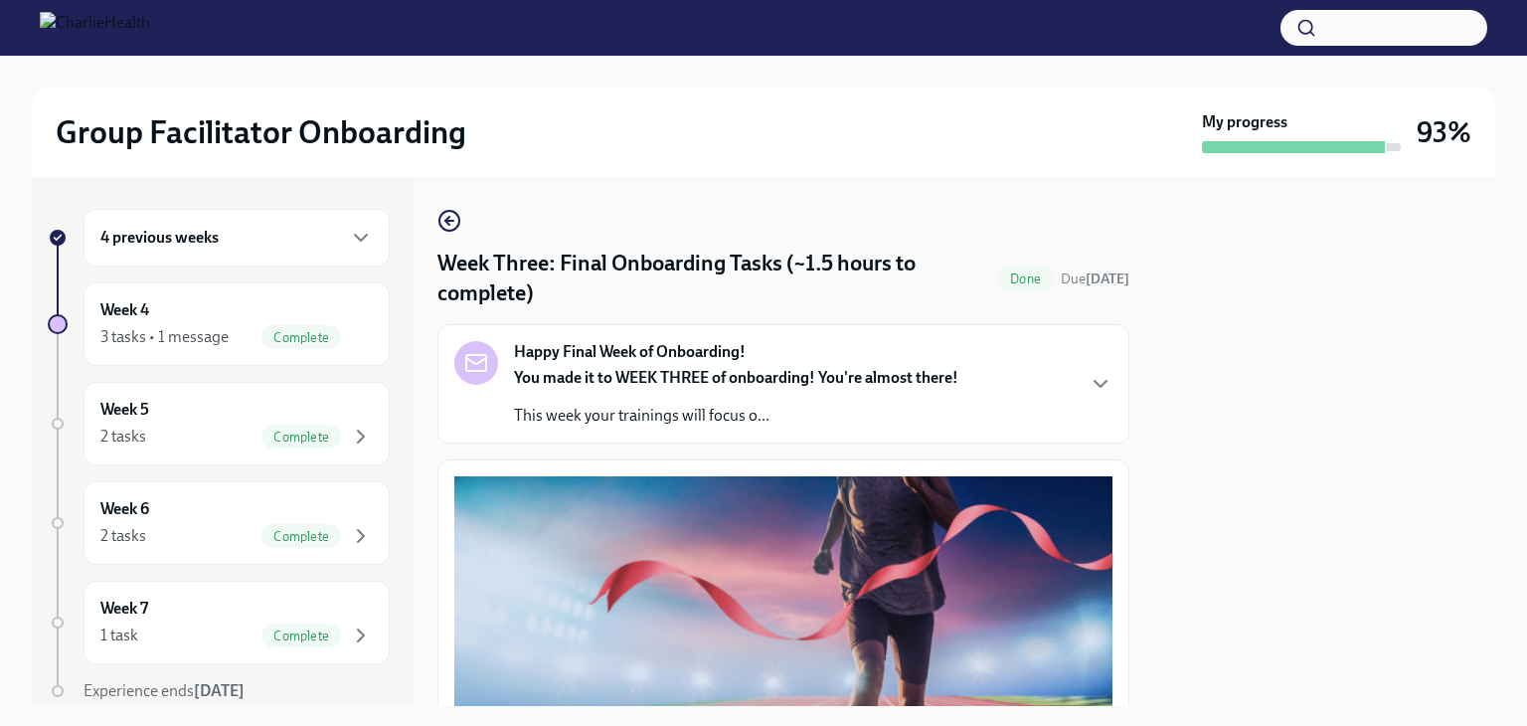
click at [455, 224] on icon "button" at bounding box center [450, 221] width 24 height 24
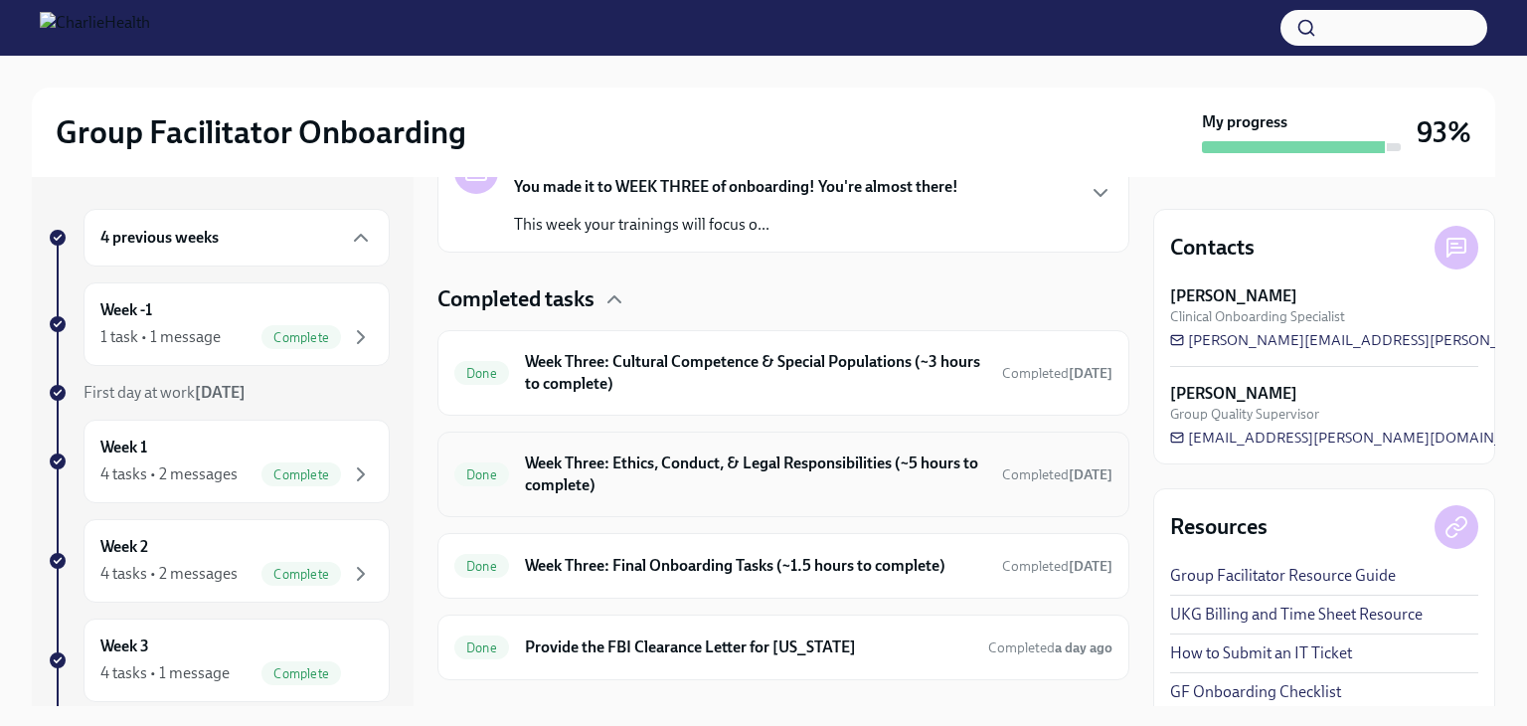
scroll to position [398, 0]
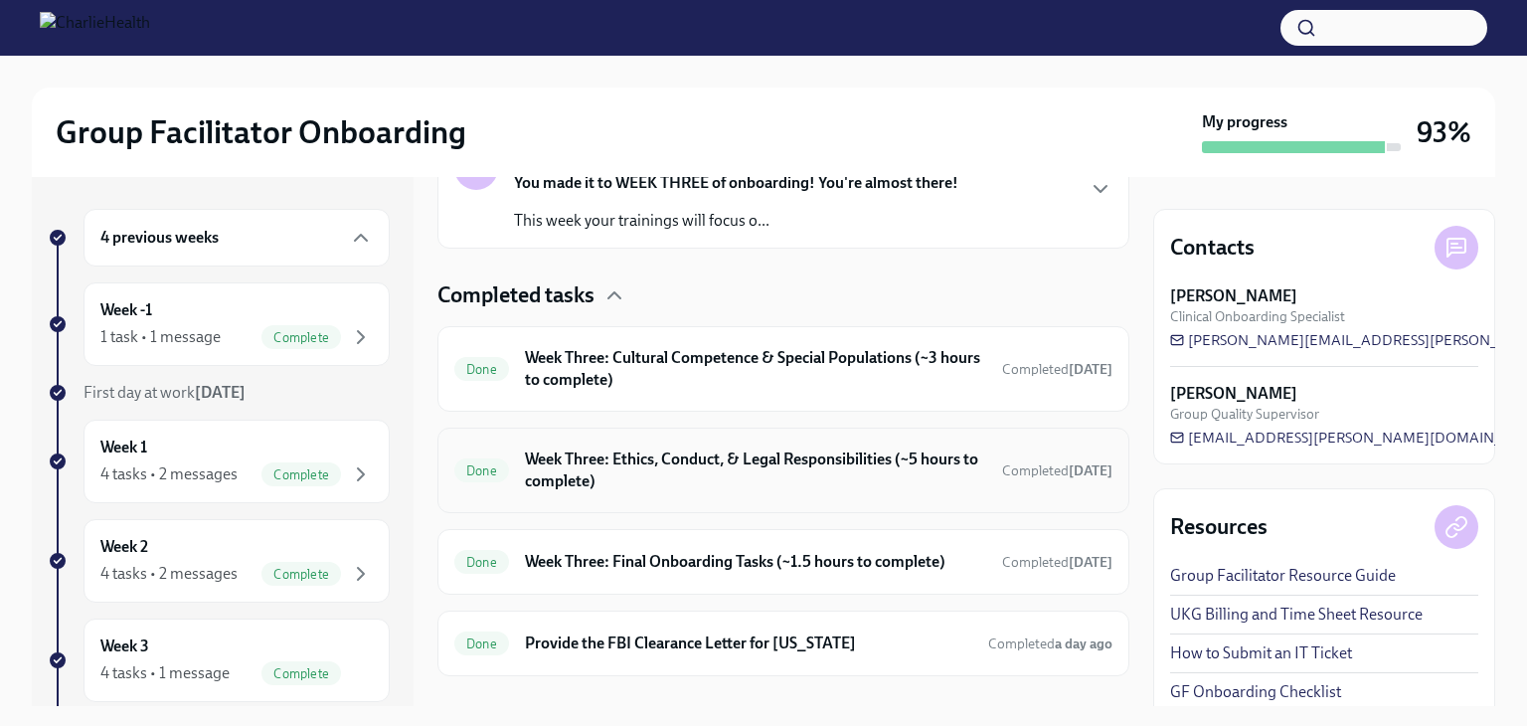
click at [824, 486] on h6 "Week Three: Ethics, Conduct, & Legal Responsibilities (~5 hours to complete)" at bounding box center [755, 470] width 461 height 44
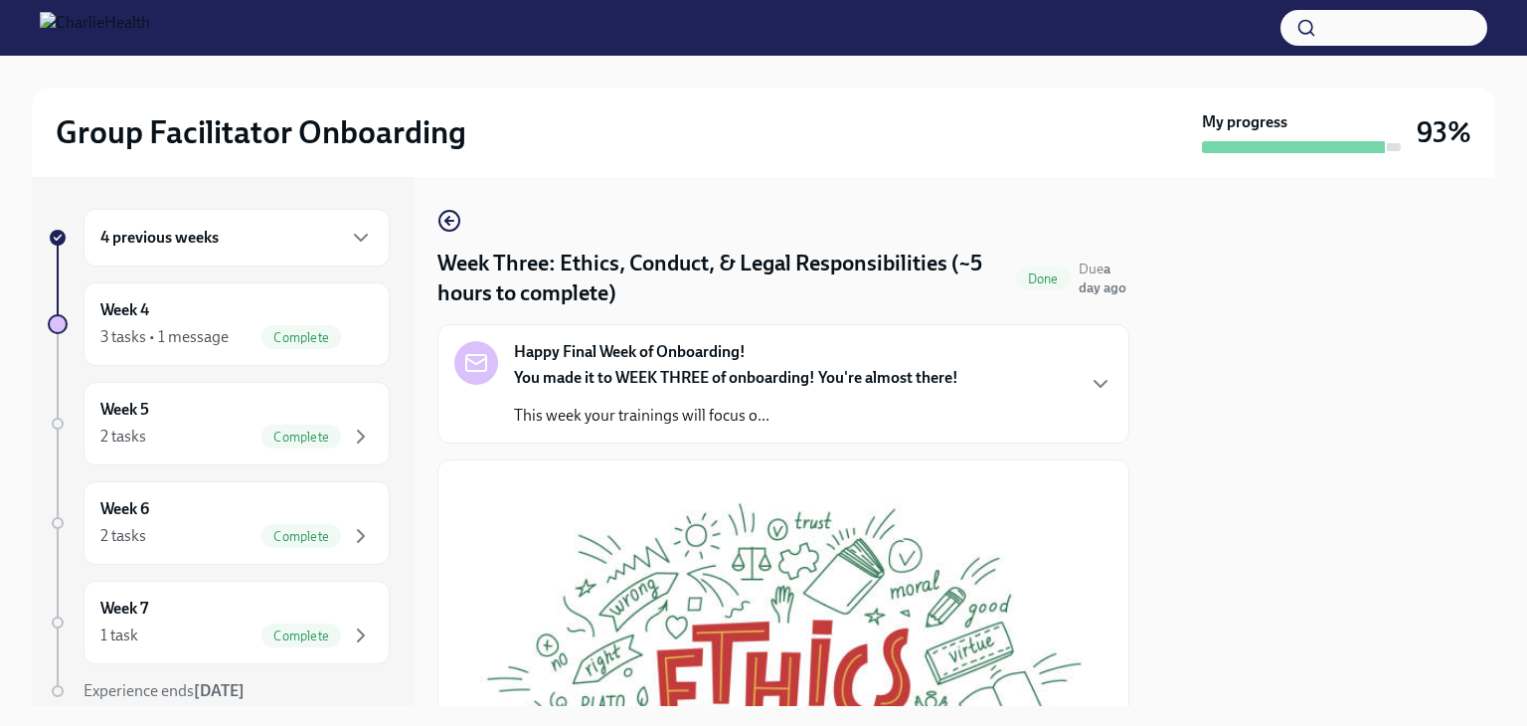
click at [436, 220] on div "4 previous weeks Week 4 3 tasks • 1 message Complete Week 5 2 tasks Complete We…" at bounding box center [764, 441] width 1464 height 529
click at [448, 218] on icon "button" at bounding box center [447, 221] width 4 height 8
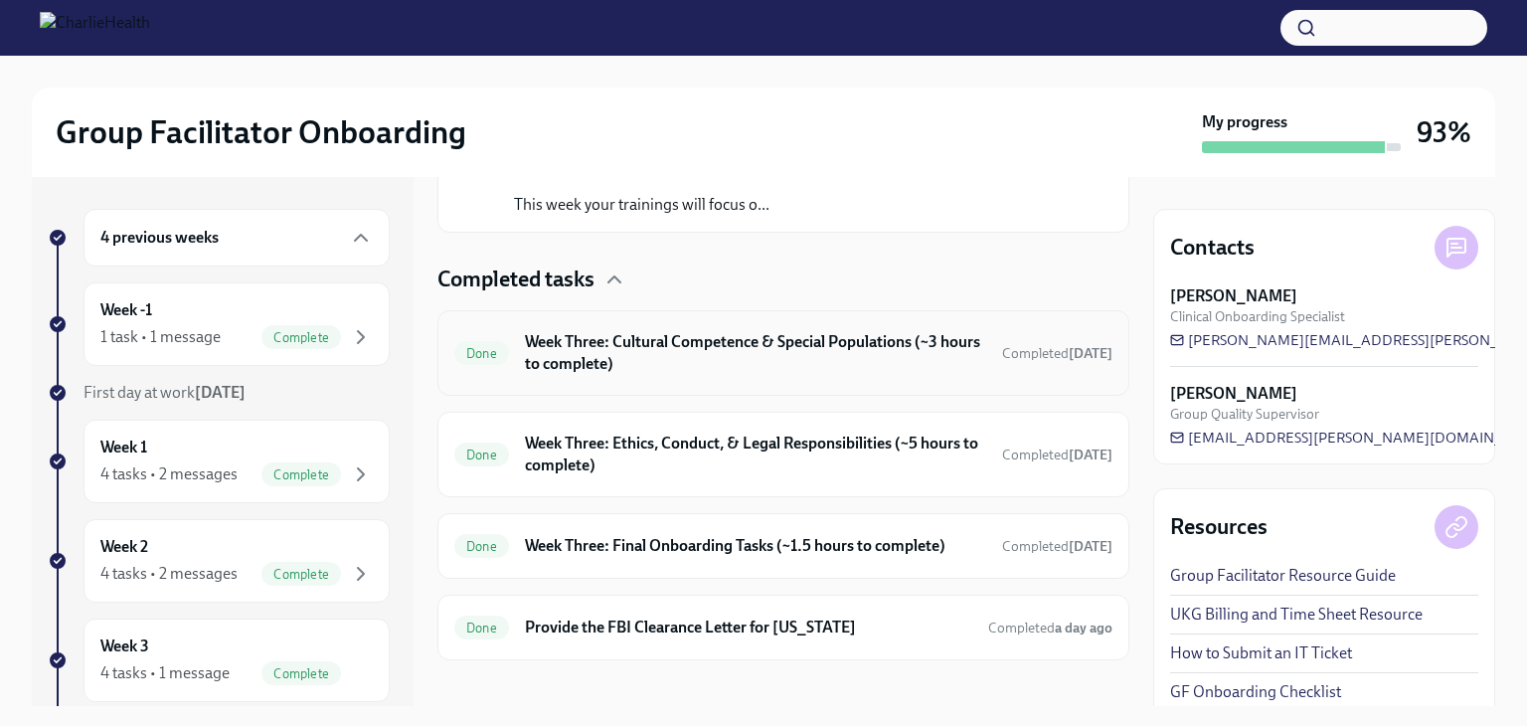
scroll to position [430, 0]
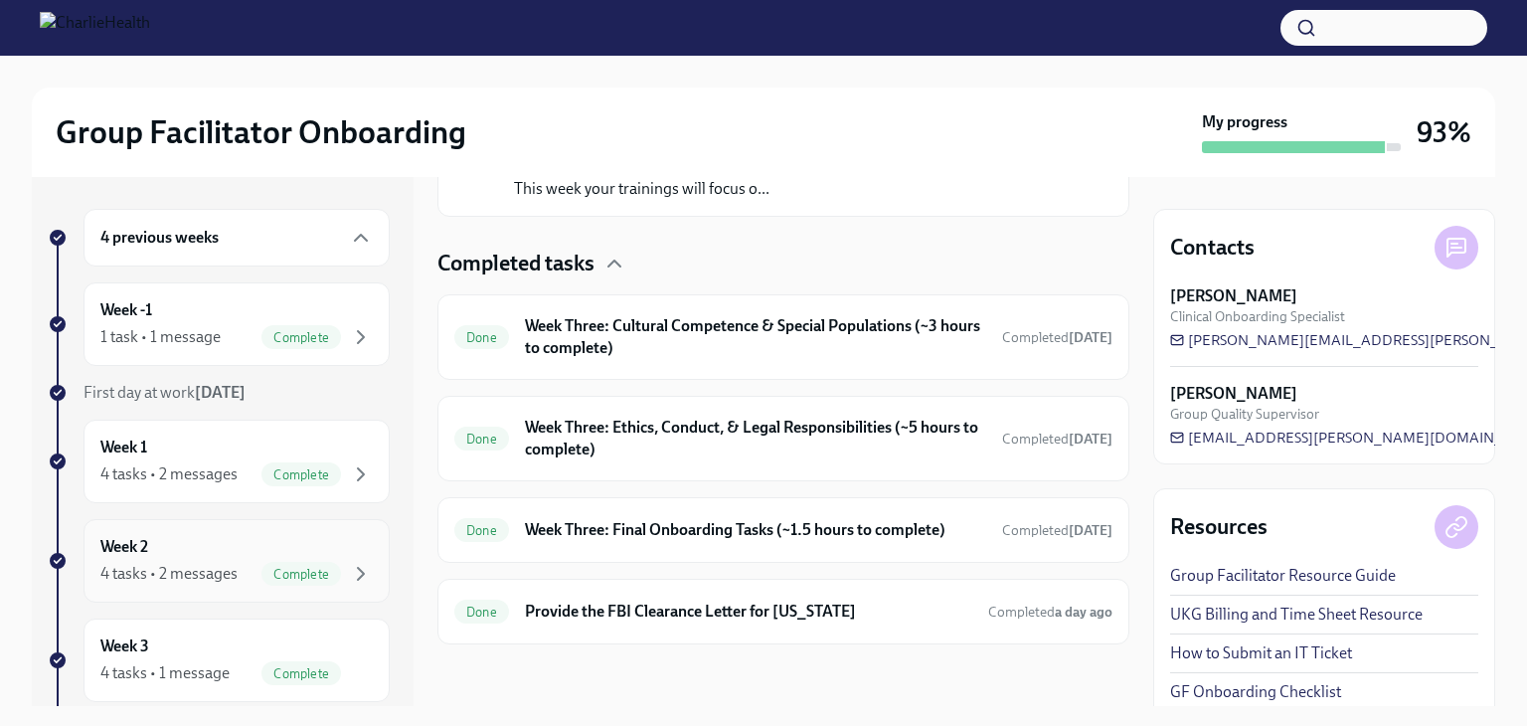
drag, startPoint x: 270, startPoint y: 555, endPoint x: 292, endPoint y: 550, distance: 22.4
click at [271, 557] on div "Week 2 4 tasks • 2 messages Complete" at bounding box center [236, 561] width 272 height 50
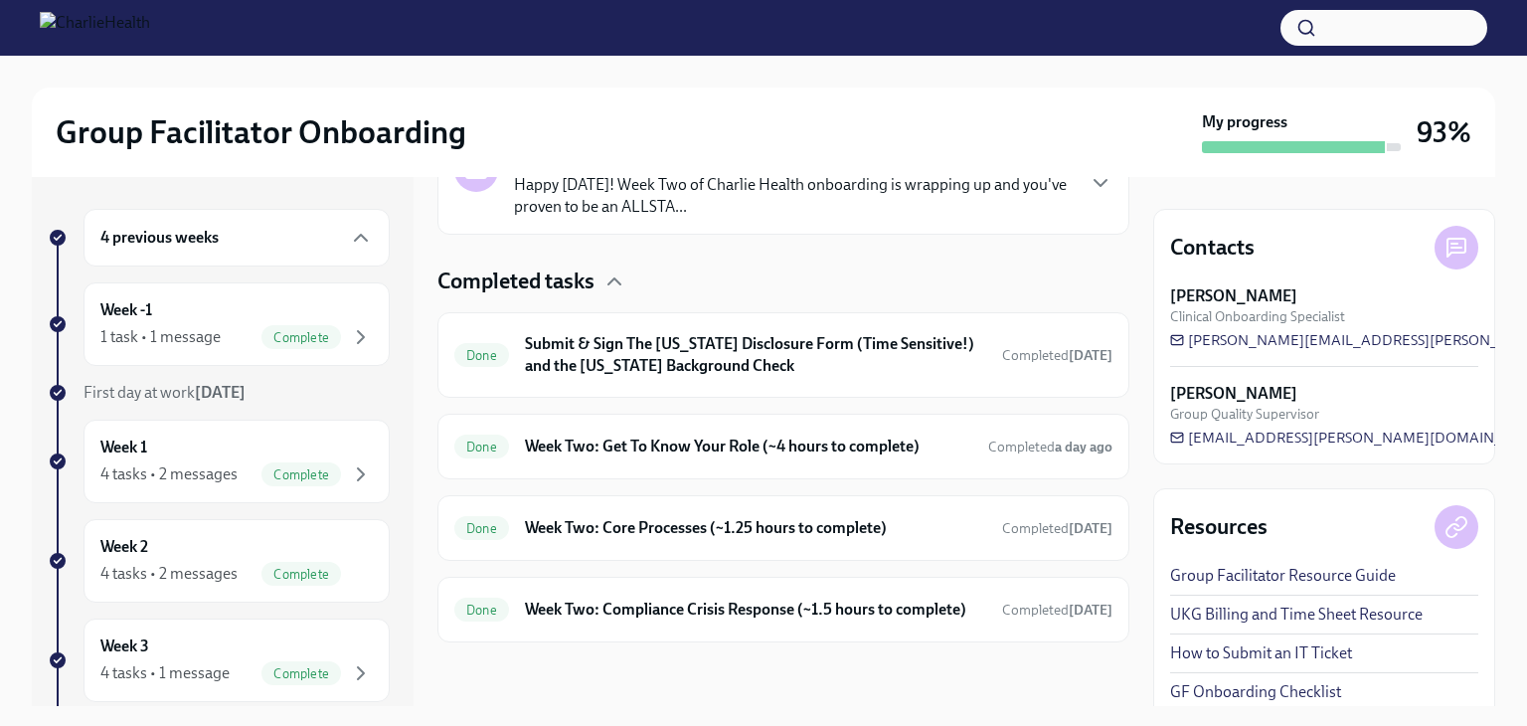
scroll to position [565, 0]
click at [844, 431] on div "Done Week Two: Get To Know Your Role (~4 hours to complete) Completed a day ago" at bounding box center [783, 447] width 658 height 32
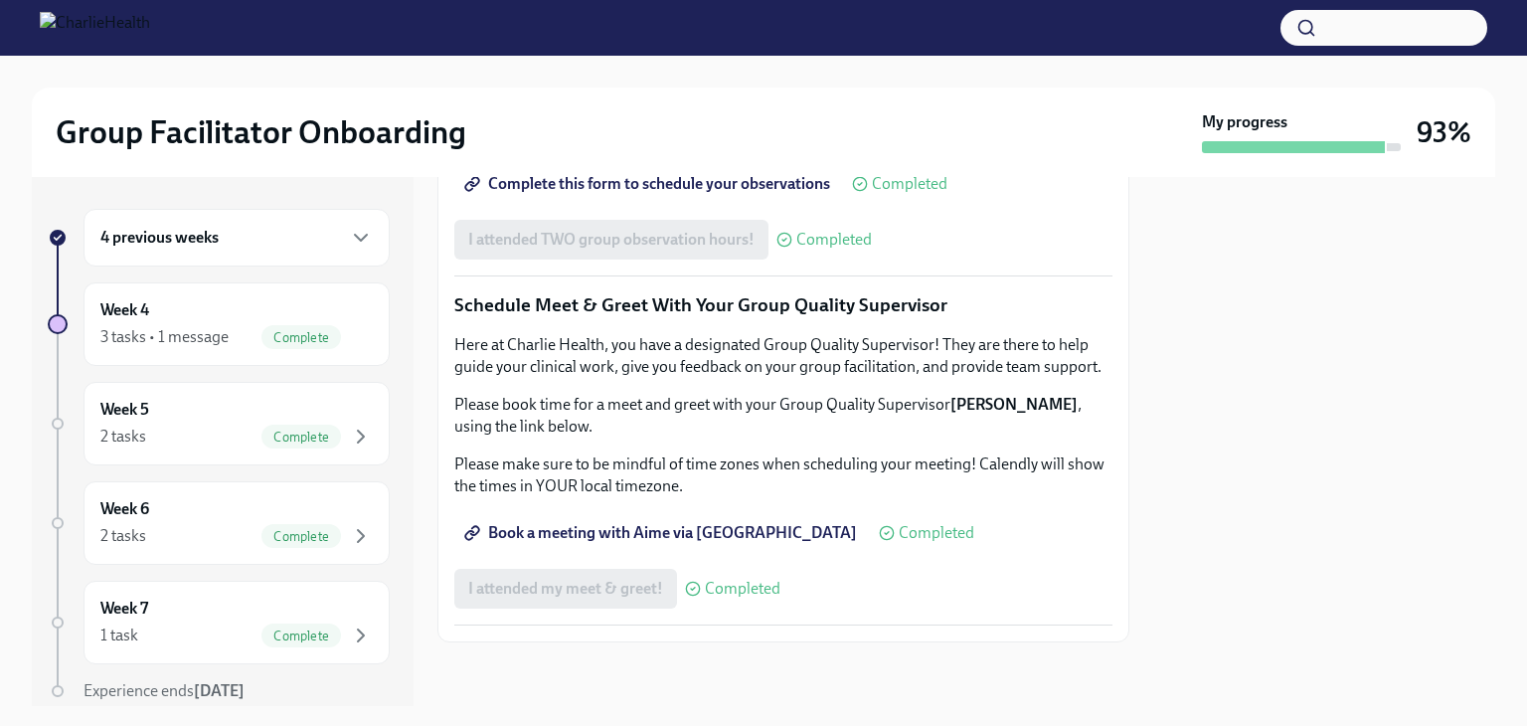
scroll to position [1690, 0]
click at [749, 194] on span "Complete this form to schedule your observations" at bounding box center [649, 184] width 362 height 20
click at [767, 194] on span "Complete this form to schedule your observations" at bounding box center [649, 184] width 362 height 20
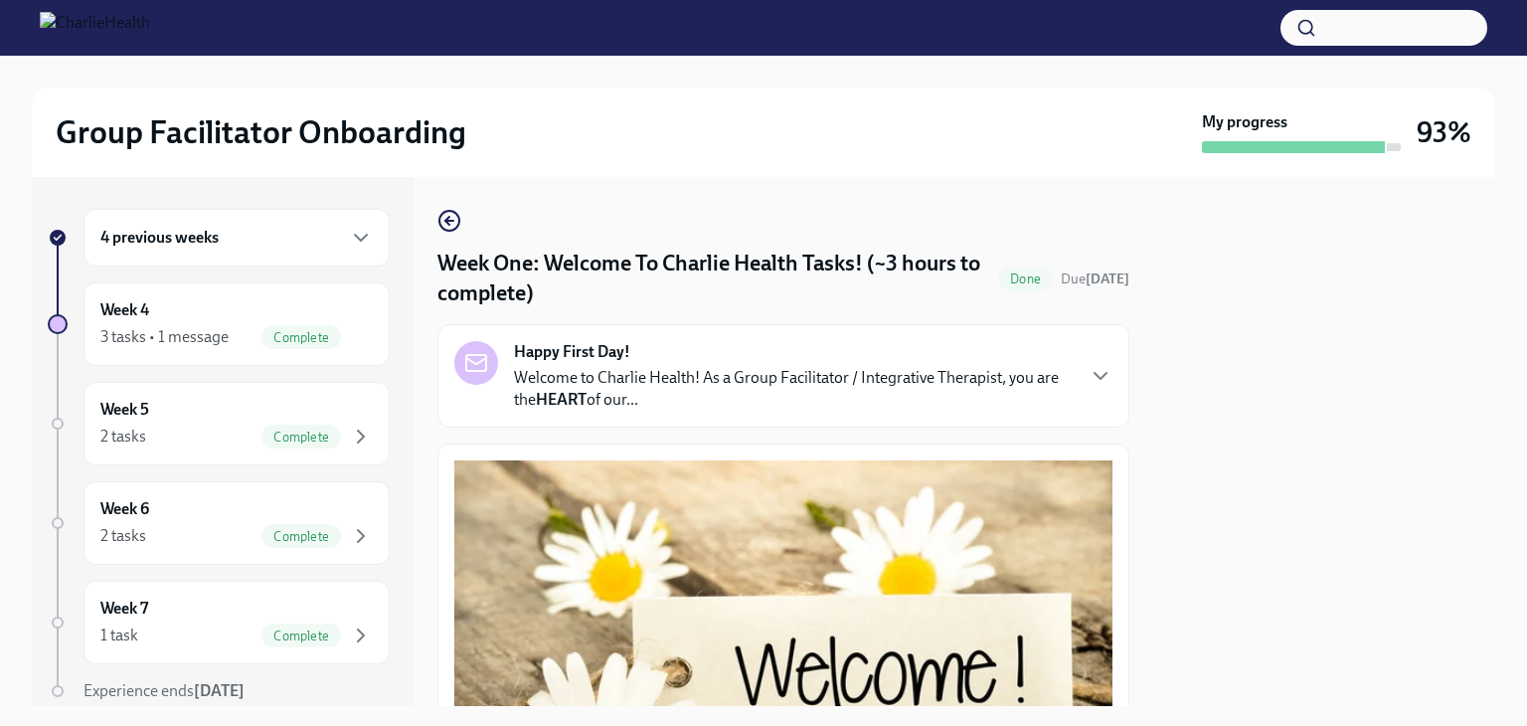
click at [282, 243] on div "4 previous weeks" at bounding box center [236, 238] width 272 height 24
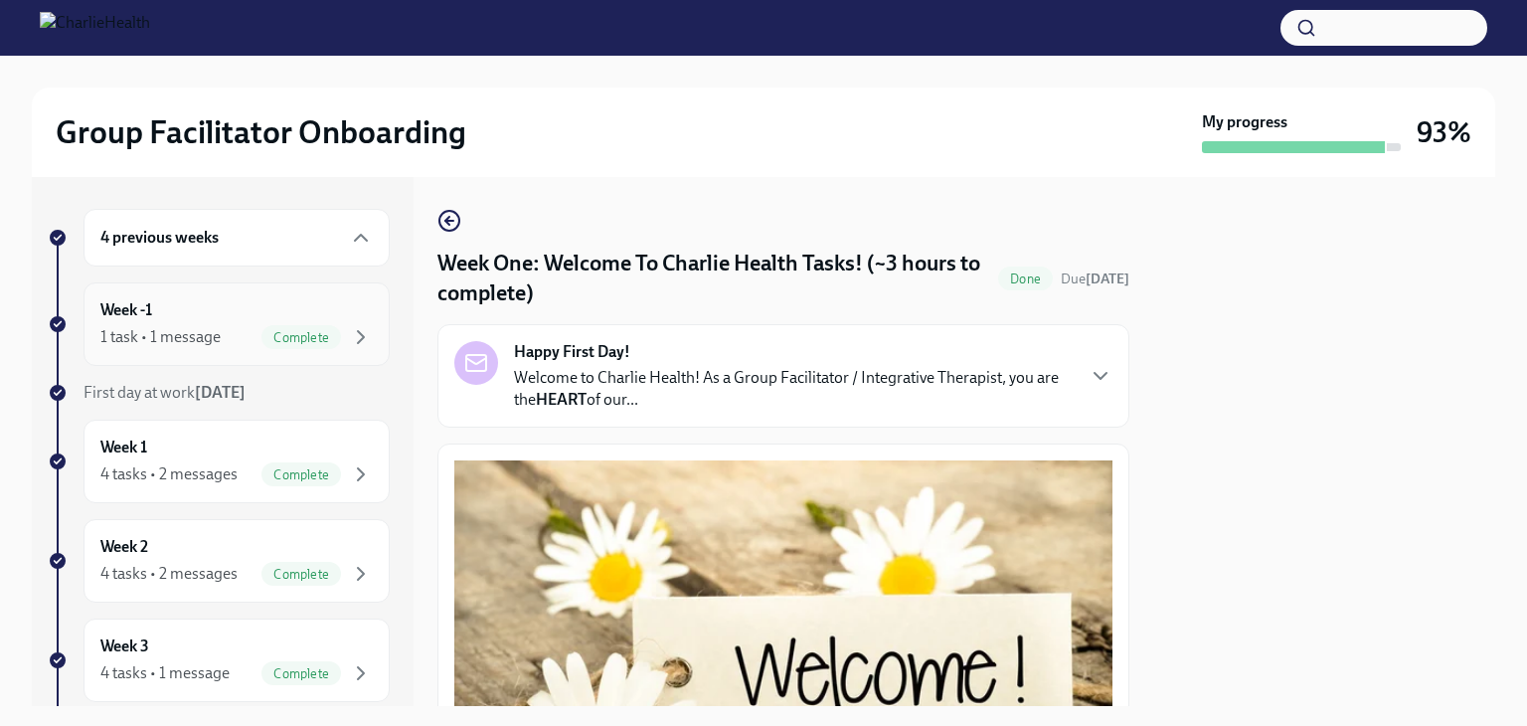
click at [245, 322] on div "Week -1 1 task • 1 message Complete" at bounding box center [236, 324] width 272 height 50
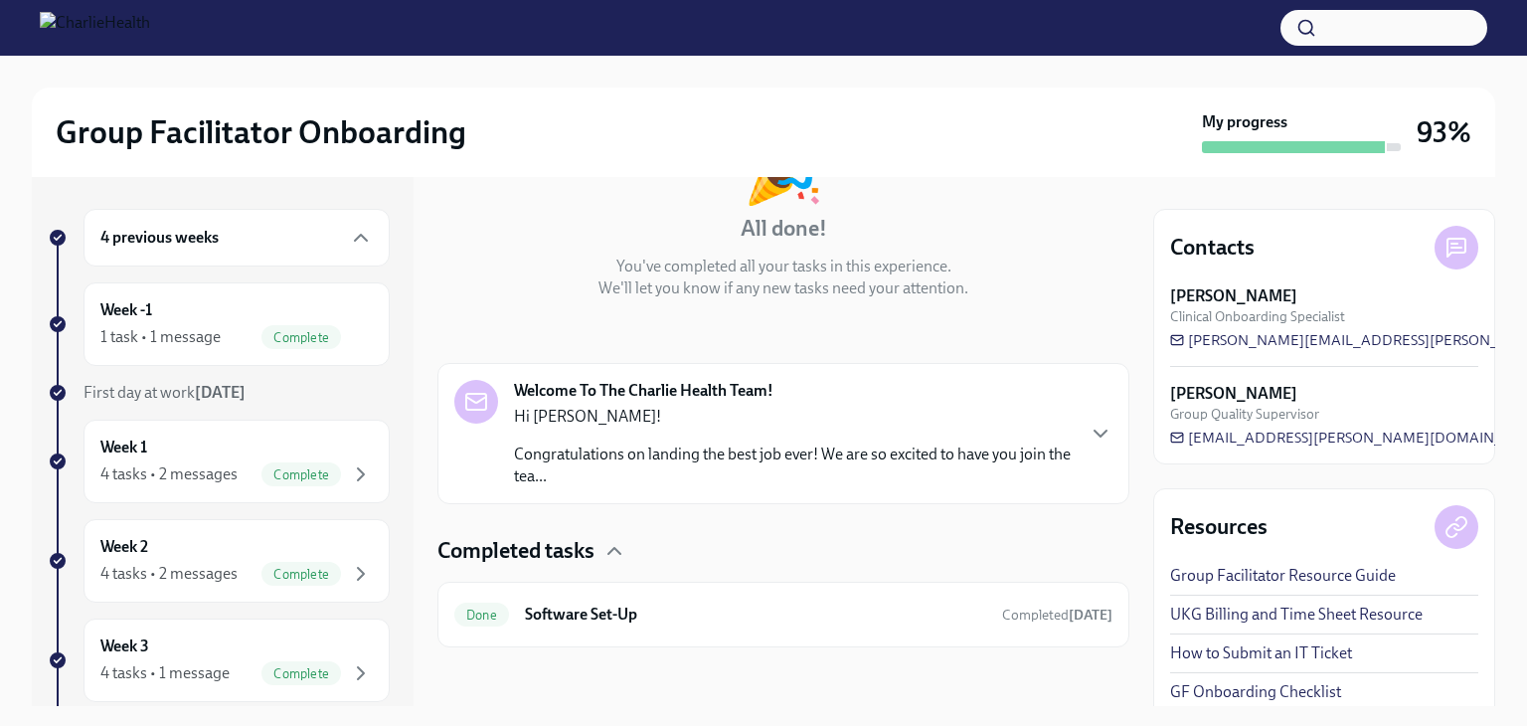
scroll to position [168, 0]
click at [704, 611] on h6 "Software Set-Up" at bounding box center [755, 611] width 461 height 22
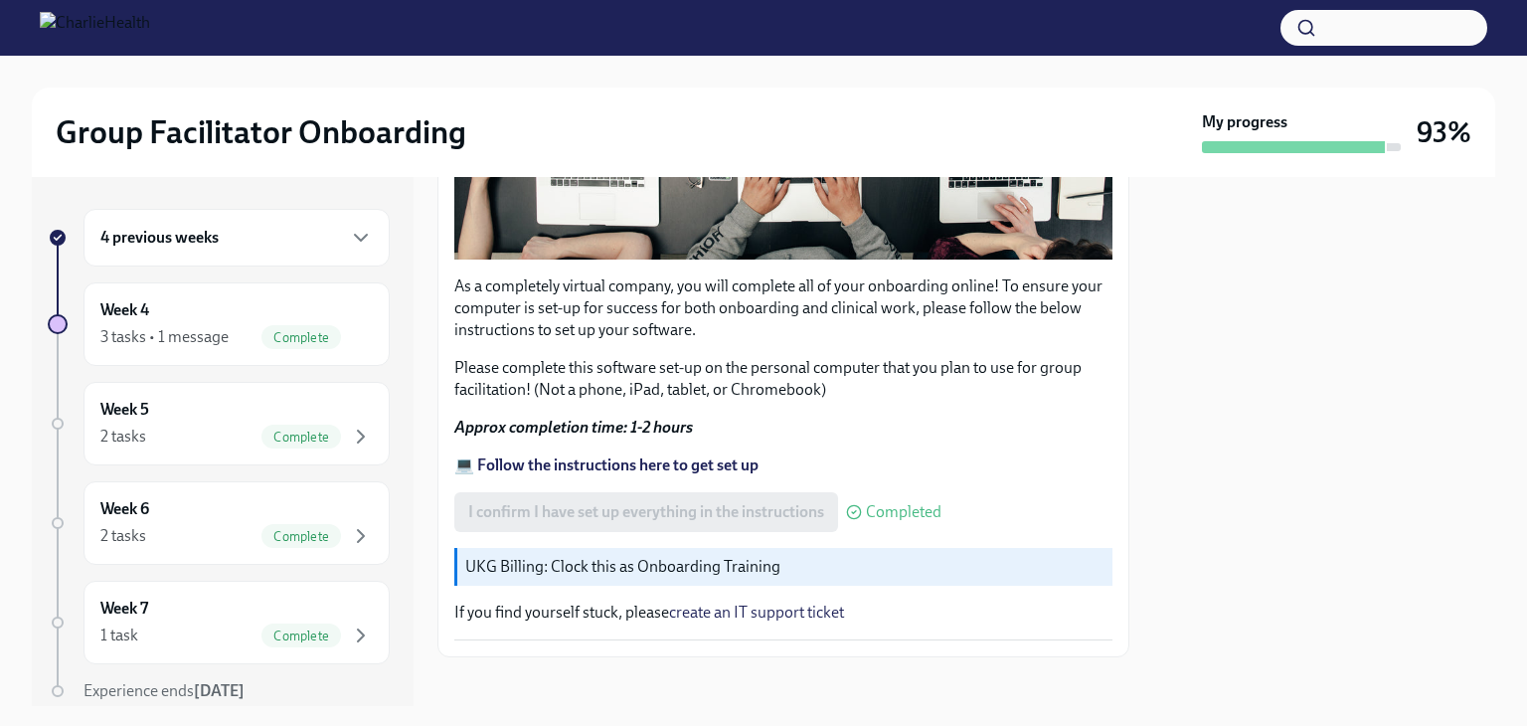
scroll to position [604, 0]
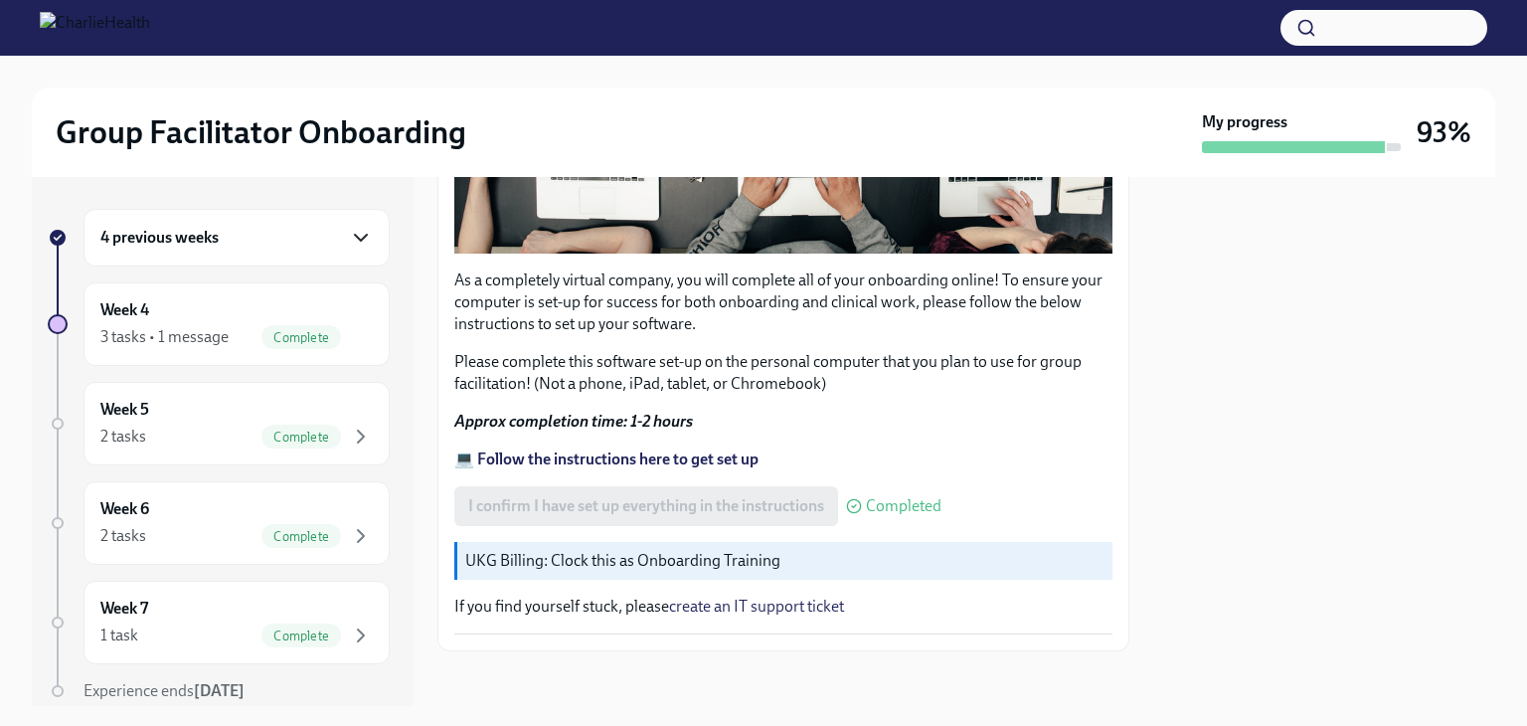
click at [349, 247] on icon "button" at bounding box center [361, 238] width 24 height 24
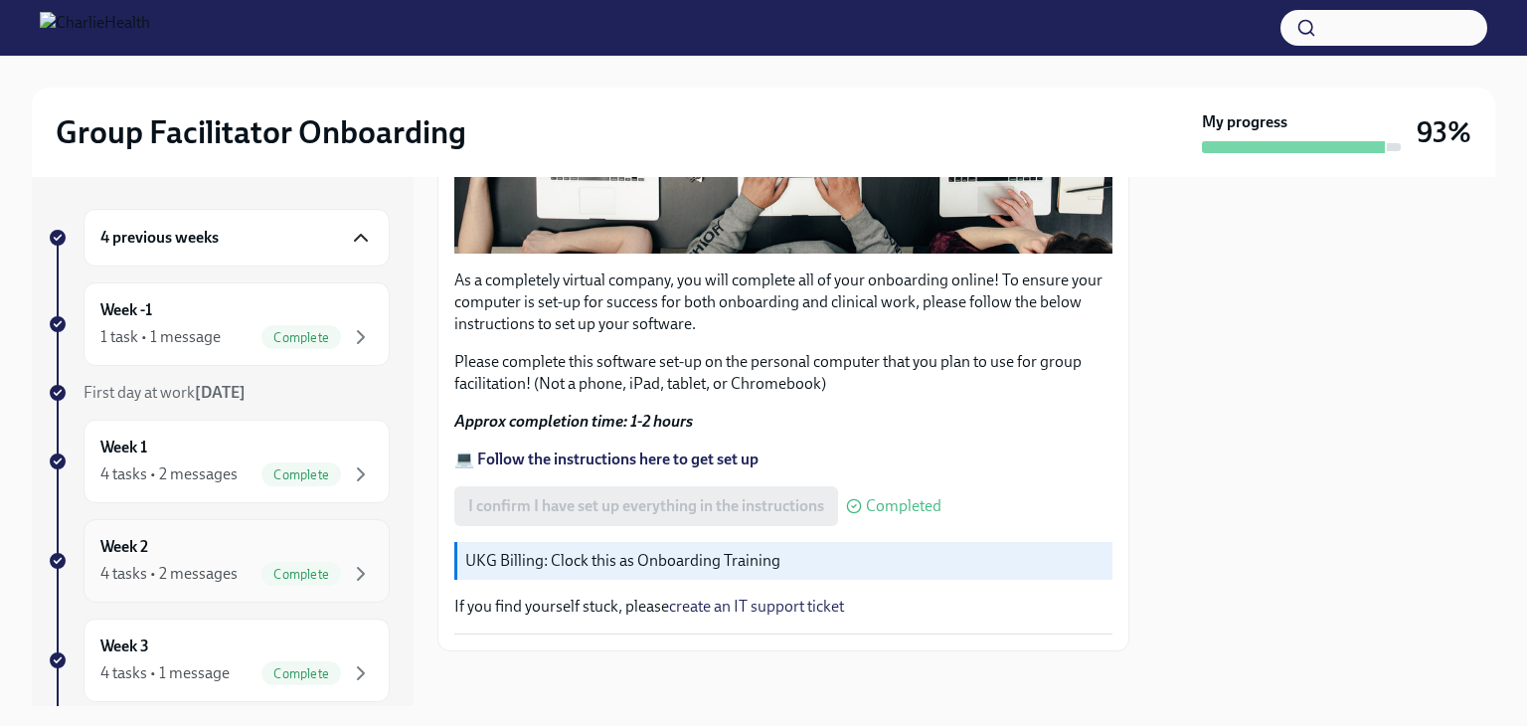
click at [262, 567] on span "Complete" at bounding box center [302, 574] width 80 height 15
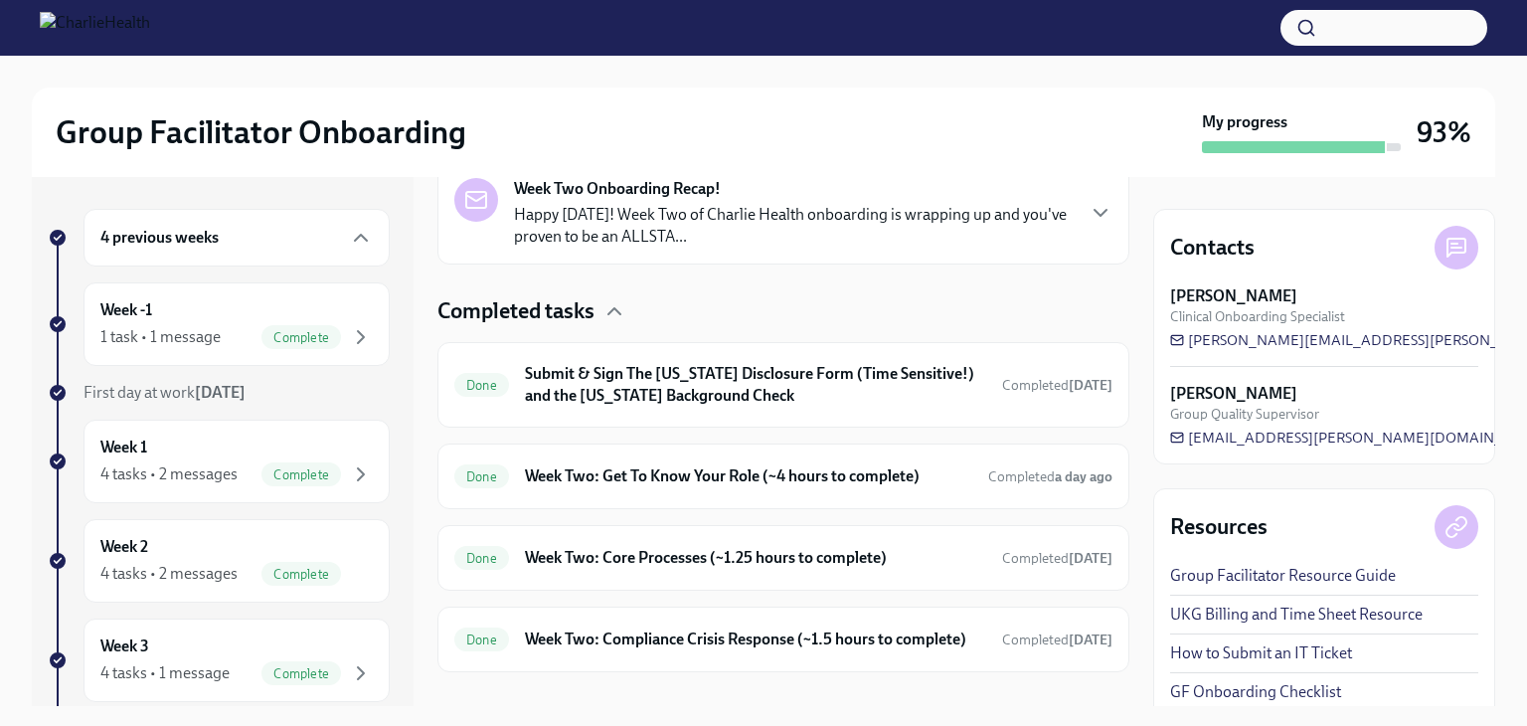
scroll to position [565, 0]
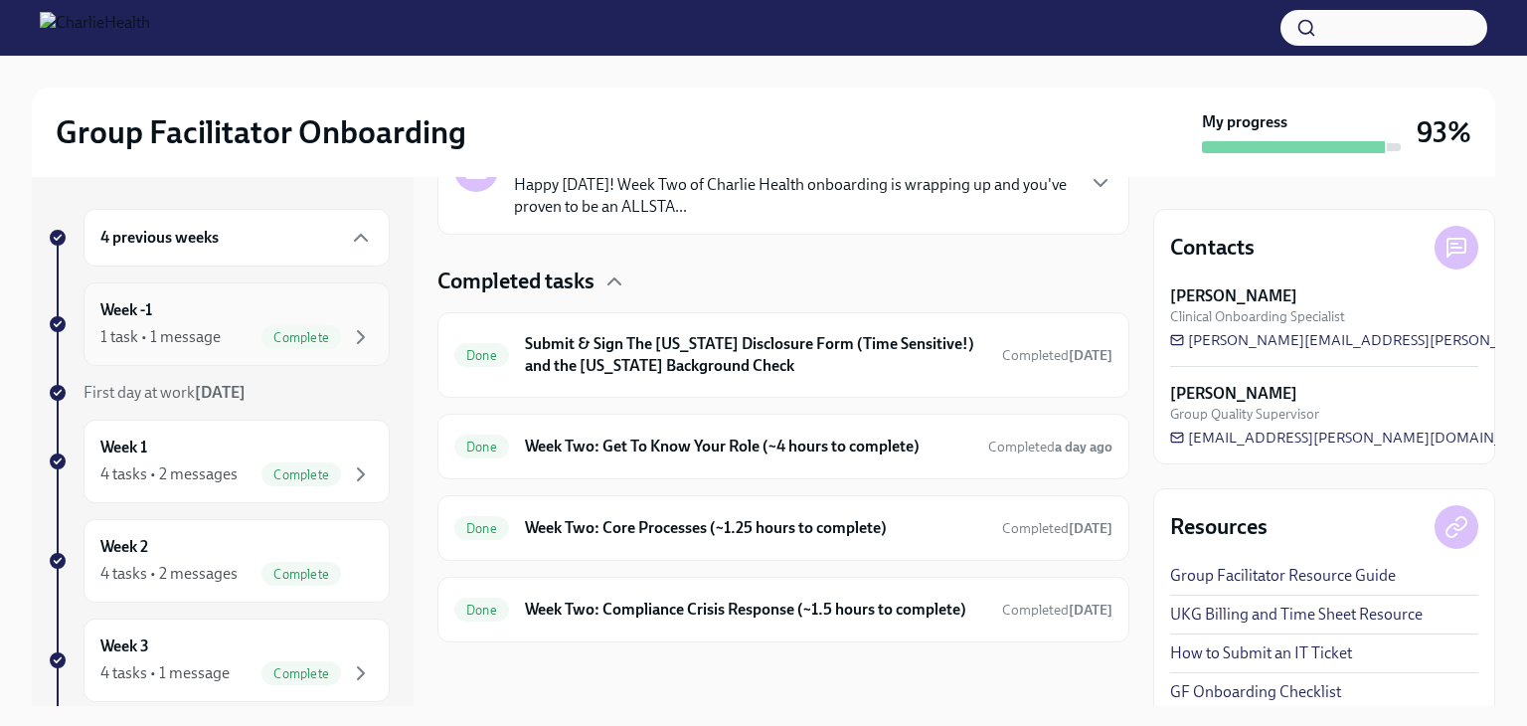
click at [225, 315] on div "Week -1 1 task • 1 message Complete" at bounding box center [236, 324] width 272 height 50
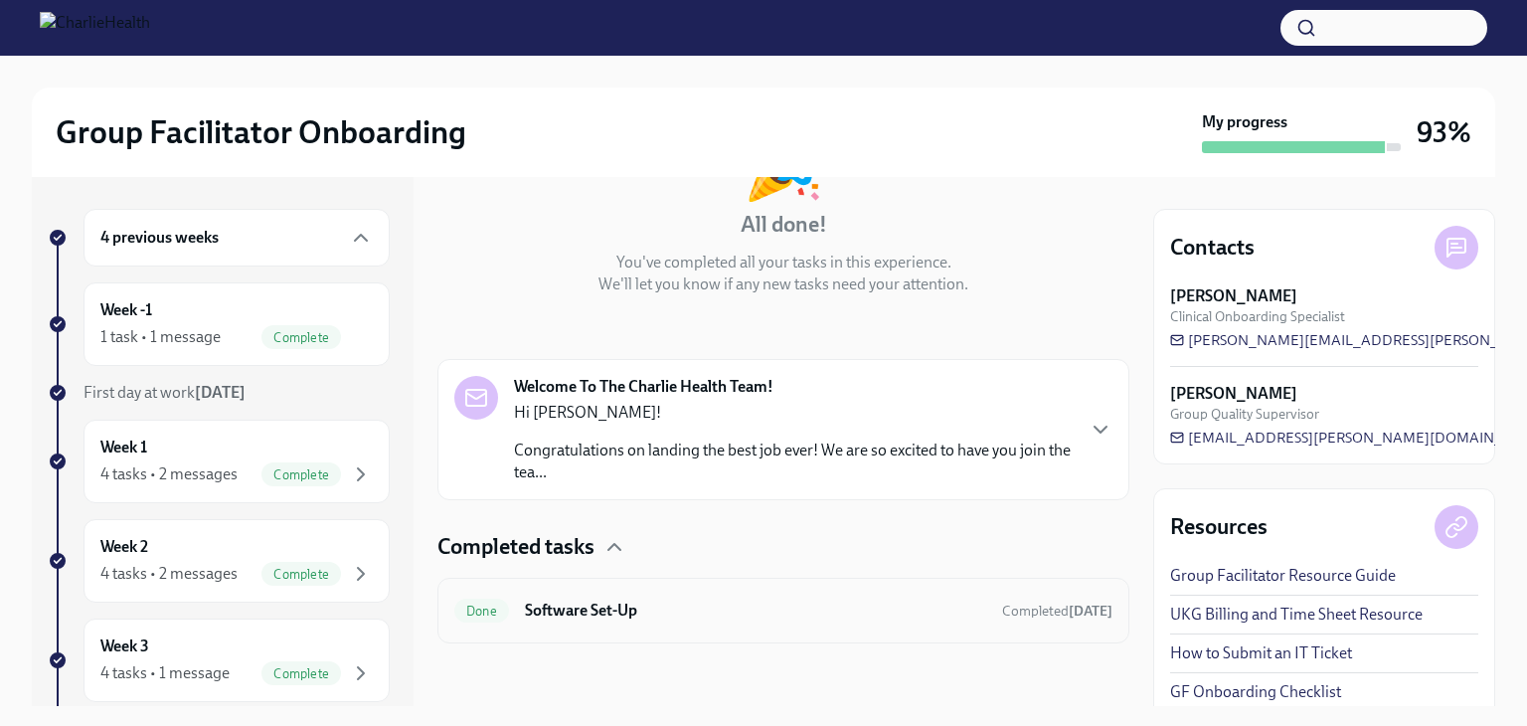
click at [588, 608] on h6 "Software Set-Up" at bounding box center [755, 611] width 461 height 22
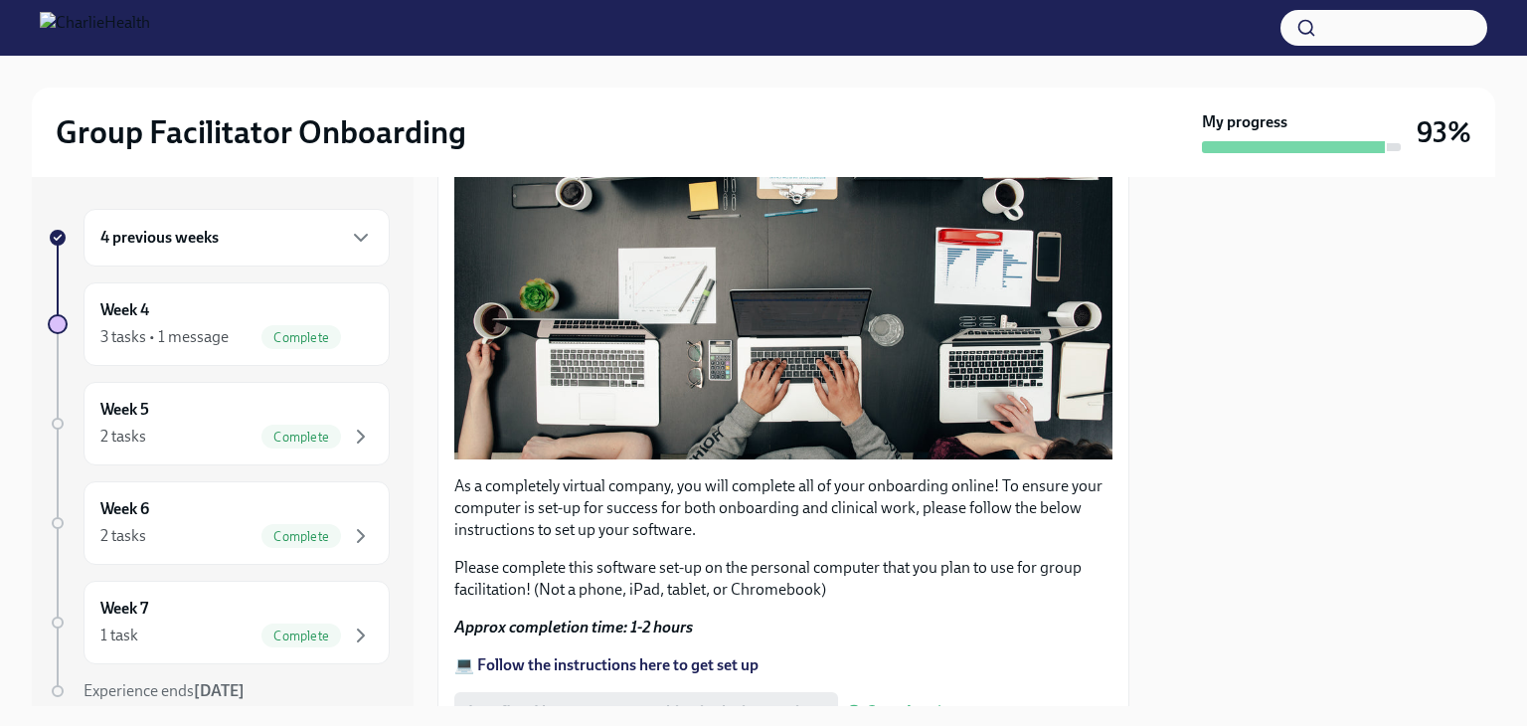
scroll to position [604, 0]
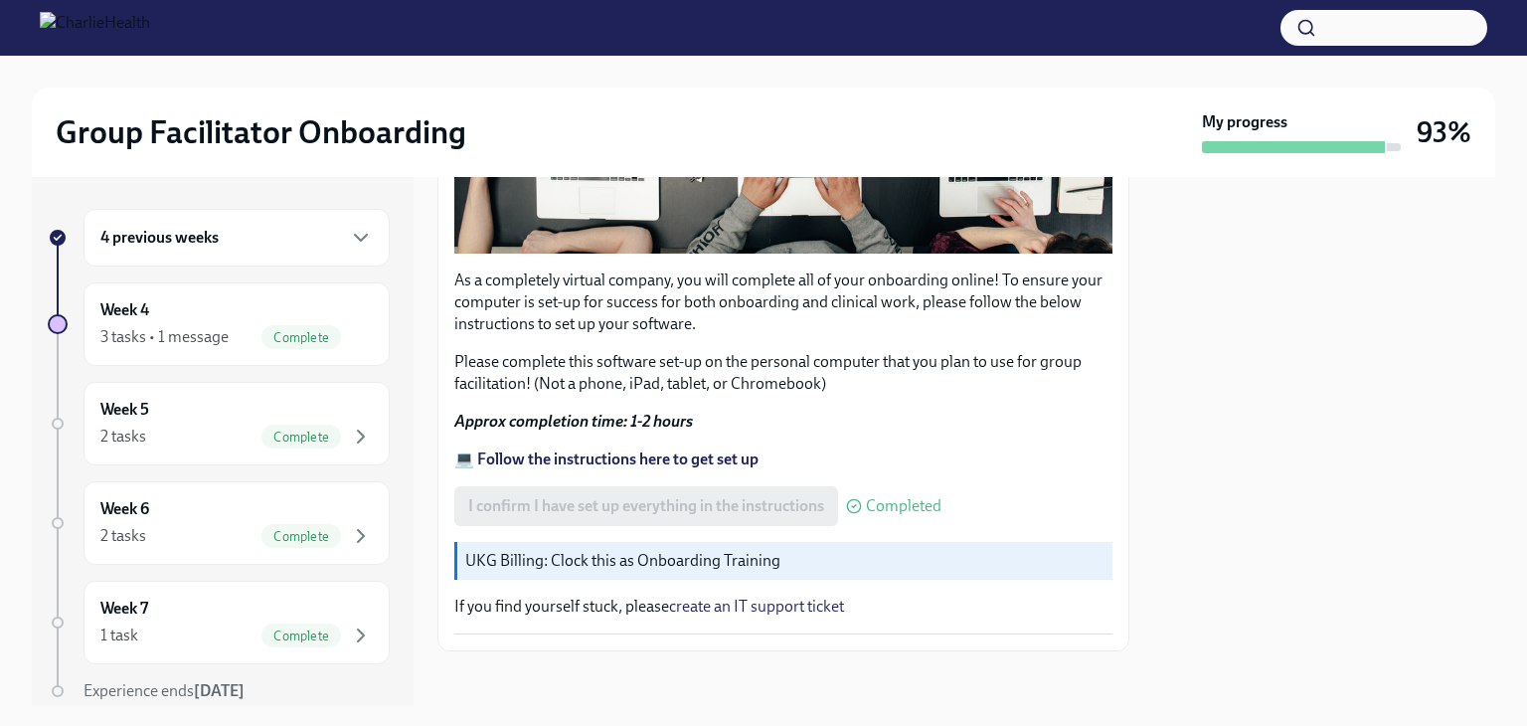
click at [707, 449] on strong "💻 Follow the instructions here to get set up" at bounding box center [606, 458] width 304 height 19
click at [304, 229] on div "4 previous weeks" at bounding box center [236, 238] width 272 height 24
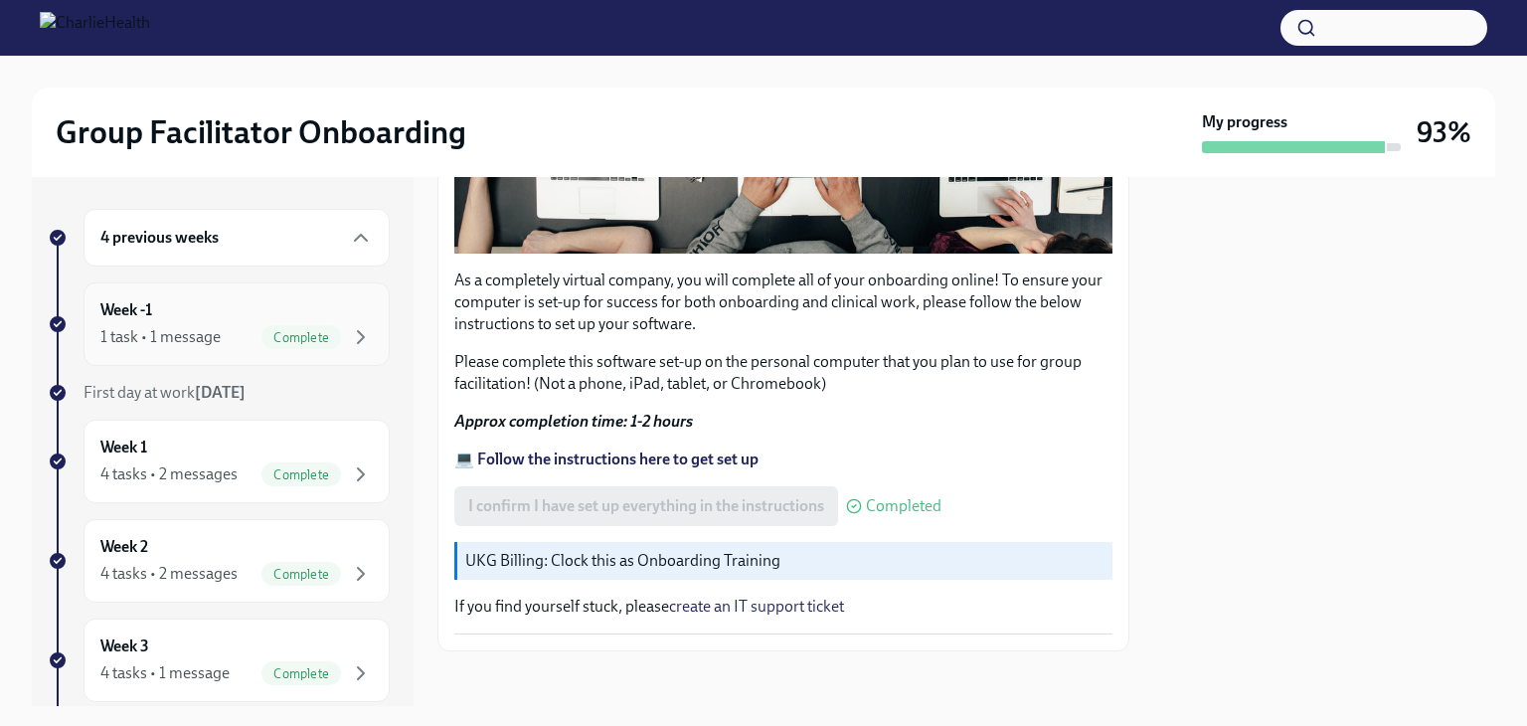
click at [289, 343] on span "Complete" at bounding box center [302, 337] width 80 height 15
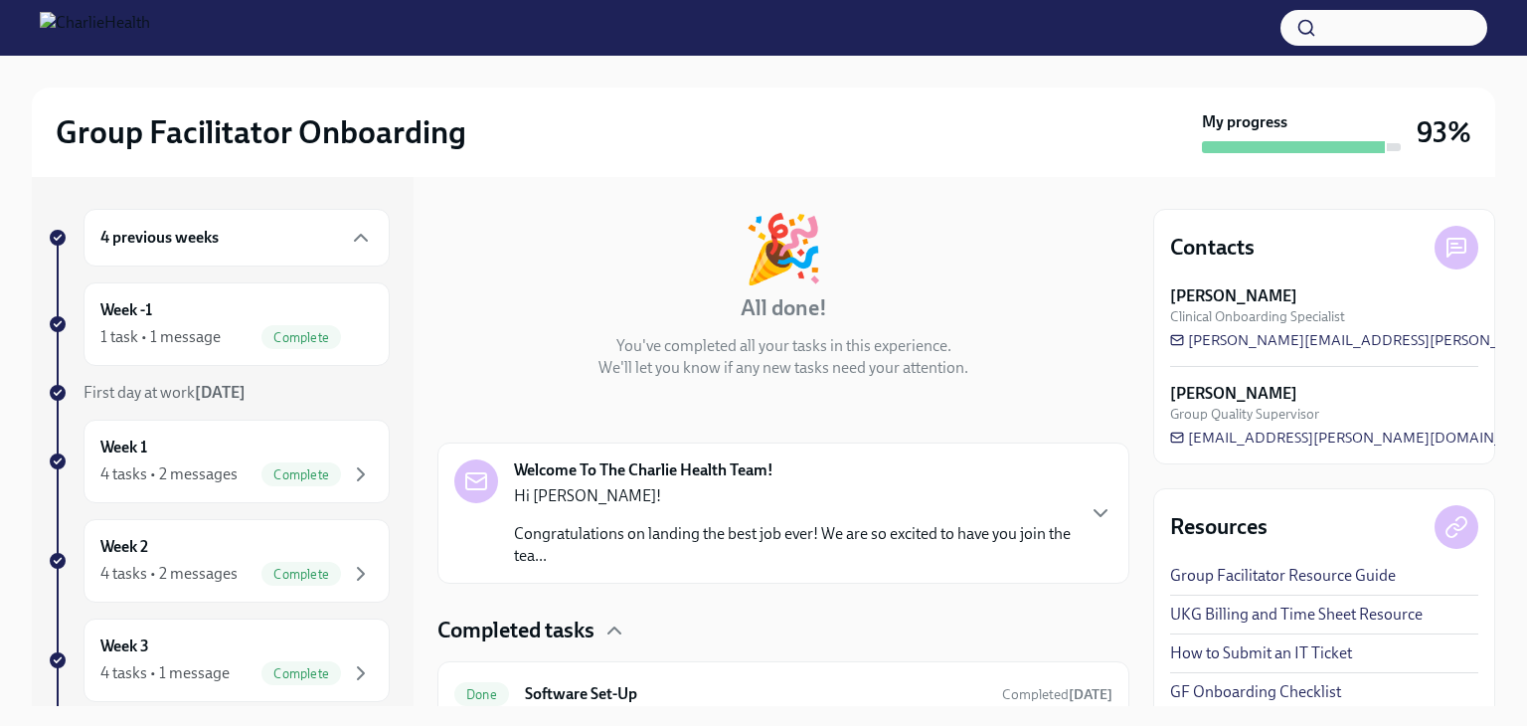
scroll to position [168, 0]
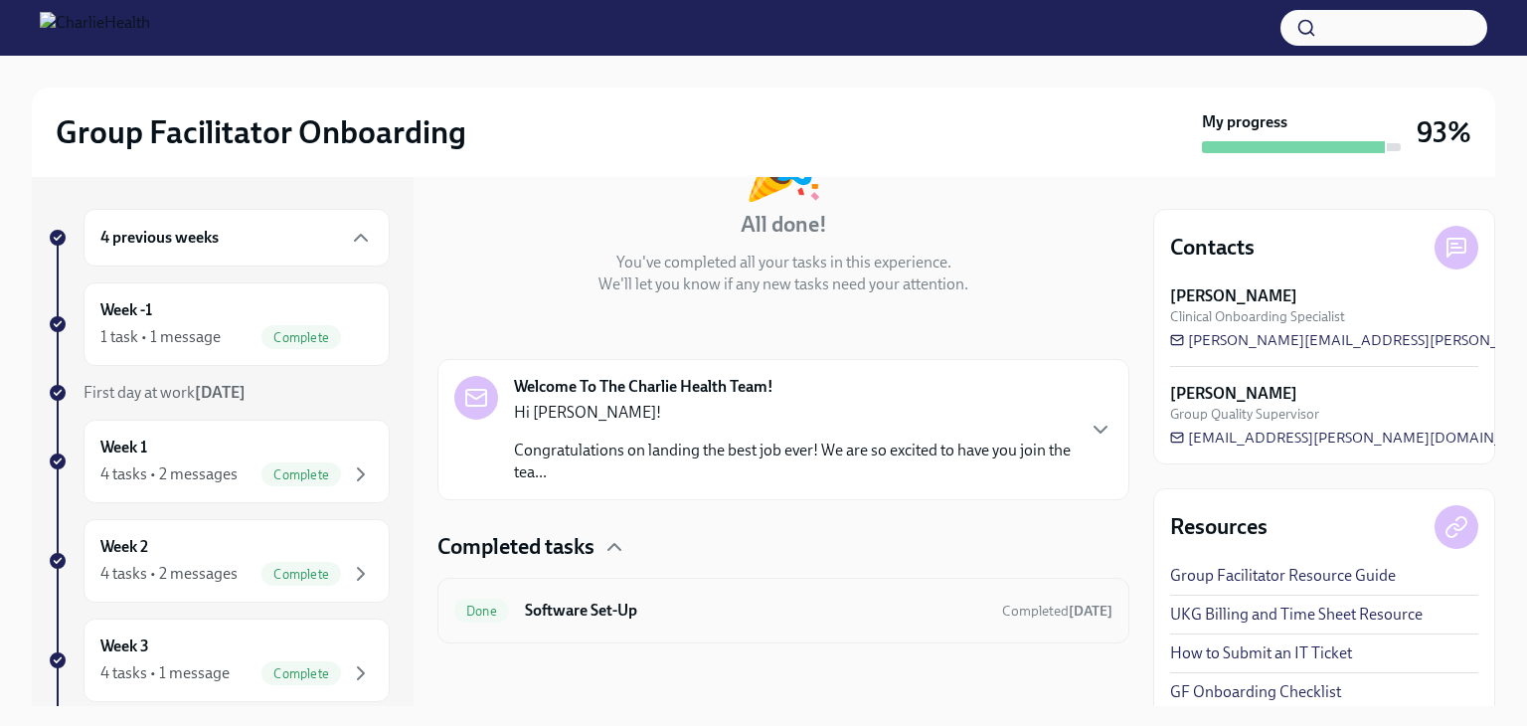
click at [821, 612] on h6 "Software Set-Up" at bounding box center [755, 611] width 461 height 22
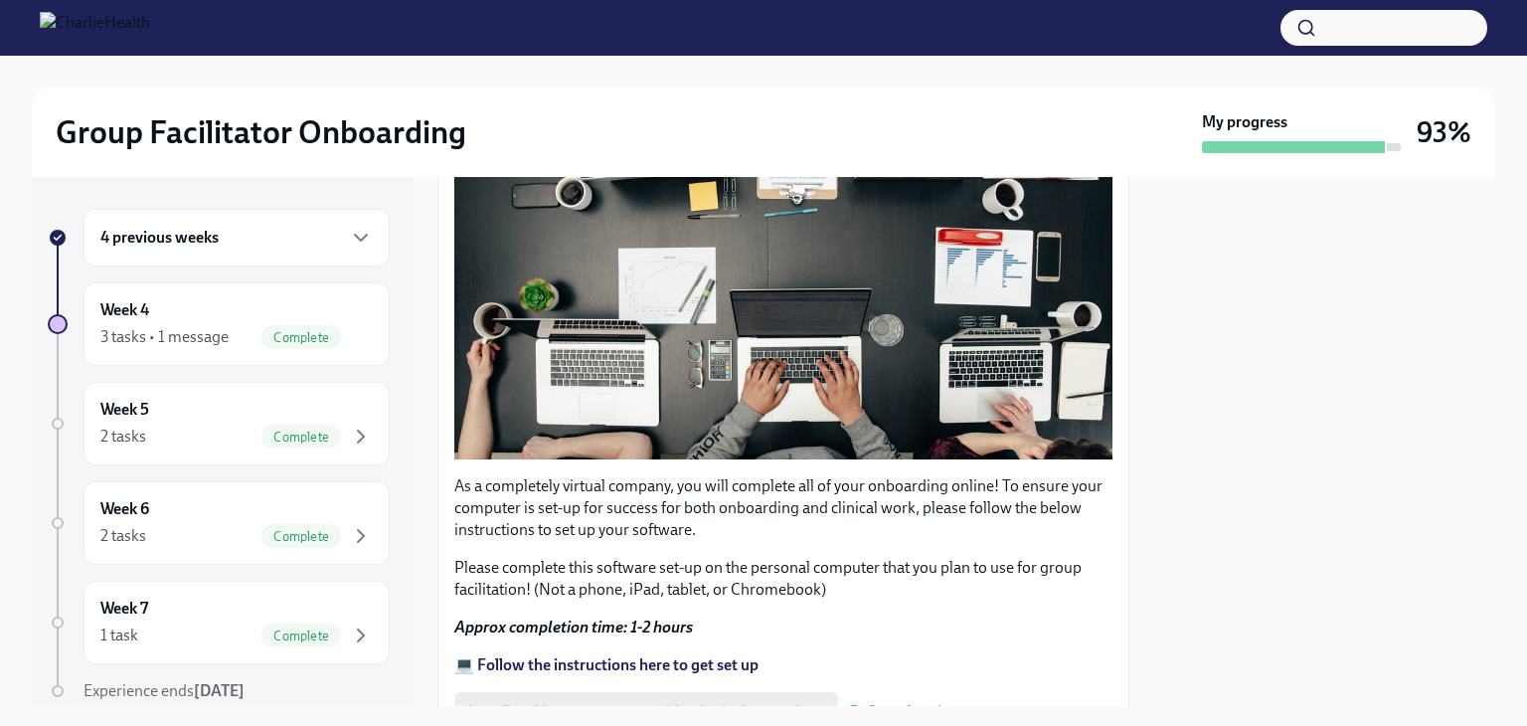
scroll to position [604, 0]
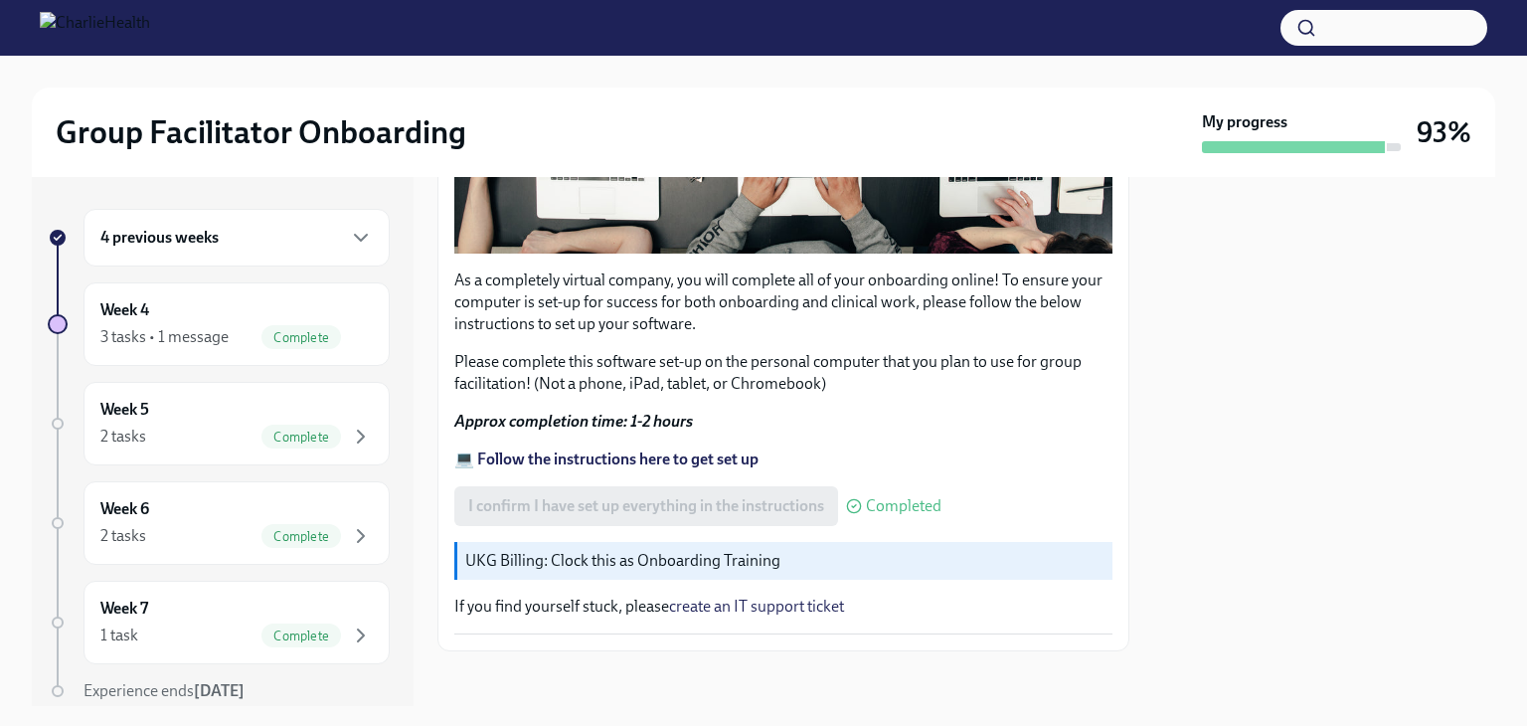
click at [301, 243] on div "4 previous weeks" at bounding box center [236, 238] width 272 height 24
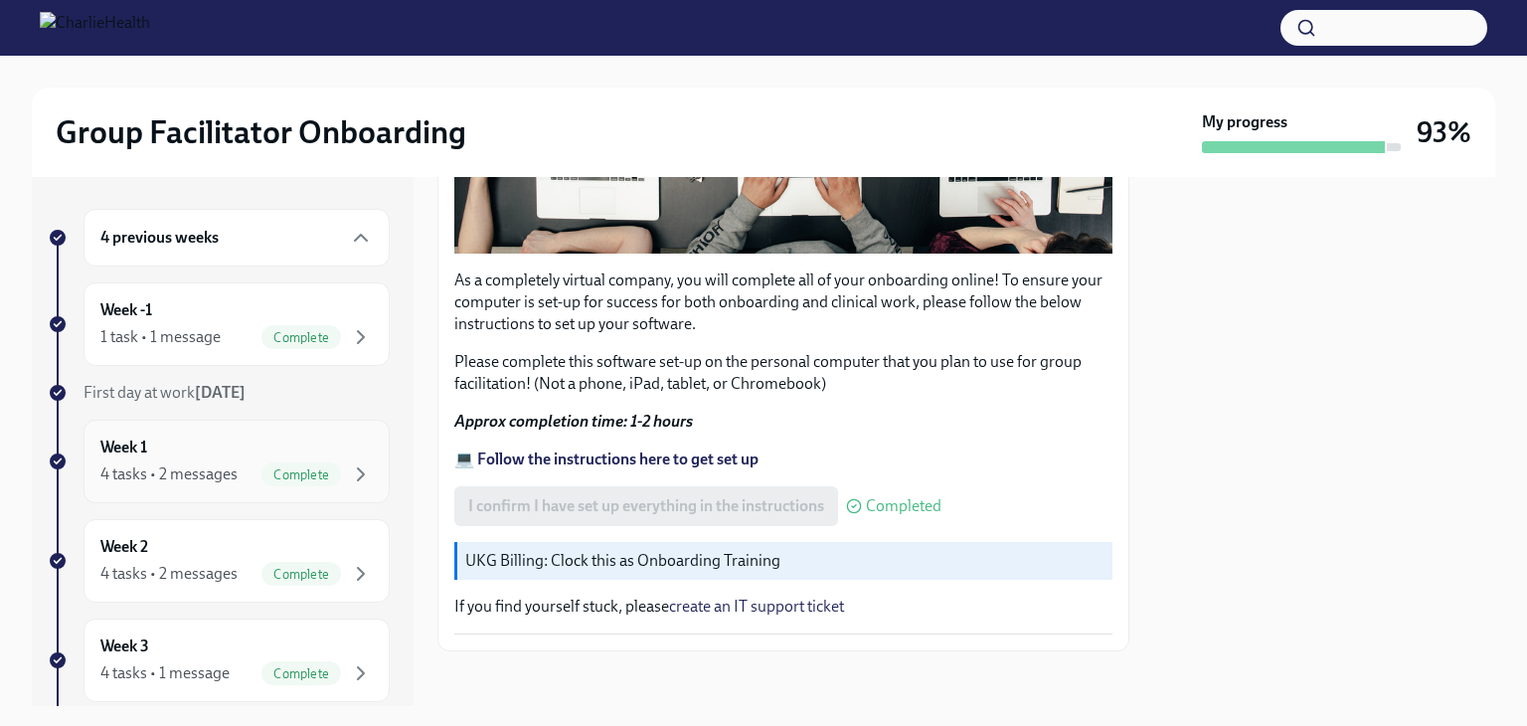
click at [294, 450] on div "Week 1 4 tasks • 2 messages Complete" at bounding box center [236, 462] width 272 height 50
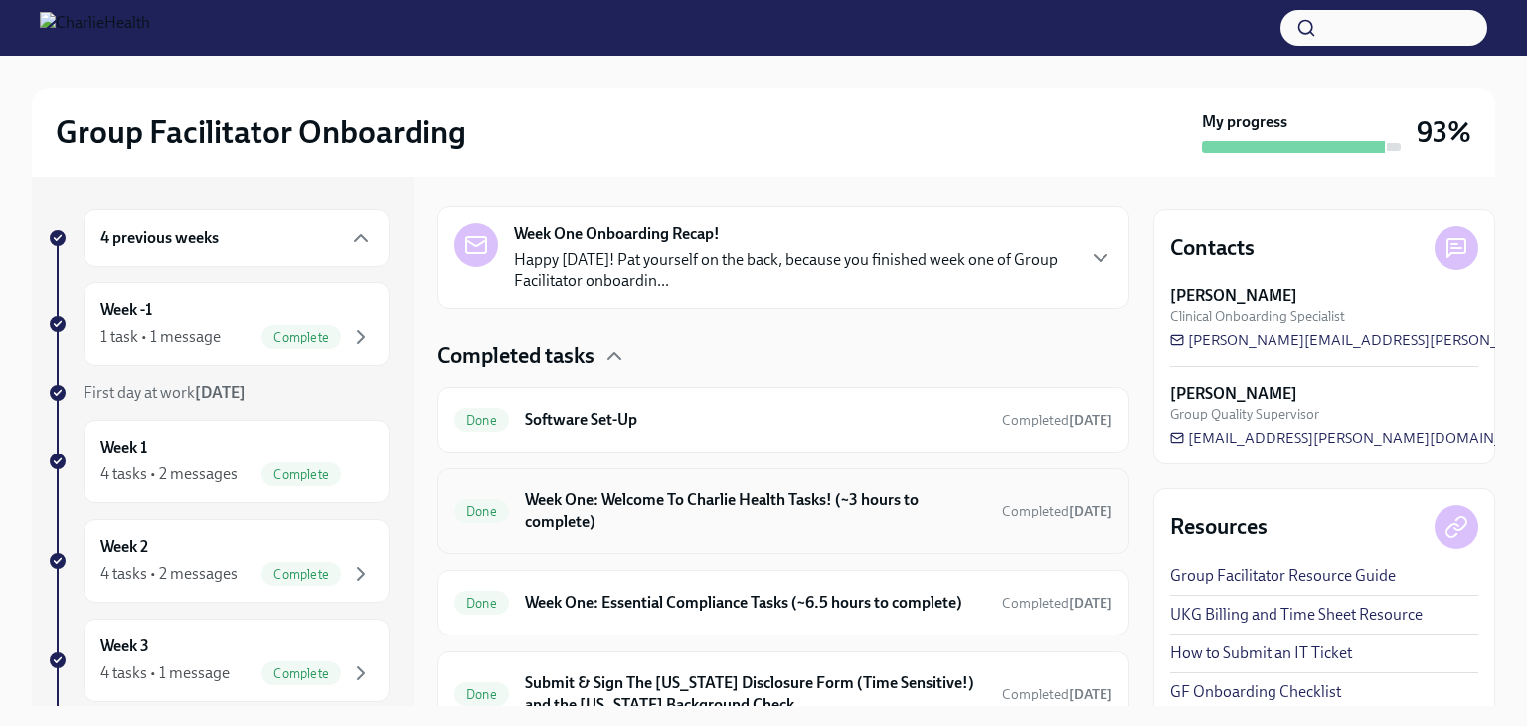
scroll to position [569, 0]
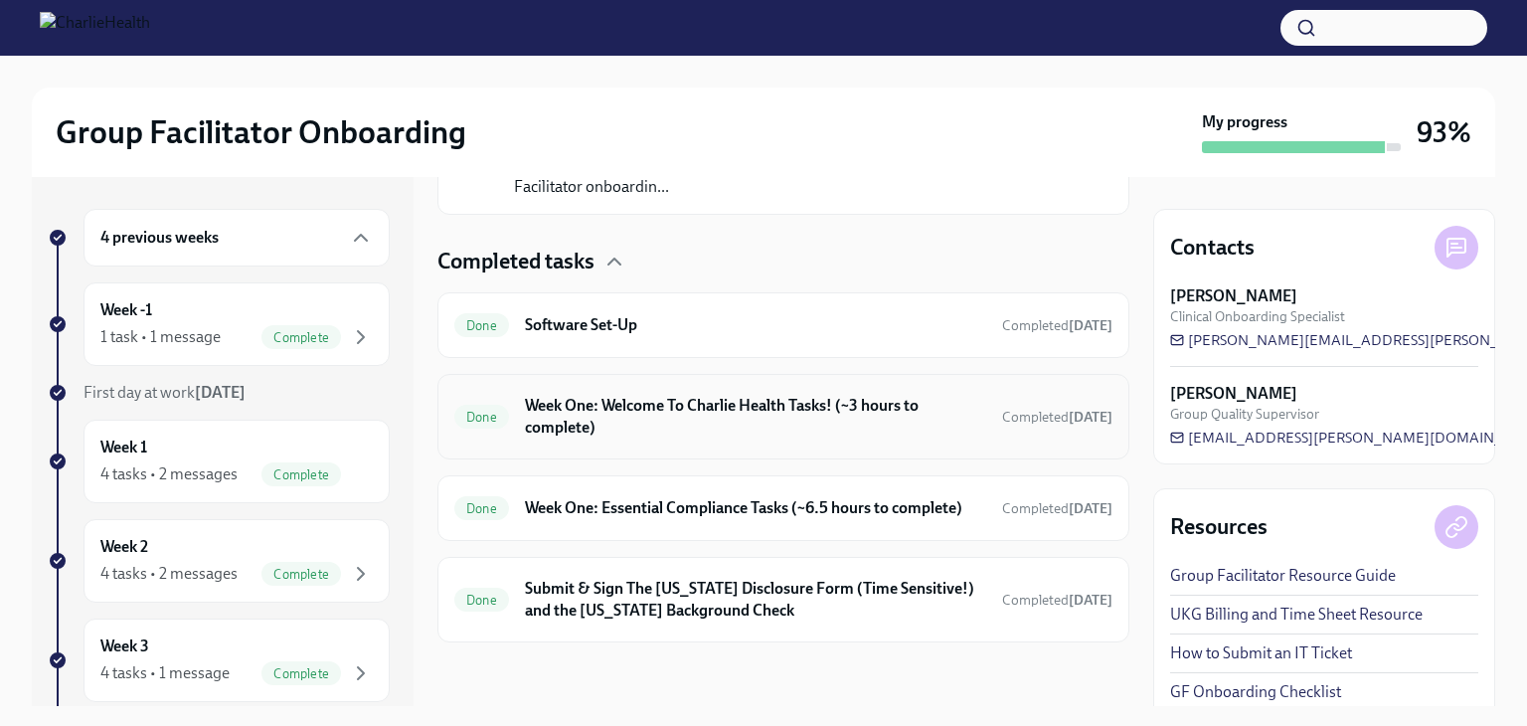
click at [967, 406] on div "Done Week One: Welcome To Charlie Health Tasks! (~3 hours to complete) Complete…" at bounding box center [783, 417] width 658 height 52
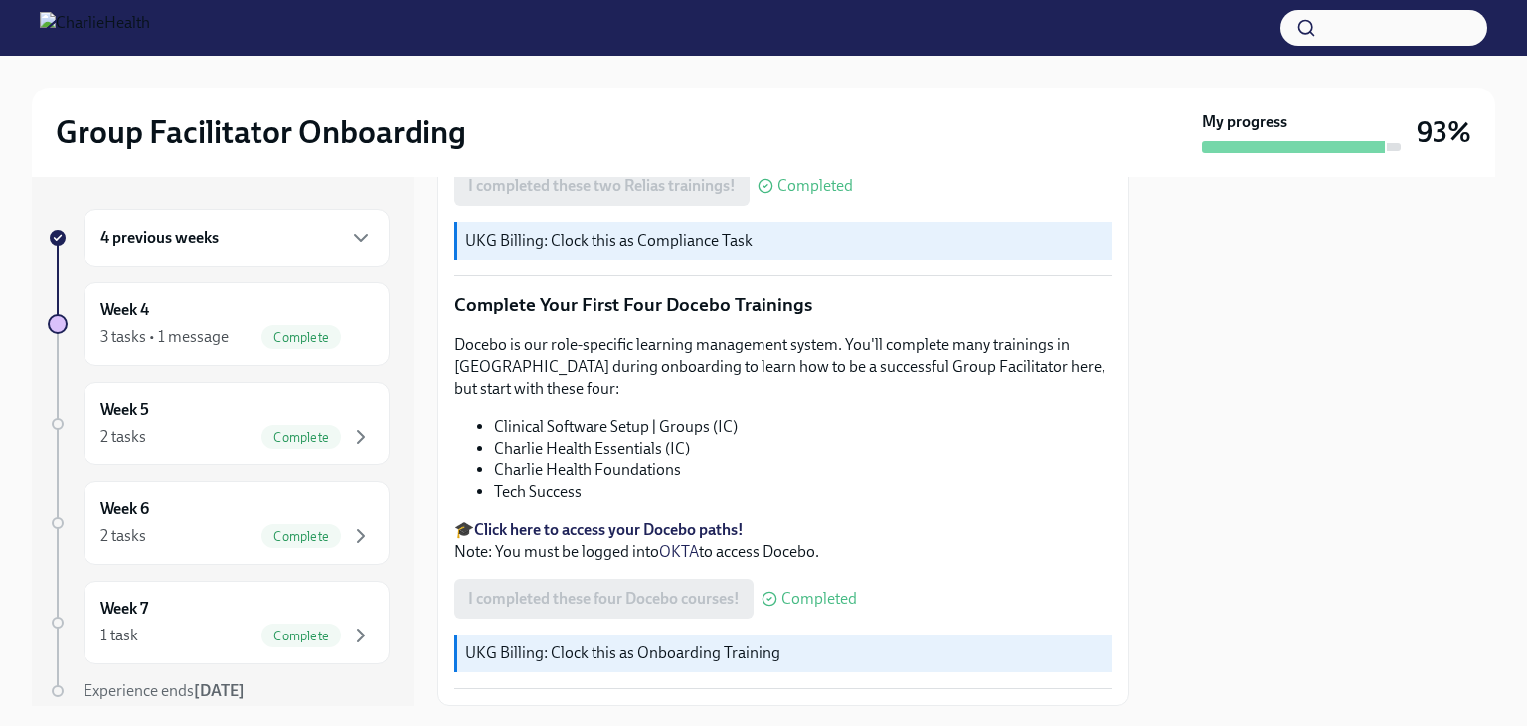
scroll to position [2597, 0]
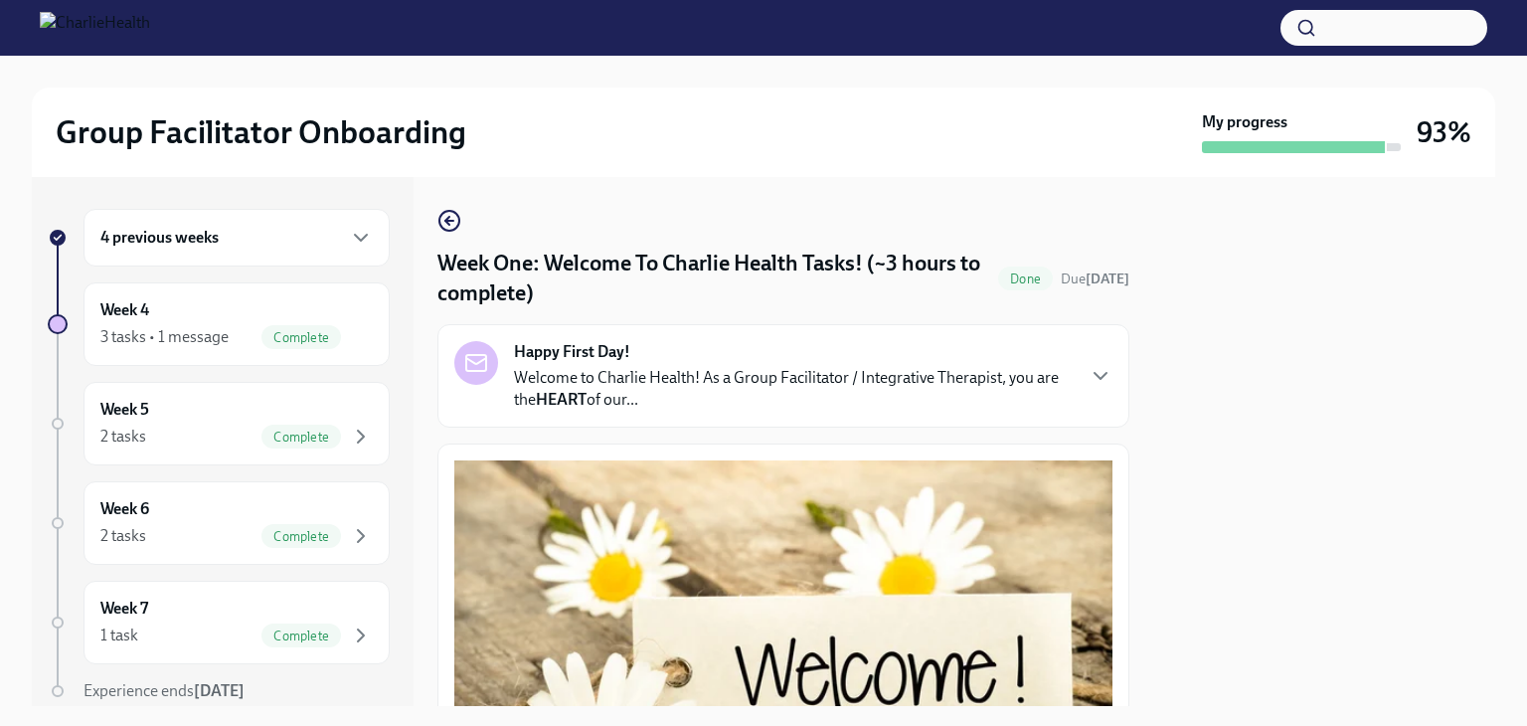
click at [322, 240] on div "4 previous weeks" at bounding box center [236, 238] width 272 height 24
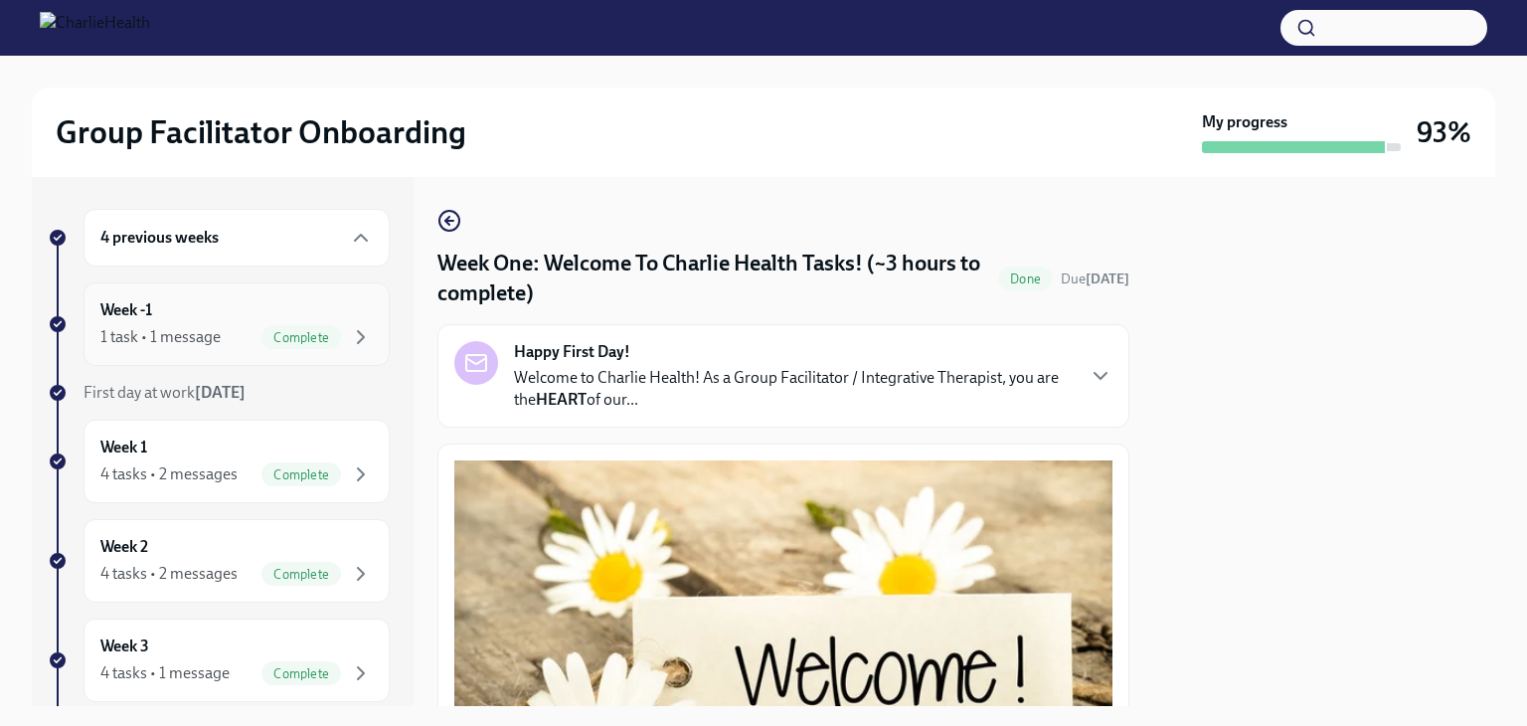
click at [298, 339] on span "Complete" at bounding box center [302, 337] width 80 height 15
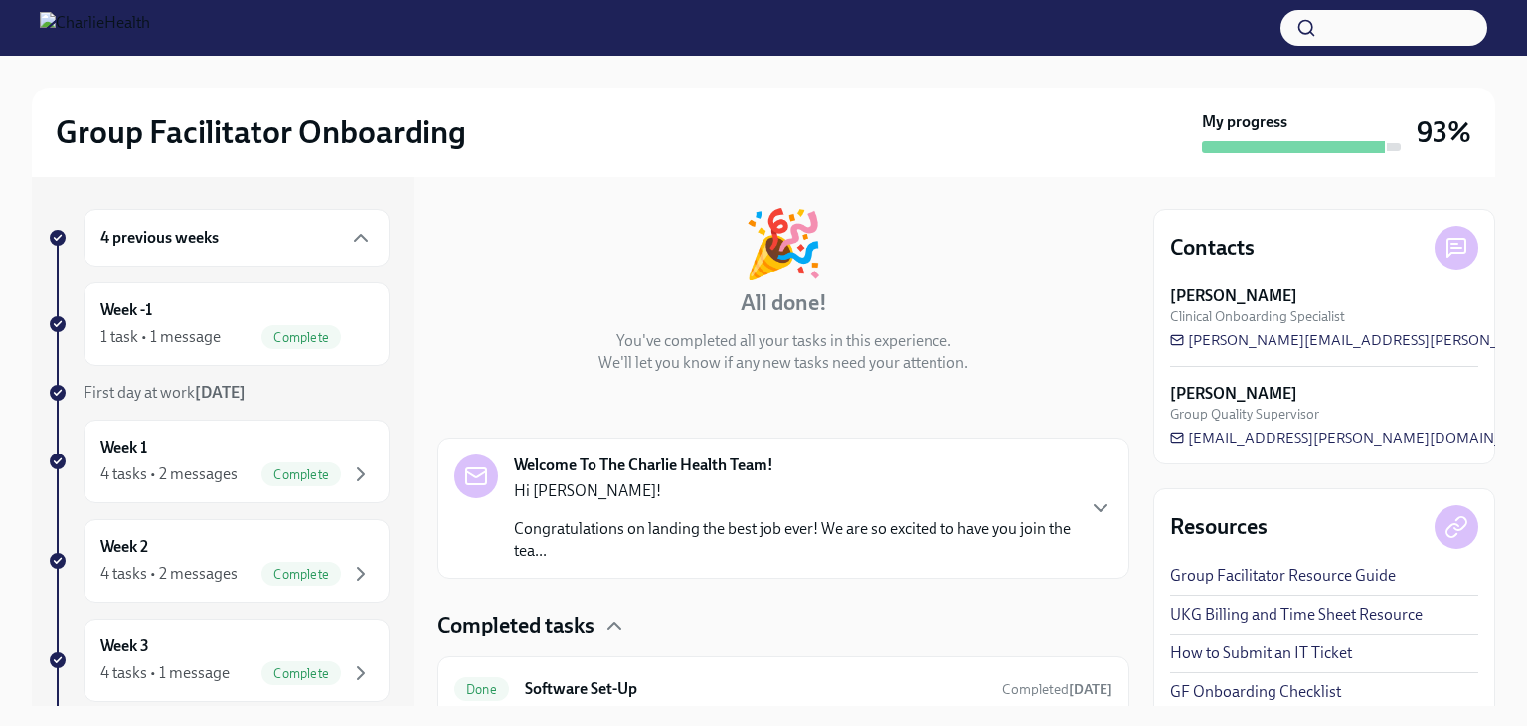
scroll to position [168, 0]
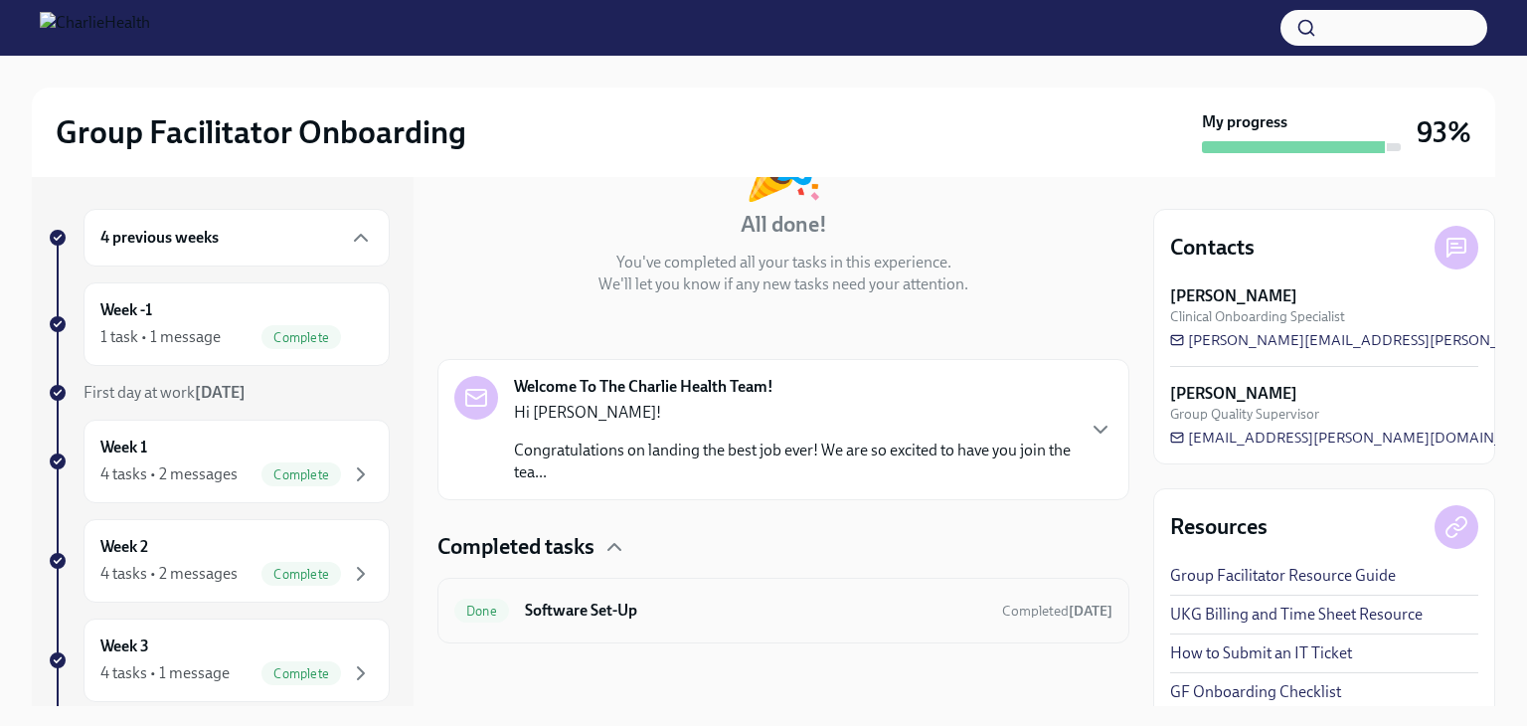
click at [586, 608] on h6 "Software Set-Up" at bounding box center [755, 611] width 461 height 22
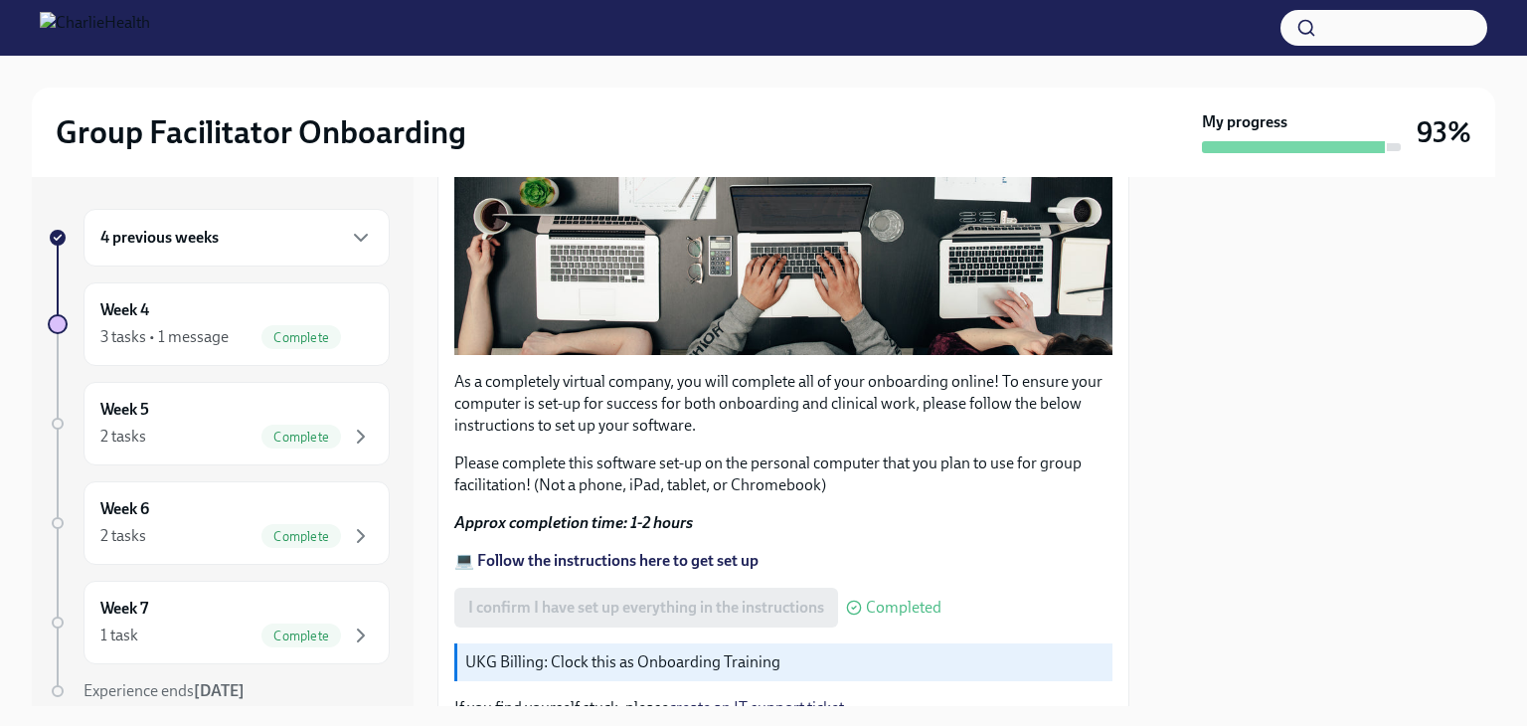
scroll to position [604, 0]
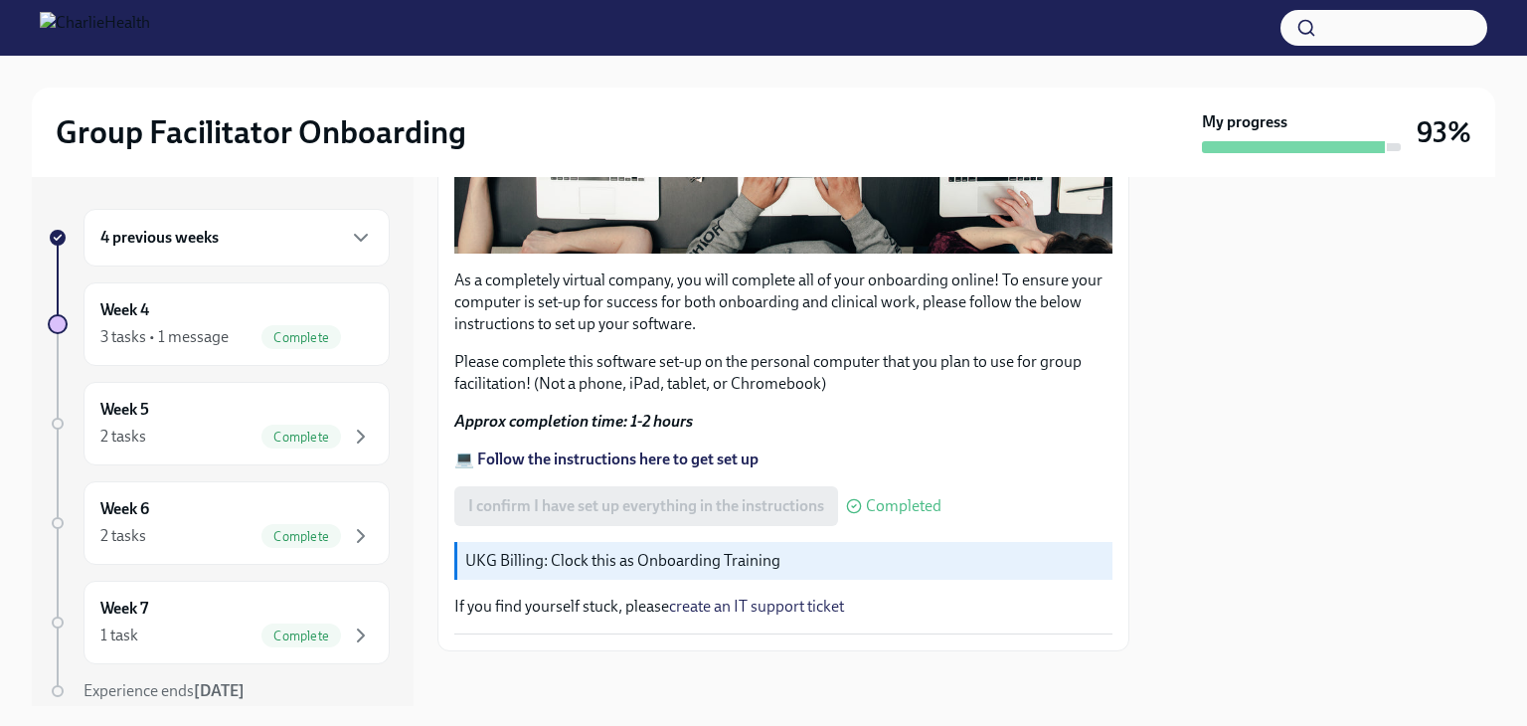
click at [706, 449] on strong "💻 Follow the instructions here to get set up" at bounding box center [606, 458] width 304 height 19
